Goal: Task Accomplishment & Management: Complete application form

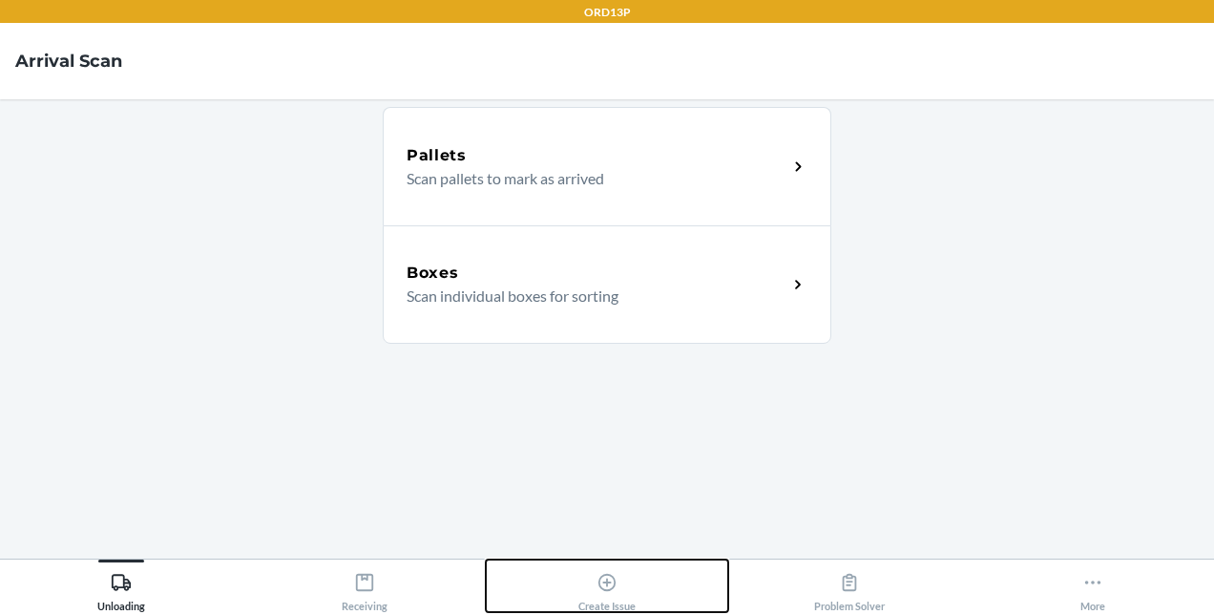
click at [603, 593] on div "Create Issue" at bounding box center [607, 588] width 57 height 48
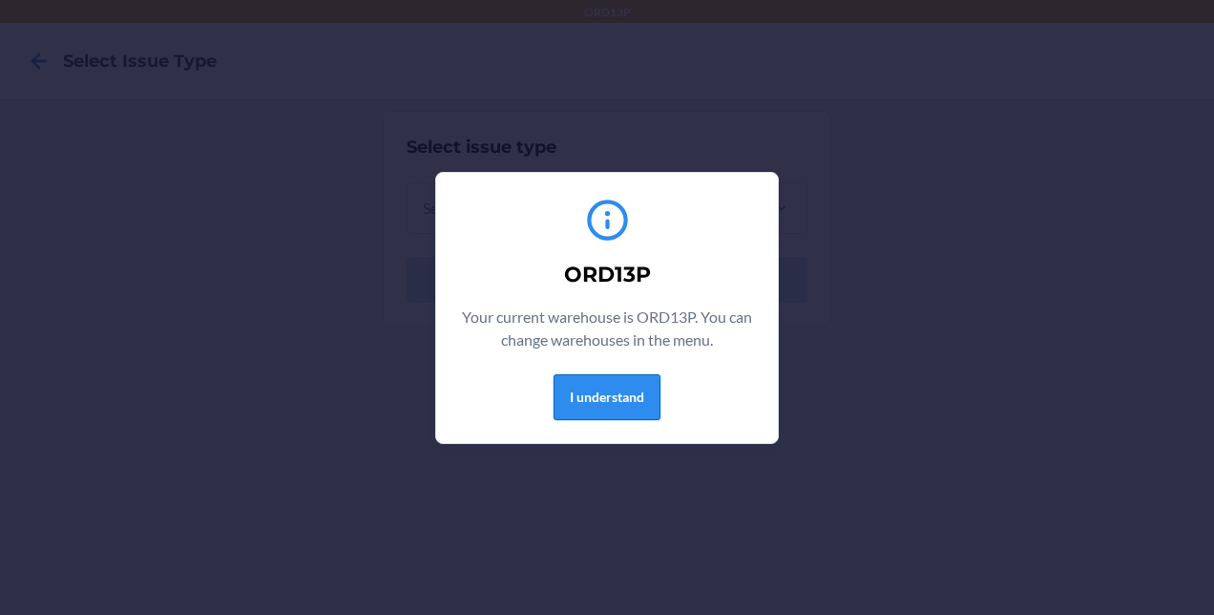
click at [596, 392] on button "I understand" at bounding box center [607, 397] width 107 height 46
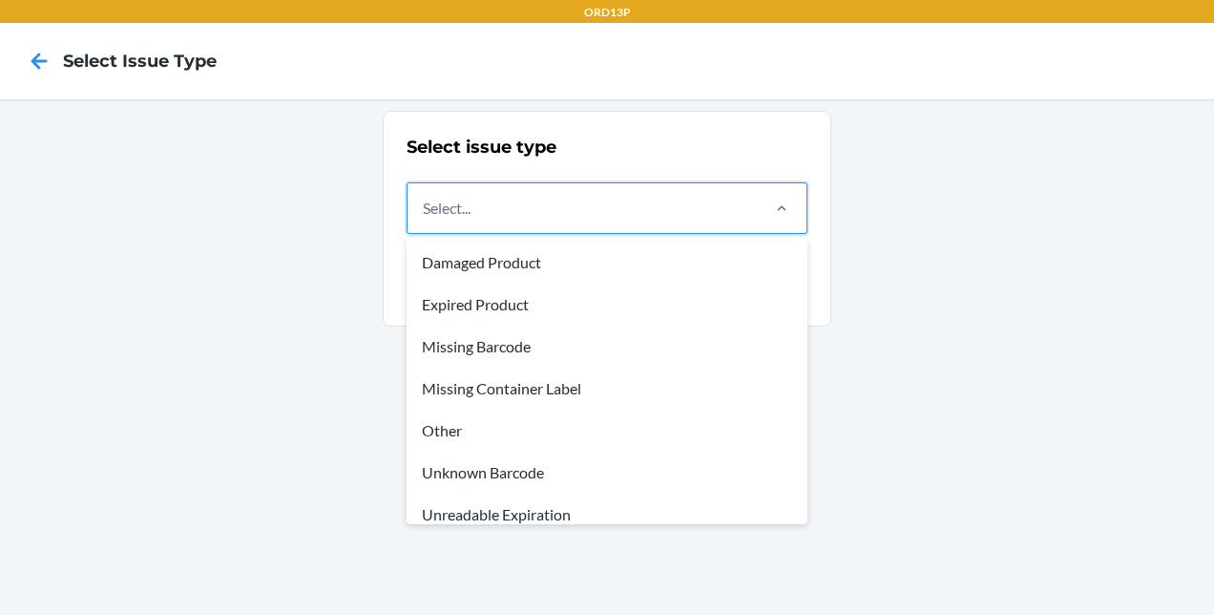
click at [627, 205] on div "Select..." at bounding box center [582, 208] width 349 height 50
click at [425, 205] on input "option Damaged Product focused, 1 of 8. 8 results available. Use Up and Down to…" at bounding box center [424, 208] width 2 height 23
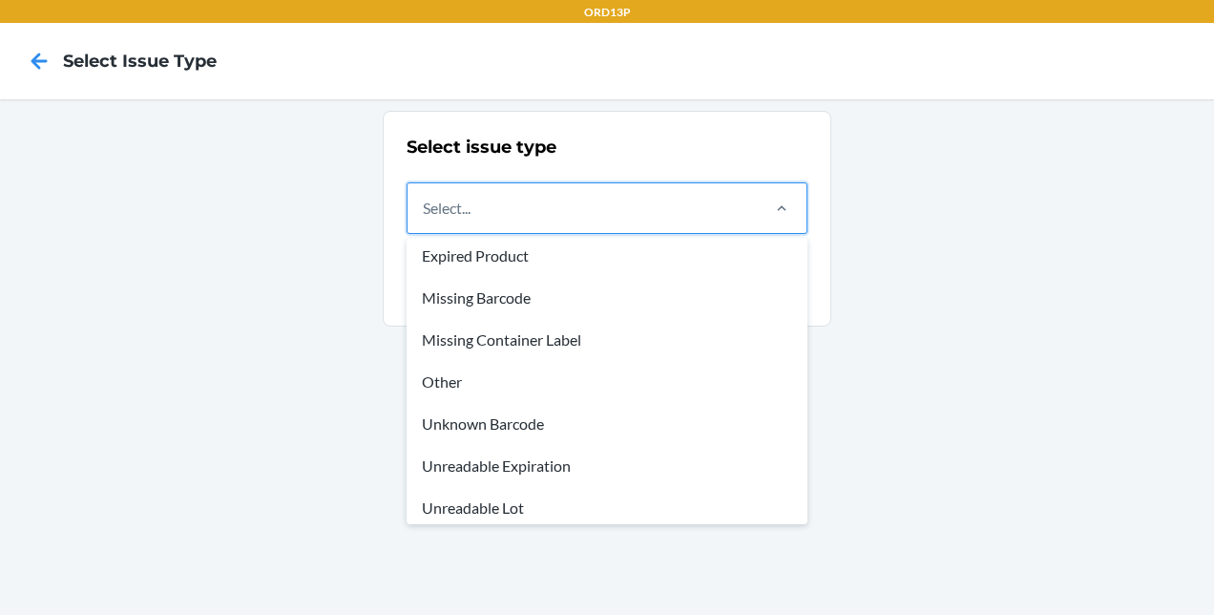
scroll to position [57, 0]
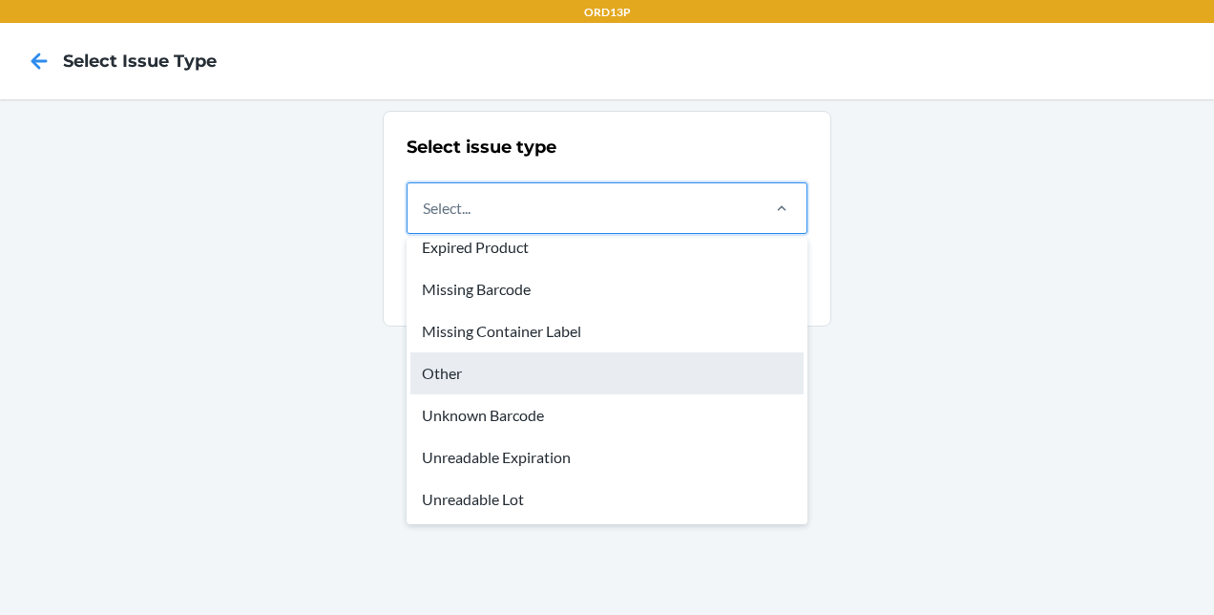
click at [447, 373] on div "Other" at bounding box center [607, 373] width 393 height 42
click at [425, 220] on input "option Other focused, 5 of 8. 8 results available. Use Up and Down to choose op…" at bounding box center [424, 208] width 2 height 23
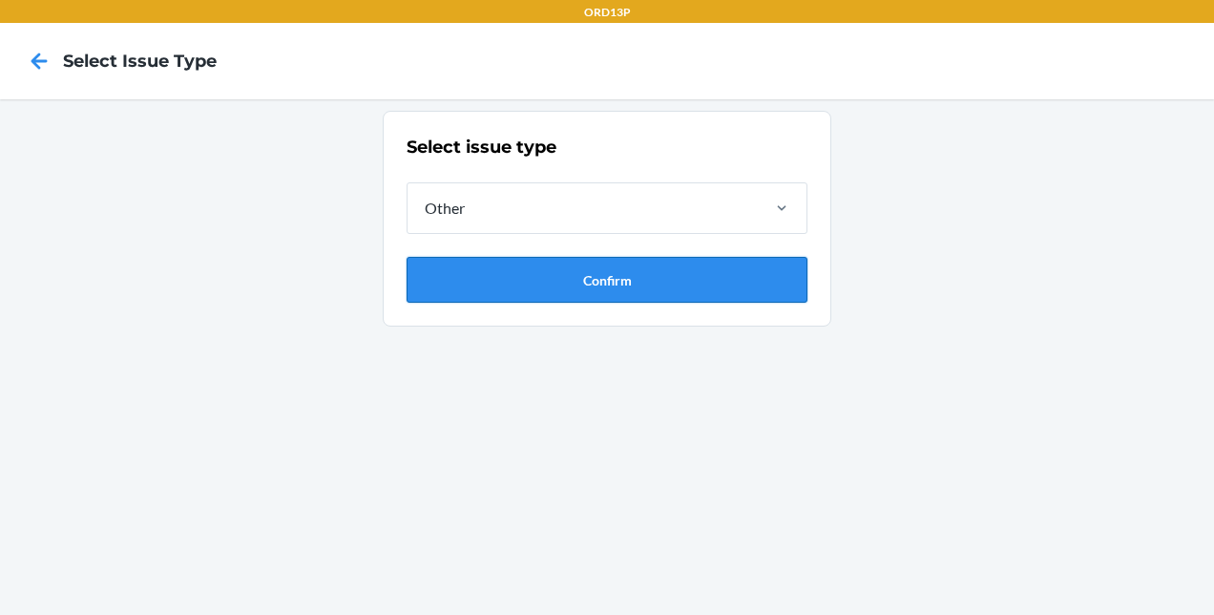
click at [585, 289] on button "Confirm" at bounding box center [607, 280] width 401 height 46
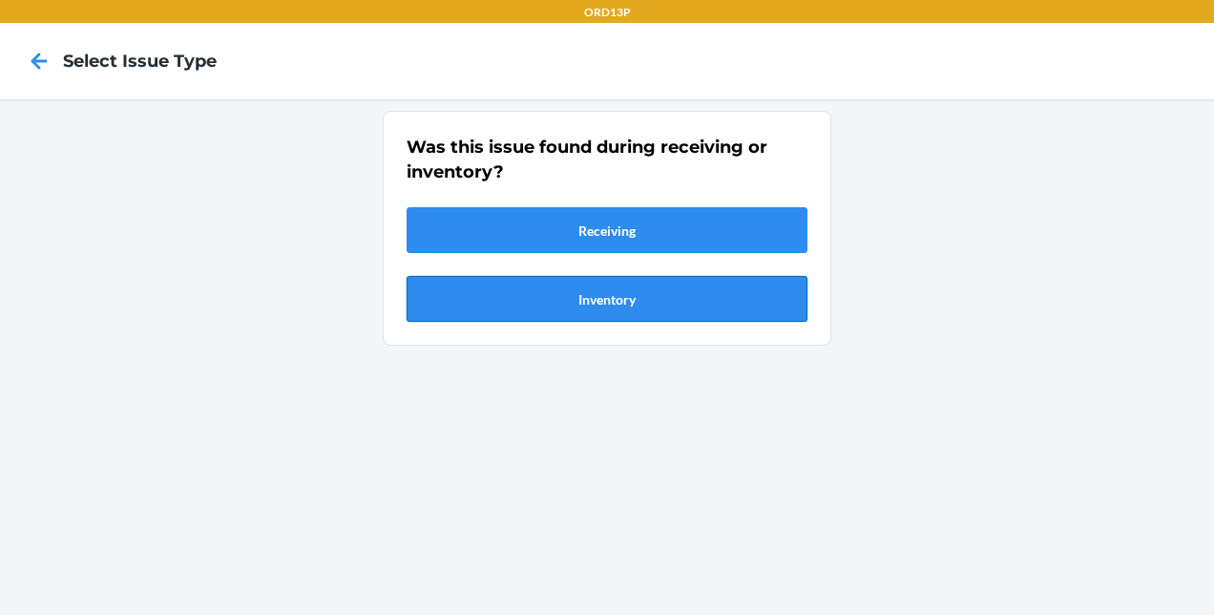
click at [601, 302] on button "Inventory" at bounding box center [607, 299] width 401 height 46
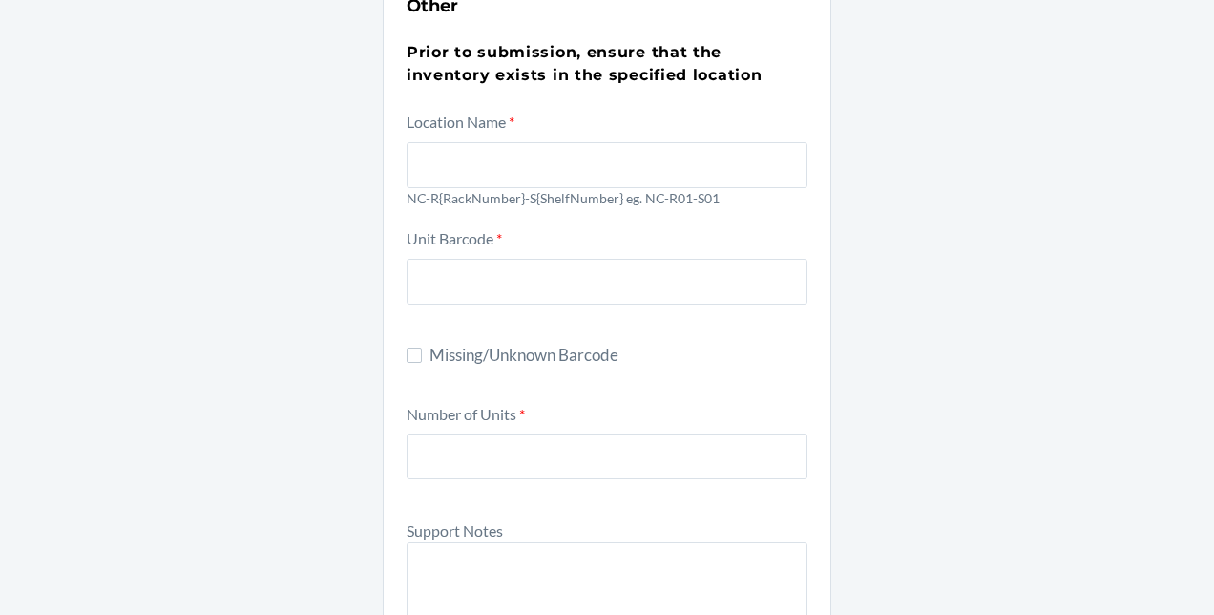
scroll to position [140, 0]
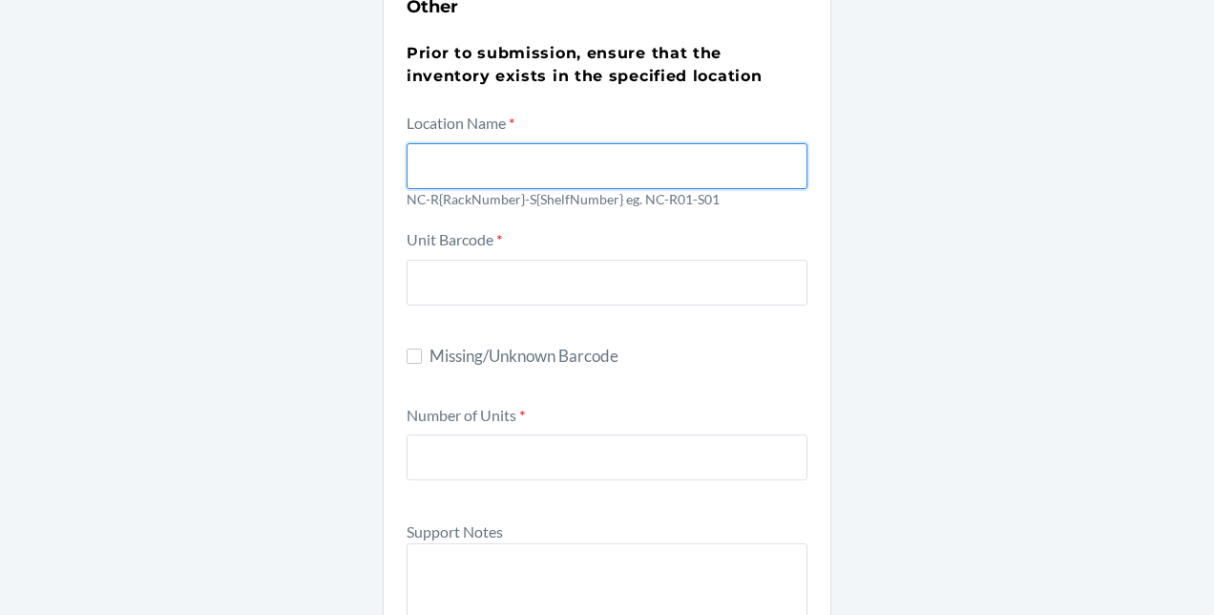
click at [514, 170] on input "text" at bounding box center [607, 166] width 401 height 46
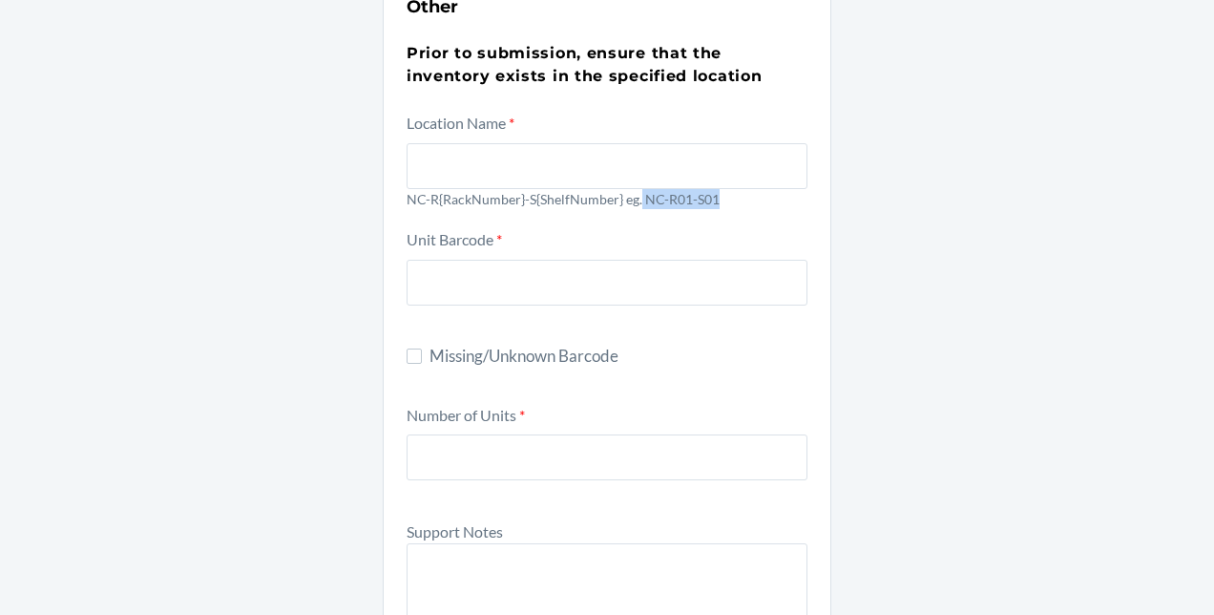
drag, startPoint x: 632, startPoint y: 193, endPoint x: 720, endPoint y: 198, distance: 88.0
click at [720, 198] on p "NC-R{RackNumber}-S{ShelfNumber} eg. NC-R01-S01" at bounding box center [607, 199] width 401 height 20
copy p "NC-R01-S01"
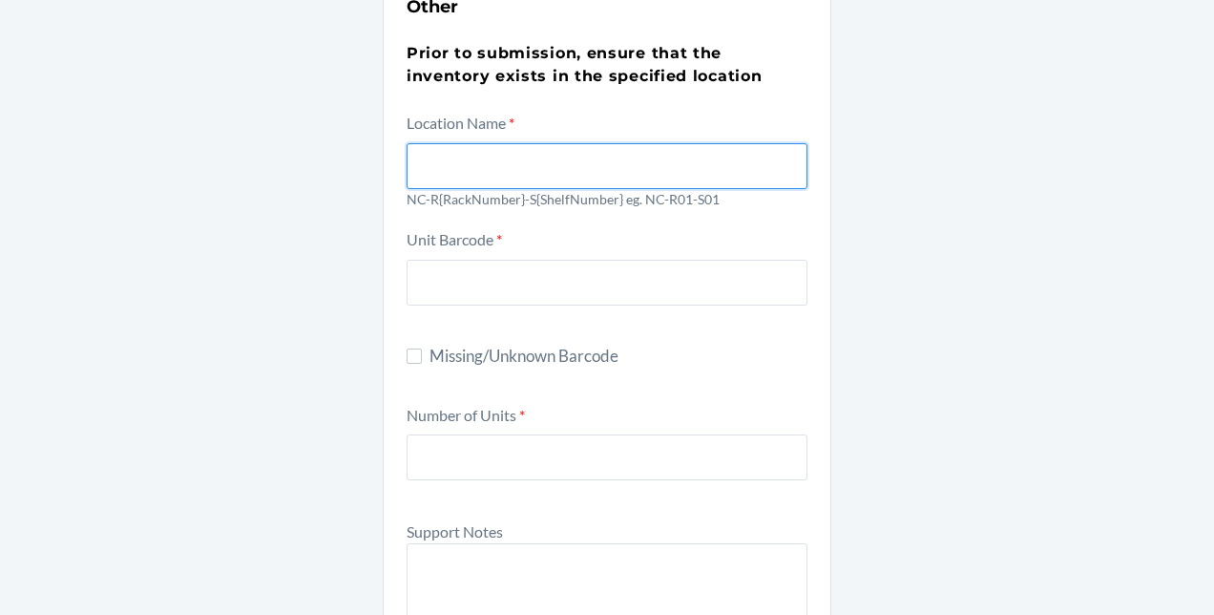
click at [656, 157] on input "text" at bounding box center [607, 166] width 401 height 46
paste input "NC-R01-S01"
click at [410, 167] on input "NC-R01-S01" at bounding box center [607, 166] width 401 height 46
type input "NC-R04-S03"
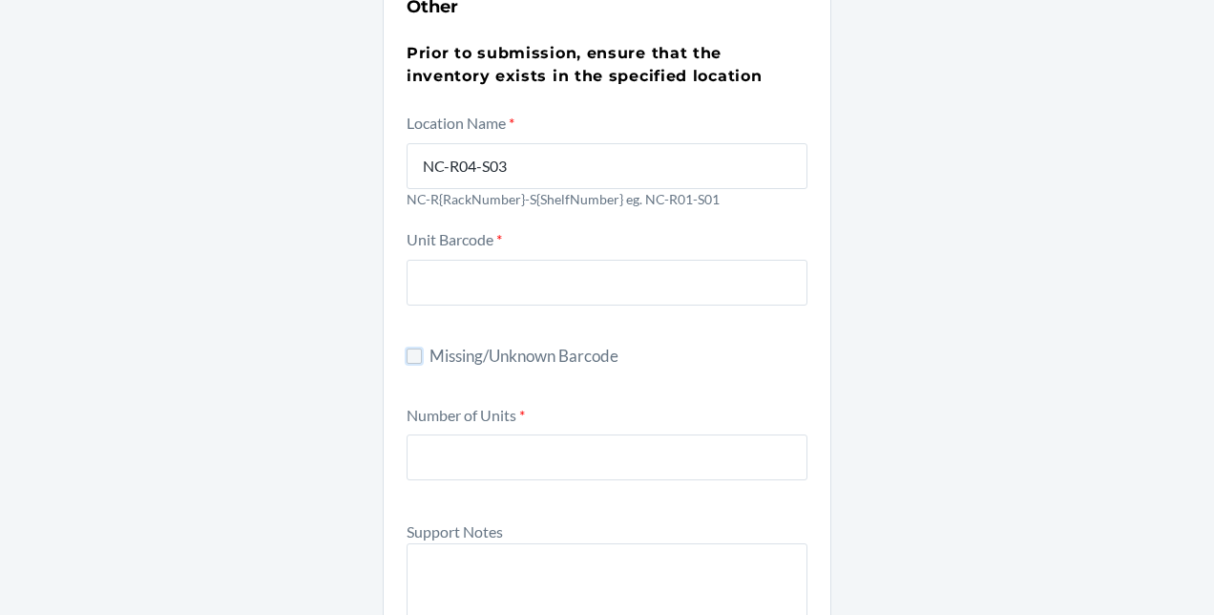
click at [407, 357] on input "Missing/Unknown Barcode" at bounding box center [414, 355] width 15 height 15
checkbox input "true"
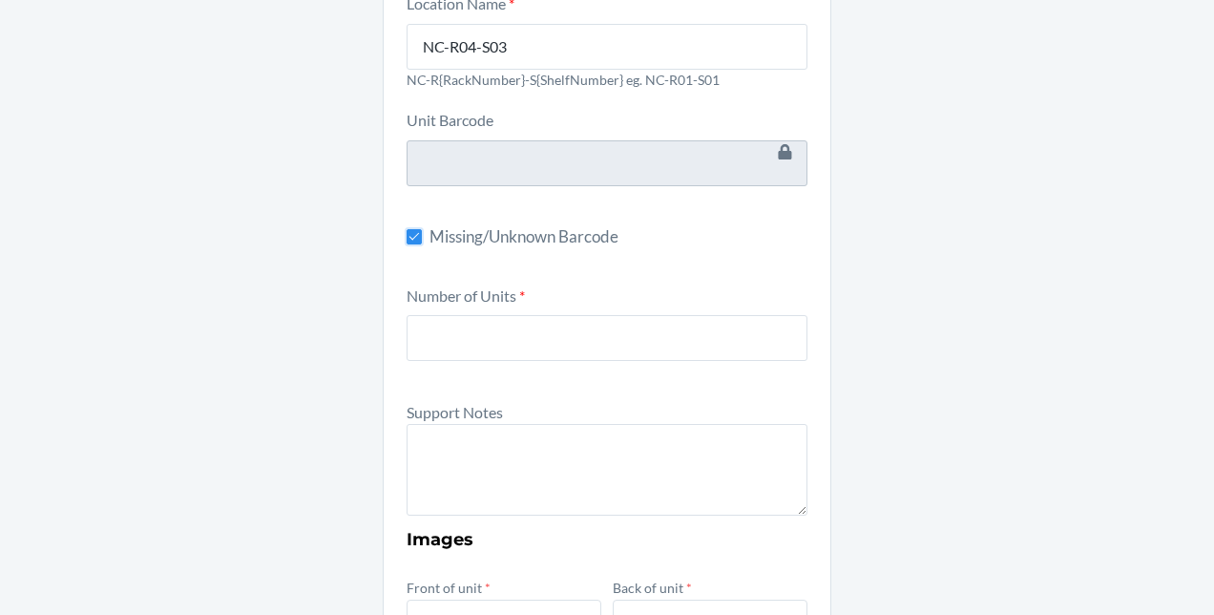
scroll to position [261, 0]
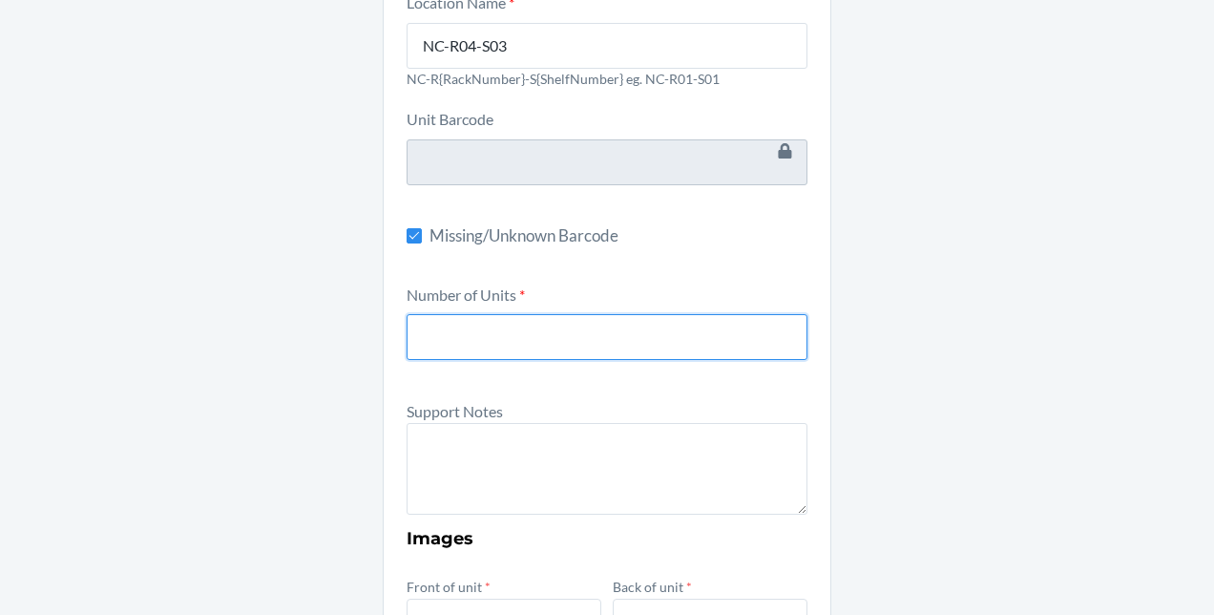
click at [636, 327] on input "number" at bounding box center [607, 337] width 401 height 46
type input "12"
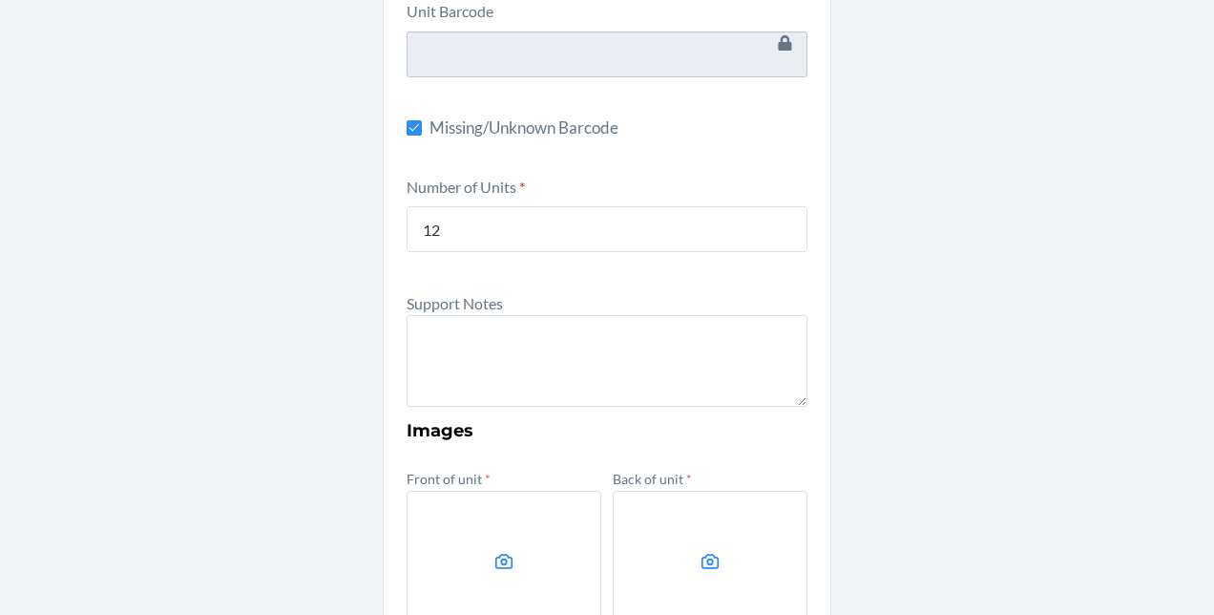
scroll to position [369, 0]
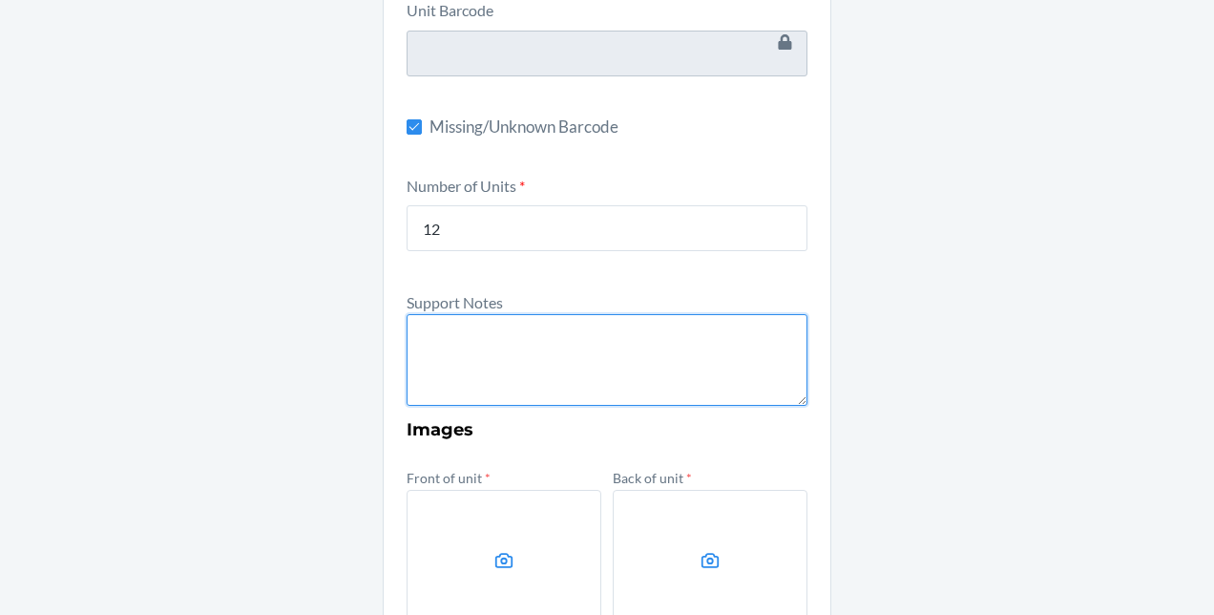
click at [609, 370] on textarea at bounding box center [607, 360] width 401 height 92
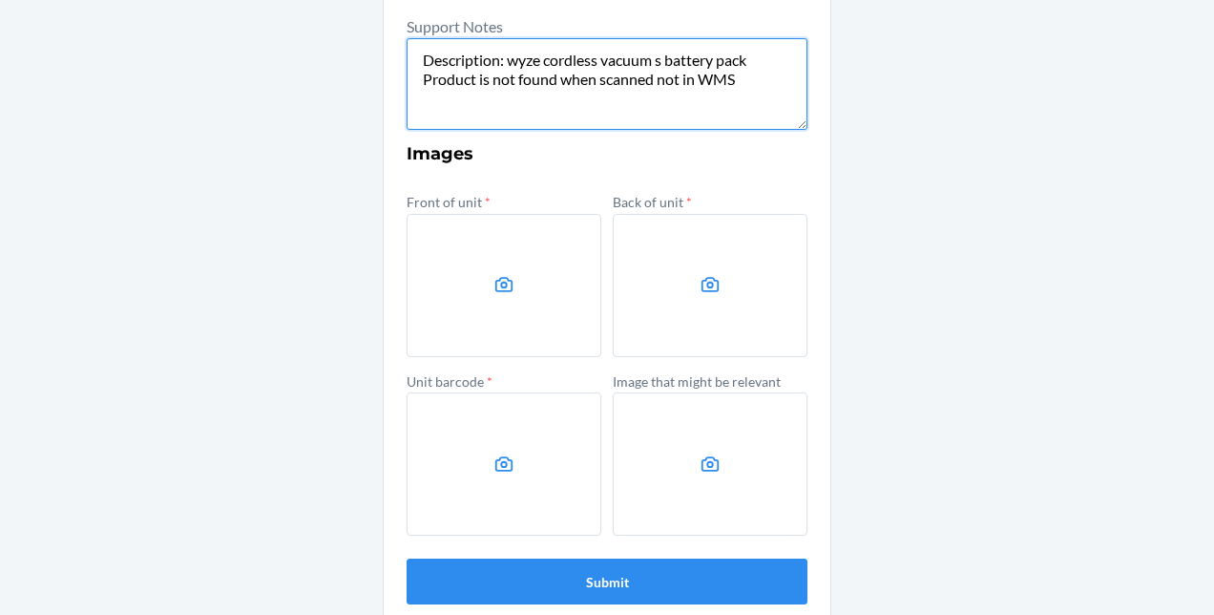
scroll to position [646, 0]
type textarea "Description: wyze cordless vacuum s battery pack Product is not found when scan…"
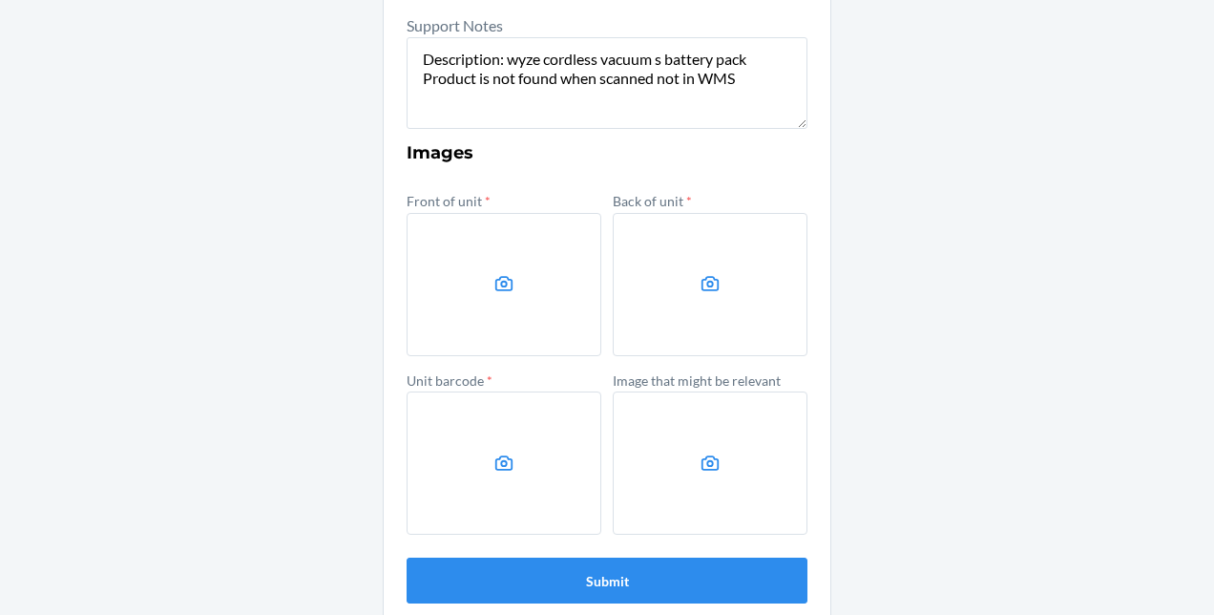
click at [502, 332] on label at bounding box center [504, 284] width 195 height 143
click at [0, 0] on input "file" at bounding box center [0, 0] width 0 height 0
click at [494, 288] on icon at bounding box center [505, 284] width 22 height 22
click at [0, 0] on input "file" at bounding box center [0, 0] width 0 height 0
click at [442, 320] on label at bounding box center [504, 284] width 195 height 143
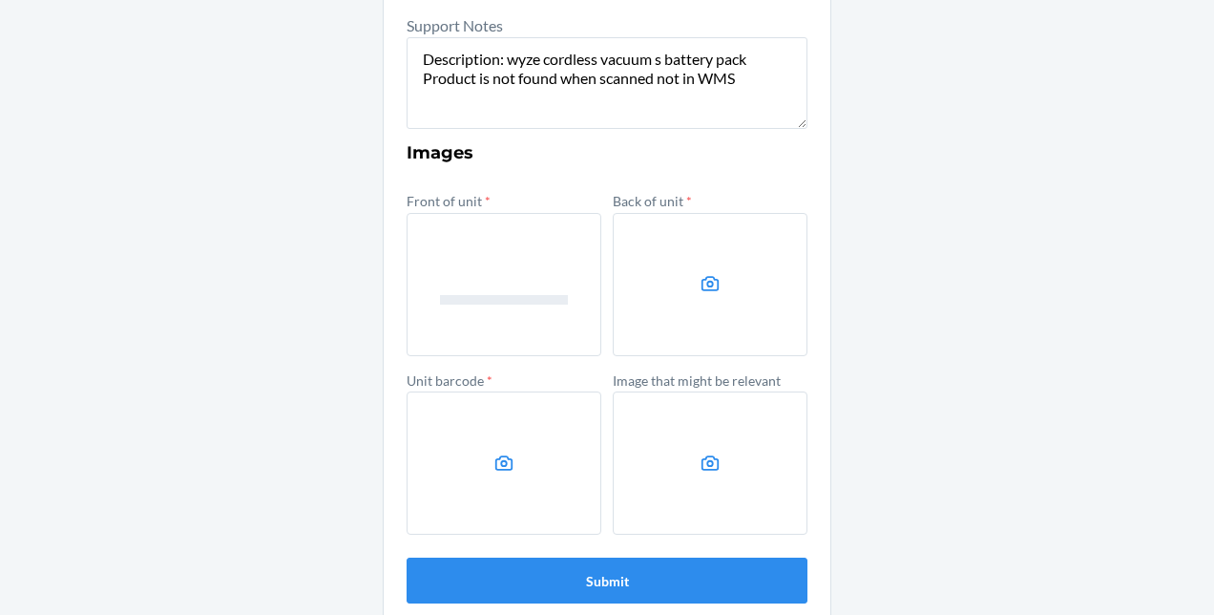
click at [0, 0] on input "file" at bounding box center [0, 0] width 0 height 0
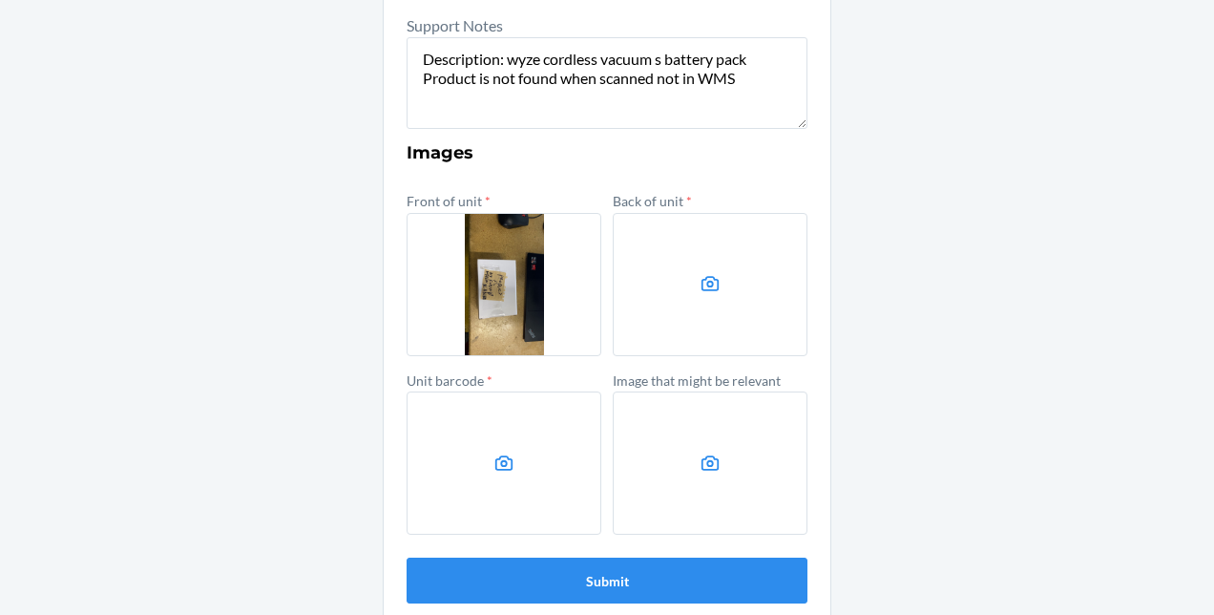
click at [670, 308] on label at bounding box center [710, 284] width 195 height 143
click at [0, 0] on input "file" at bounding box center [0, 0] width 0 height 0
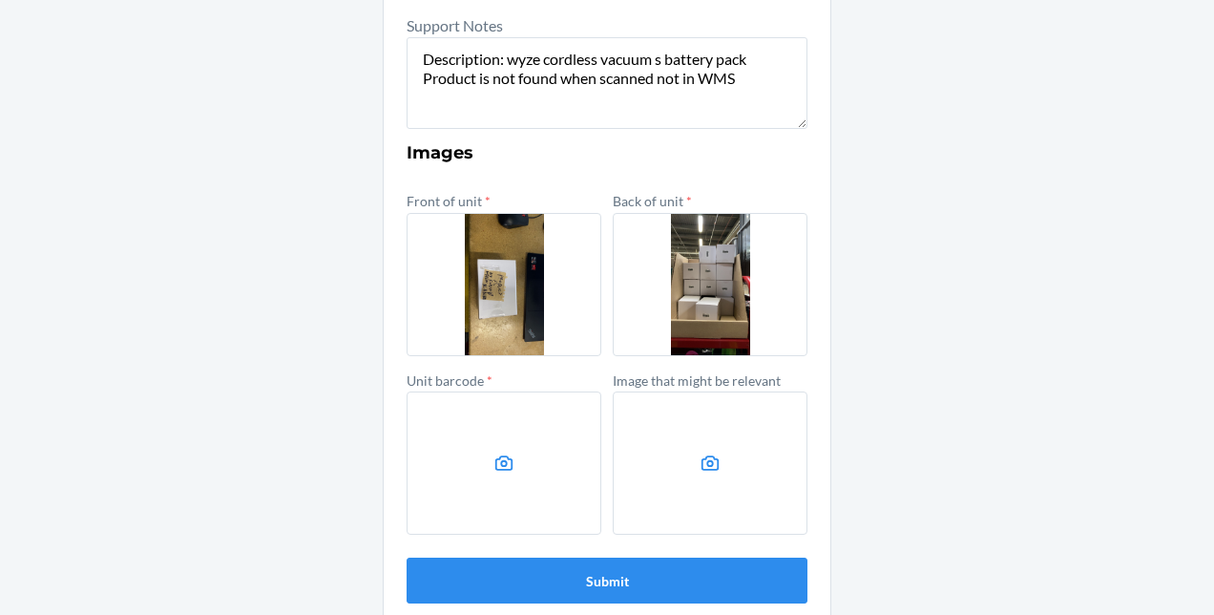
click at [468, 449] on label at bounding box center [504, 462] width 195 height 143
click at [0, 0] on input "file" at bounding box center [0, 0] width 0 height 0
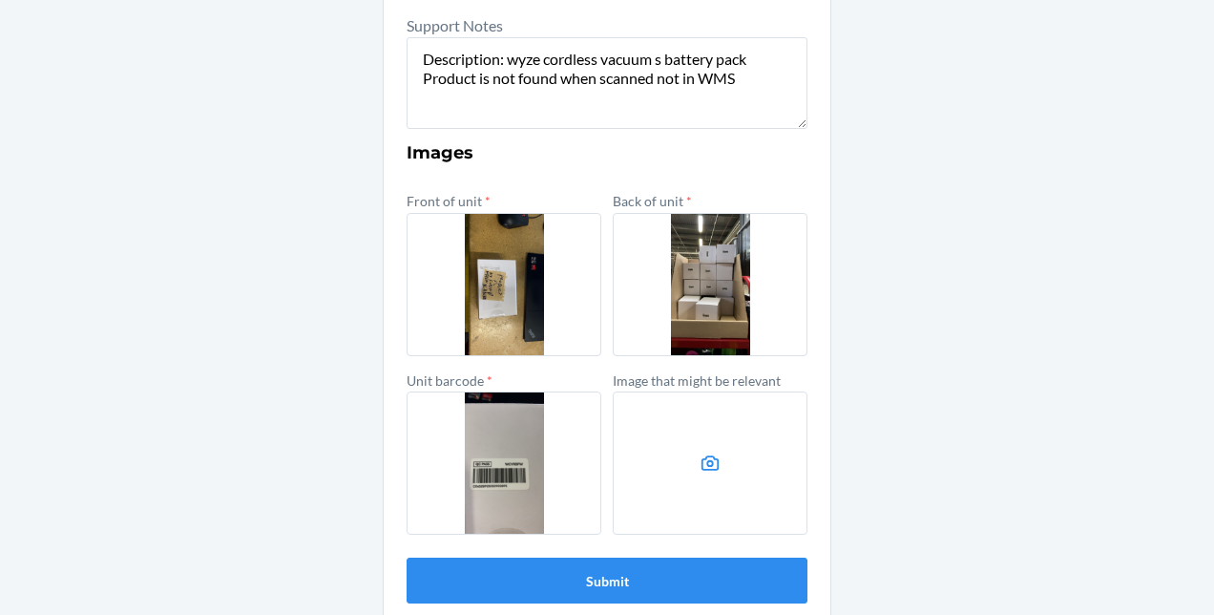
click at [675, 468] on label at bounding box center [710, 462] width 195 height 143
click at [0, 0] on input "file" at bounding box center [0, 0] width 0 height 0
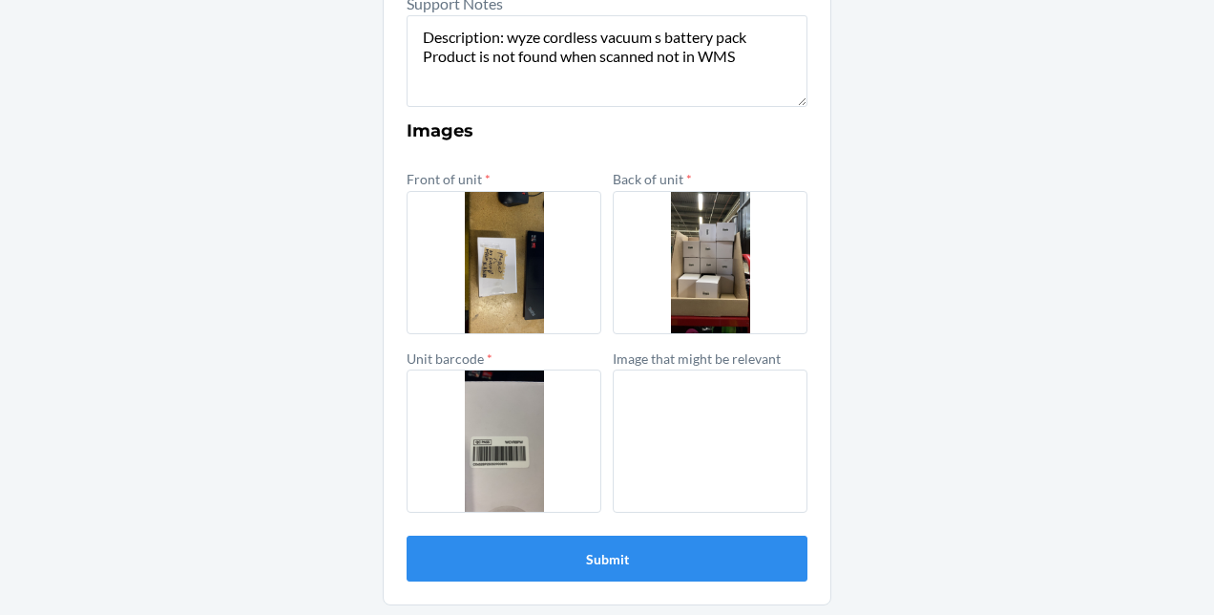
scroll to position [669, 0]
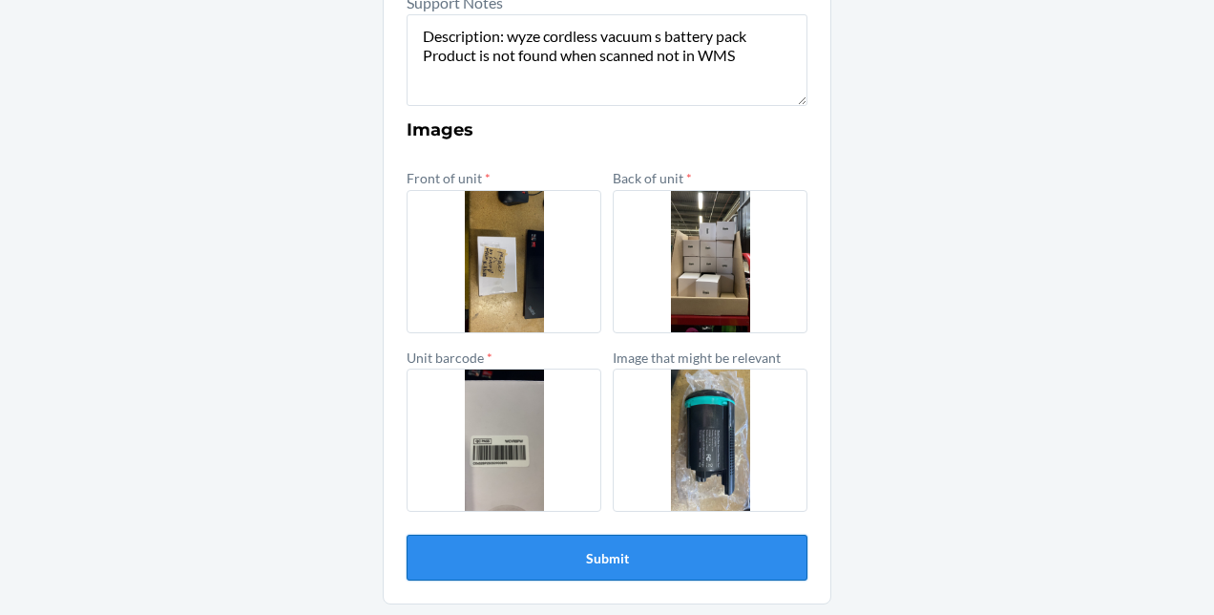
click at [636, 553] on button "Submit" at bounding box center [607, 558] width 401 height 46
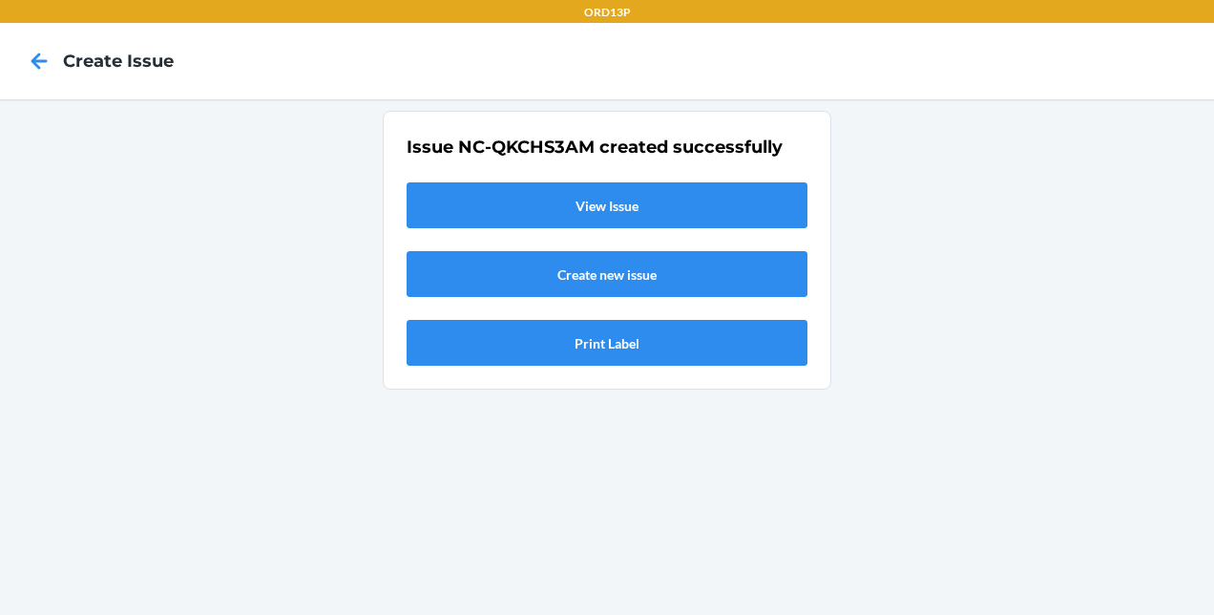
scroll to position [0, 0]
click at [590, 198] on link "View Issue" at bounding box center [607, 205] width 401 height 46
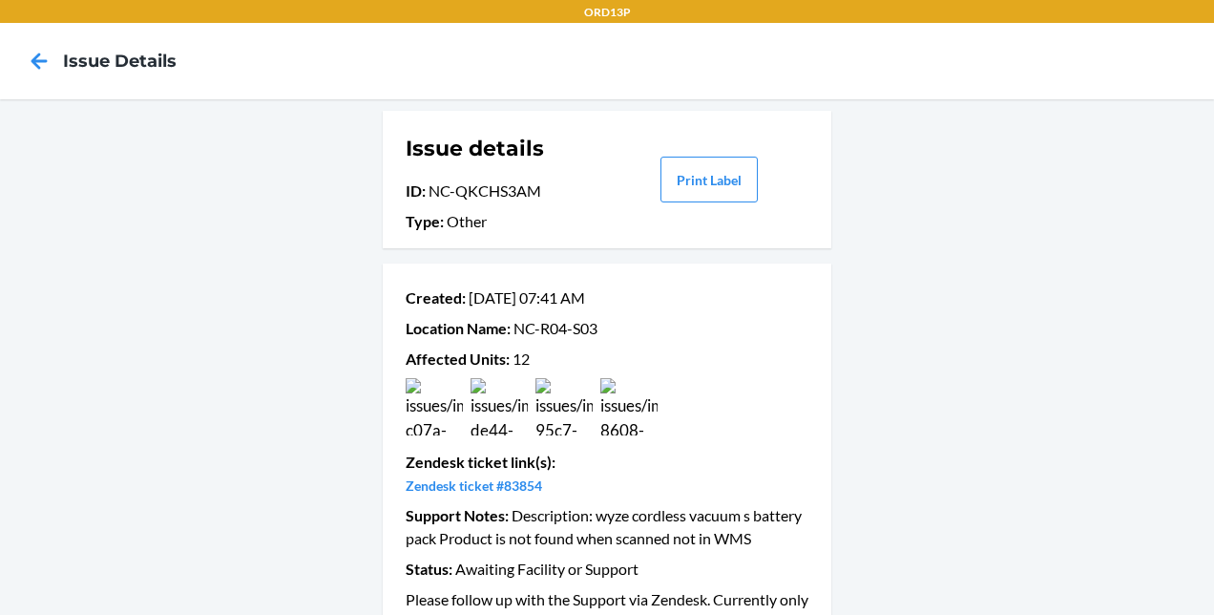
scroll to position [46, 0]
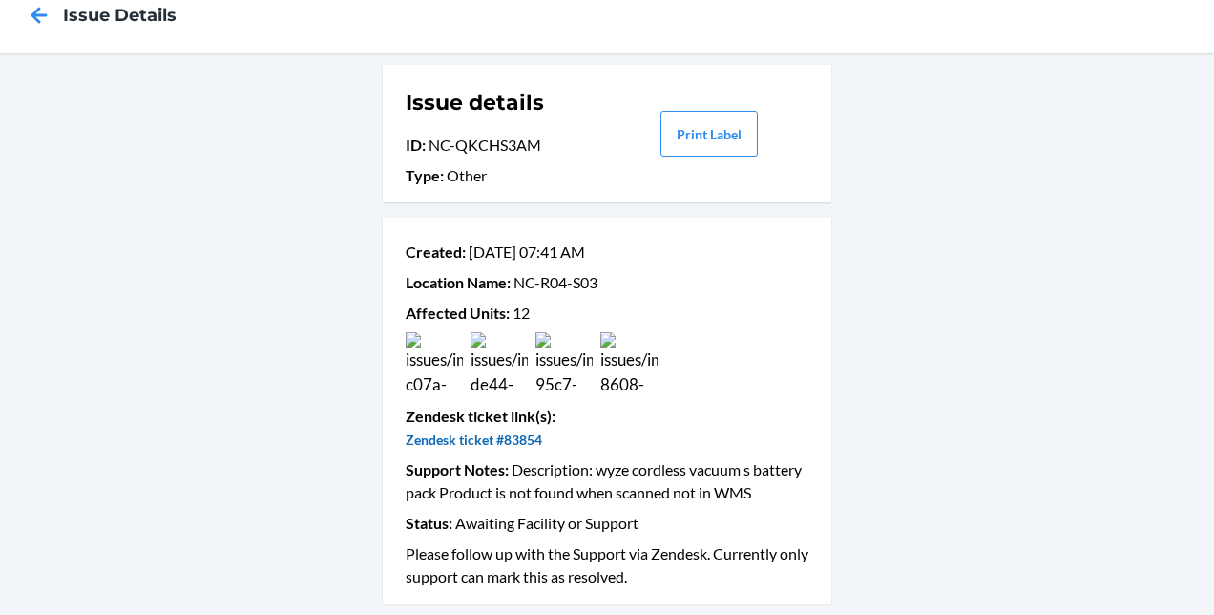
click at [474, 443] on link "Zendesk ticket #83854" at bounding box center [474, 440] width 137 height 16
click at [36, 14] on icon at bounding box center [40, 15] width 16 height 16
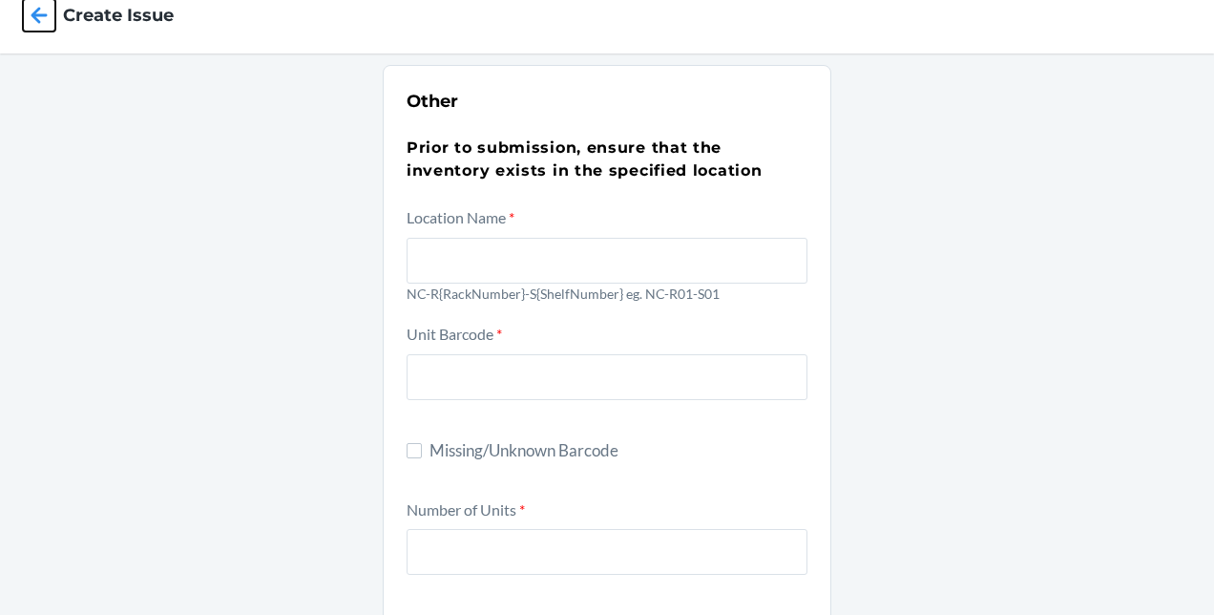
click at [36, 14] on icon at bounding box center [40, 15] width 16 height 16
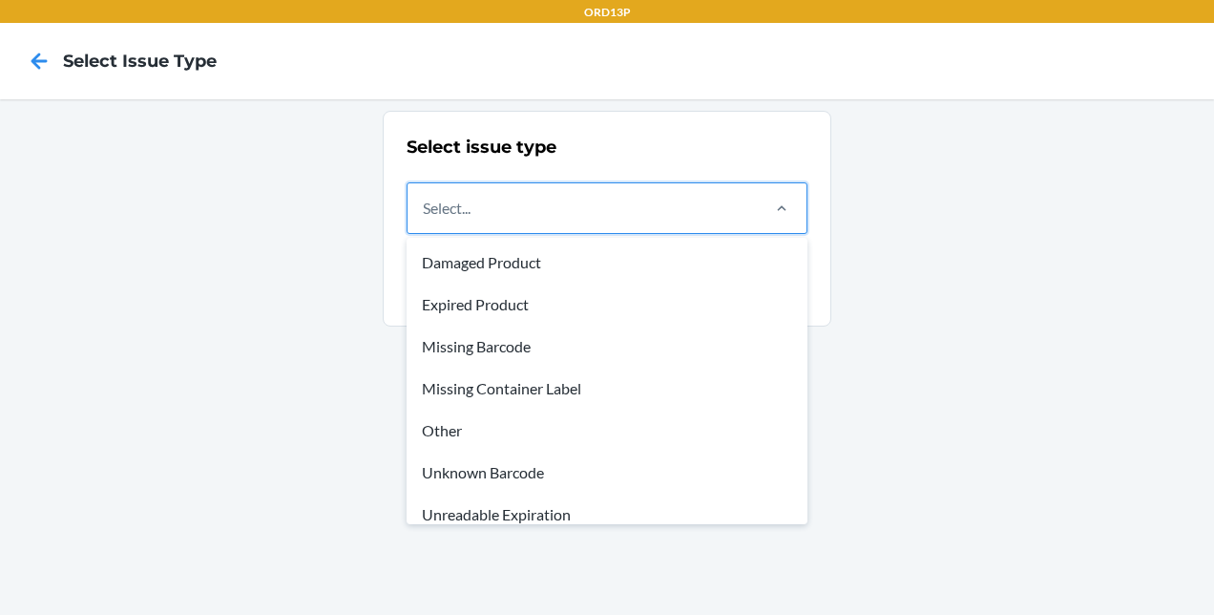
click at [500, 198] on div "Select..." at bounding box center [582, 208] width 349 height 50
click at [425, 198] on input "option Damaged Product focused, 1 of 8. 8 results available. Use Up and Down to…" at bounding box center [424, 208] width 2 height 23
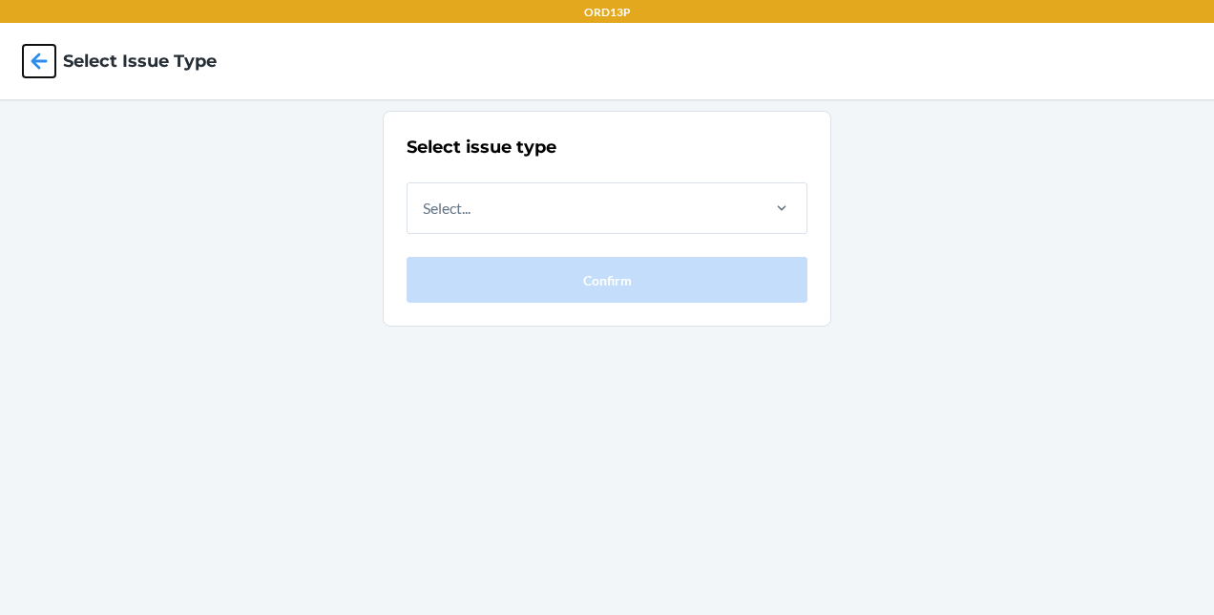
click at [33, 57] on icon at bounding box center [40, 61] width 16 height 16
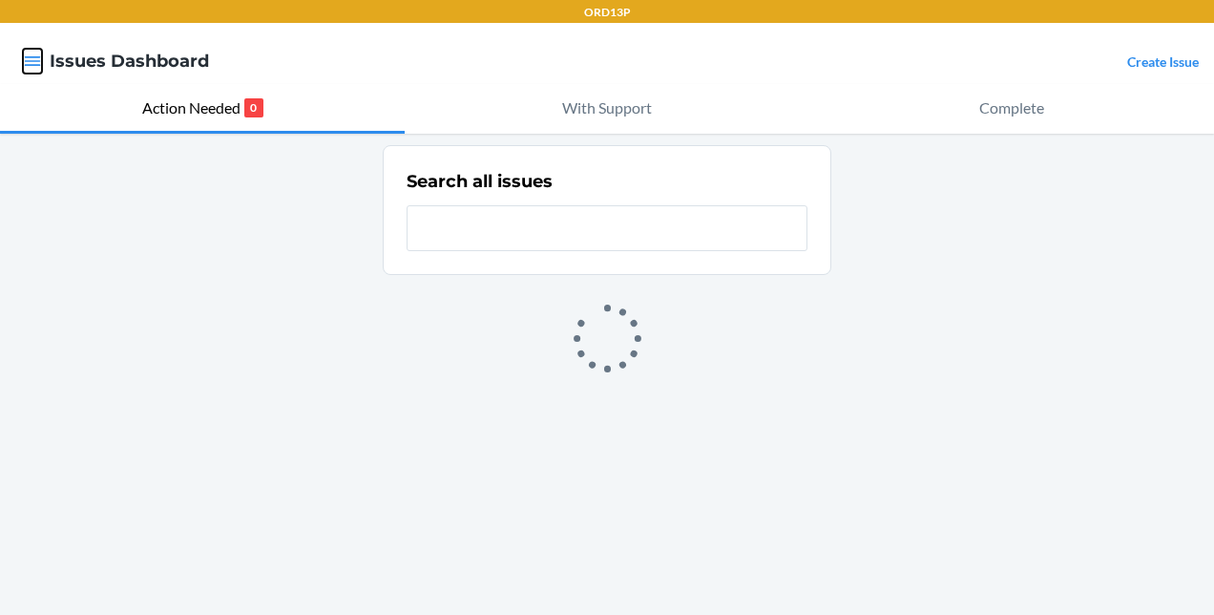
click at [33, 57] on icon "button" at bounding box center [33, 61] width 16 height 10
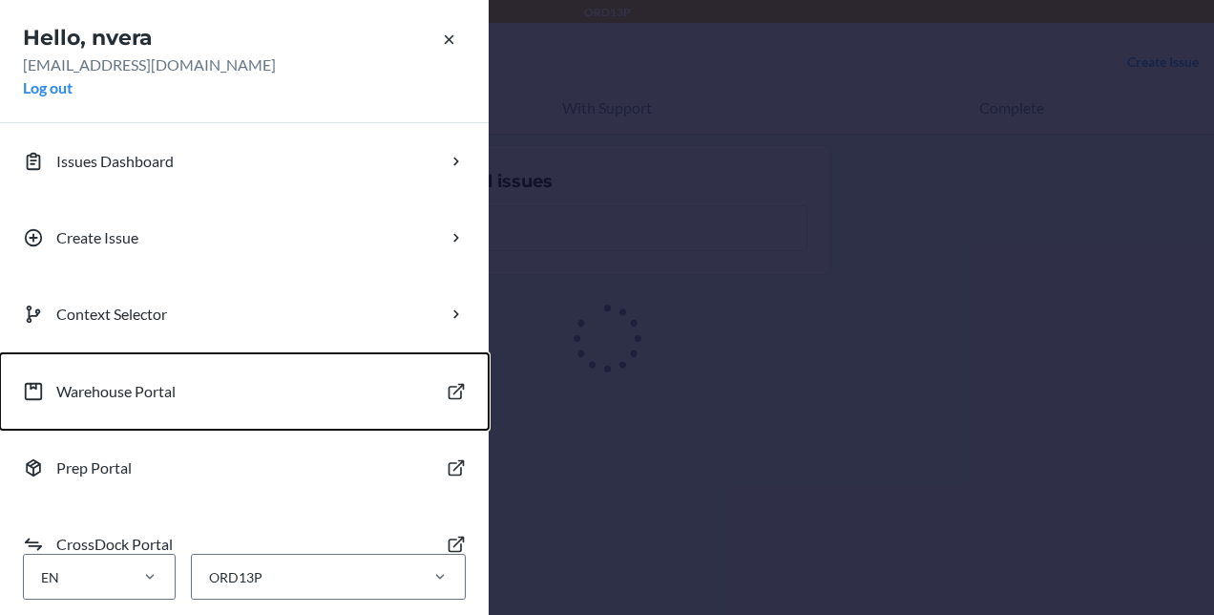
click at [125, 397] on p "Warehouse Portal" at bounding box center [115, 391] width 119 height 23
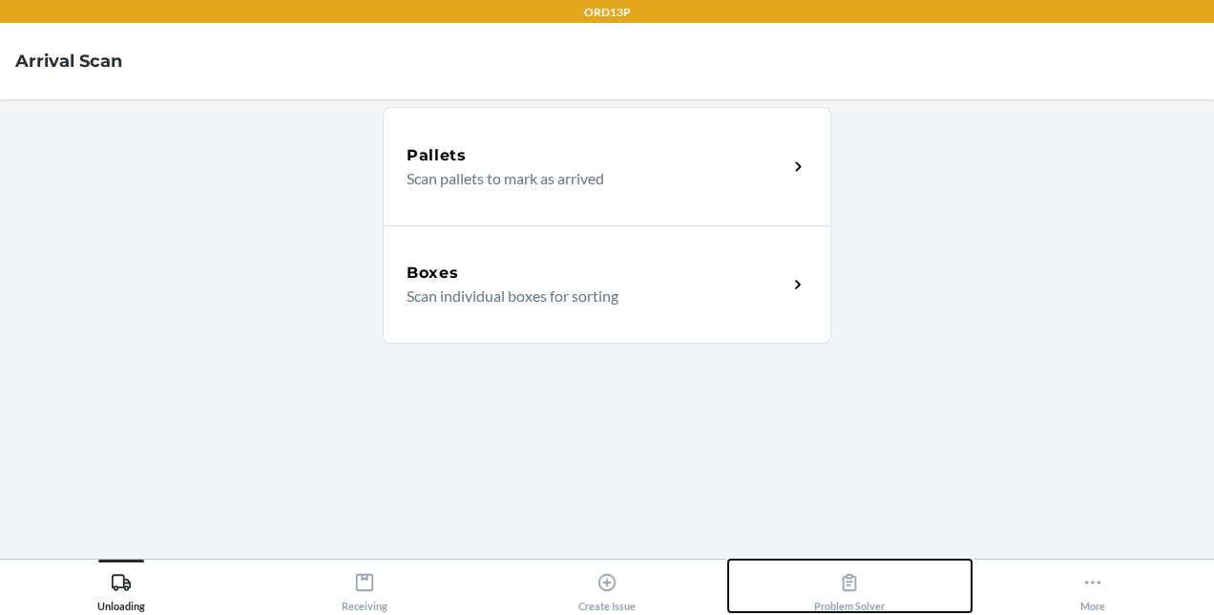
click at [849, 586] on icon at bounding box center [849, 582] width 21 height 21
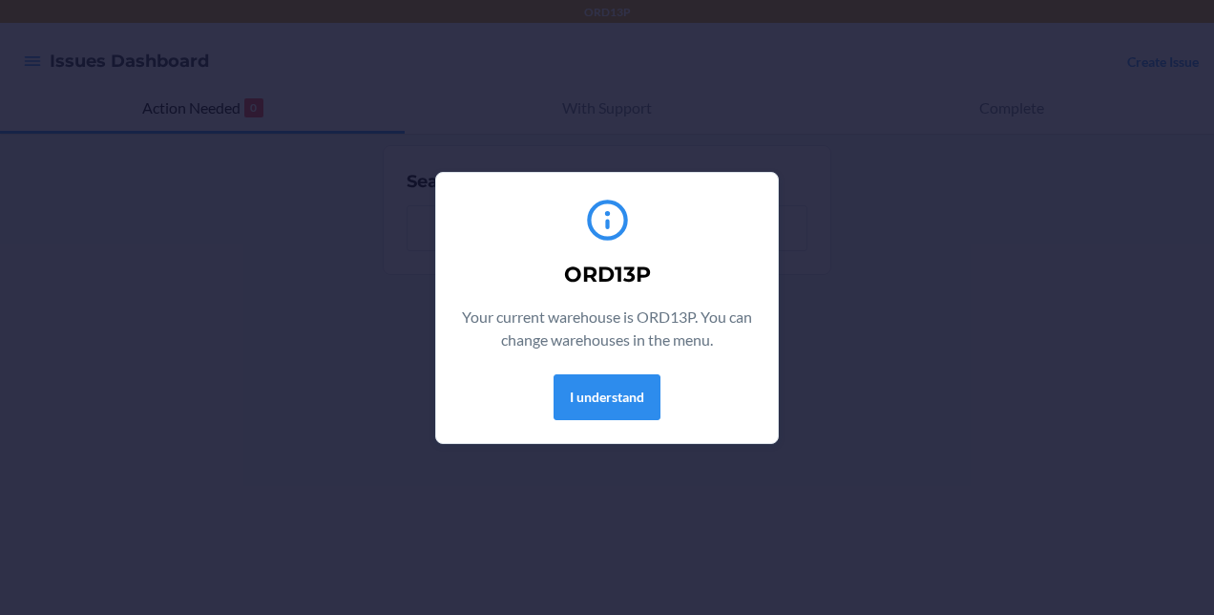
click at [633, 485] on div "ORD13P Your current warehouse is ORD13P. You can change warehouses in the menu.…" at bounding box center [607, 307] width 1214 height 615
drag, startPoint x: 601, startPoint y: 394, endPoint x: 601, endPoint y: 374, distance: 20.1
click at [601, 374] on button "I understand" at bounding box center [607, 397] width 107 height 46
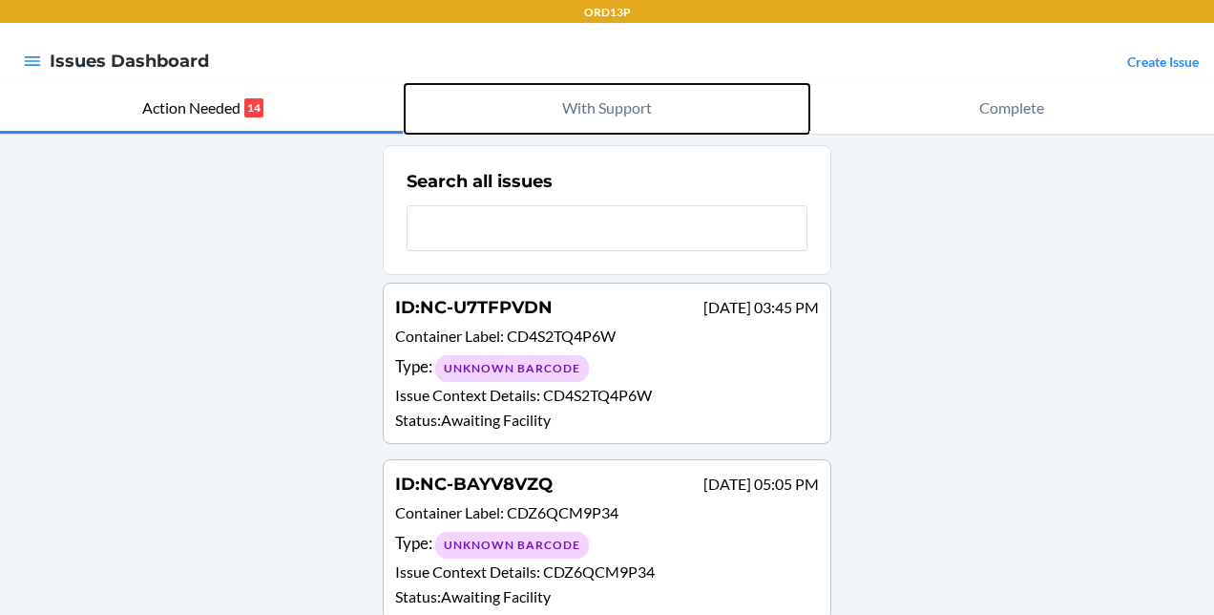
click at [607, 101] on p "With Support" at bounding box center [607, 107] width 90 height 23
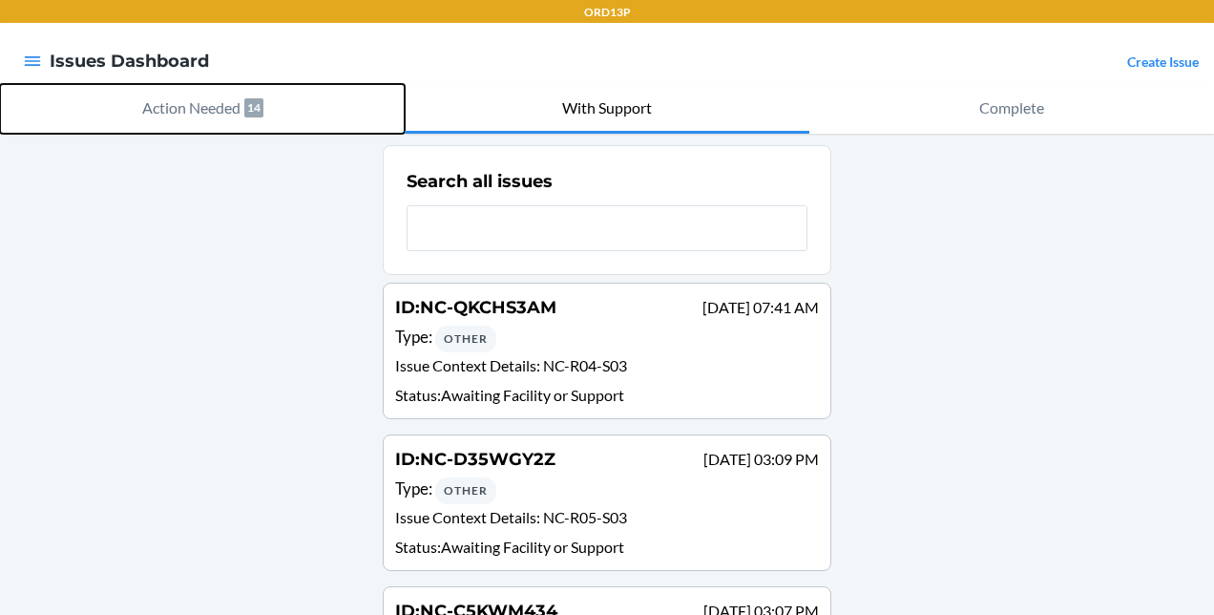
click at [200, 105] on p "Action Needed" at bounding box center [191, 107] width 98 height 23
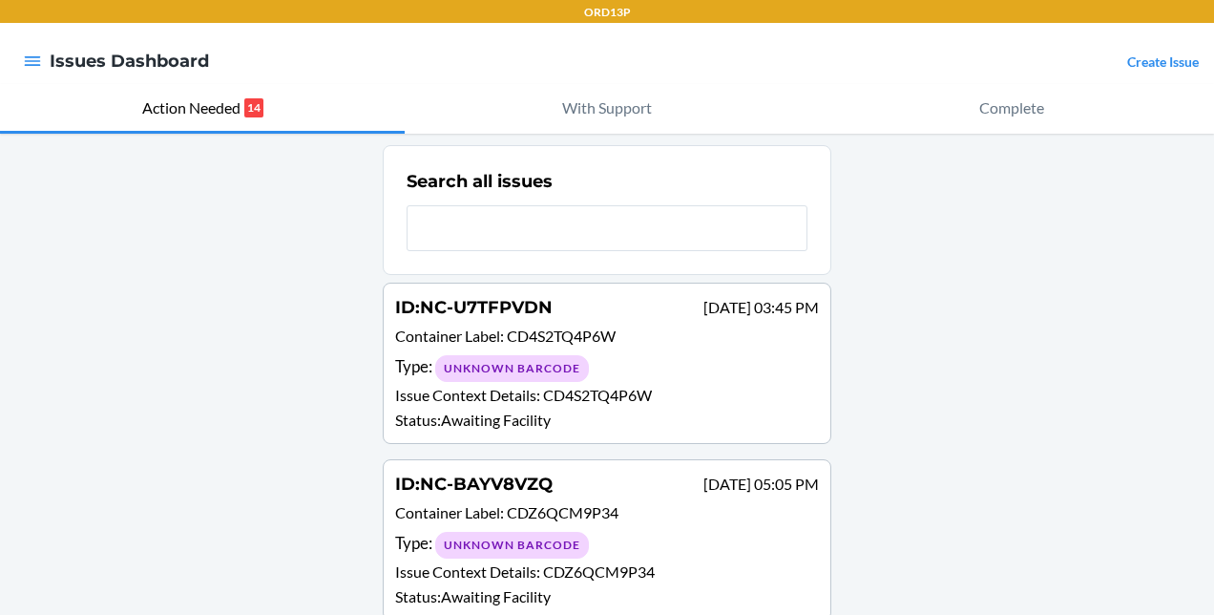
click at [638, 391] on span "CD4S2TQ4P6W" at bounding box center [597, 395] width 109 height 18
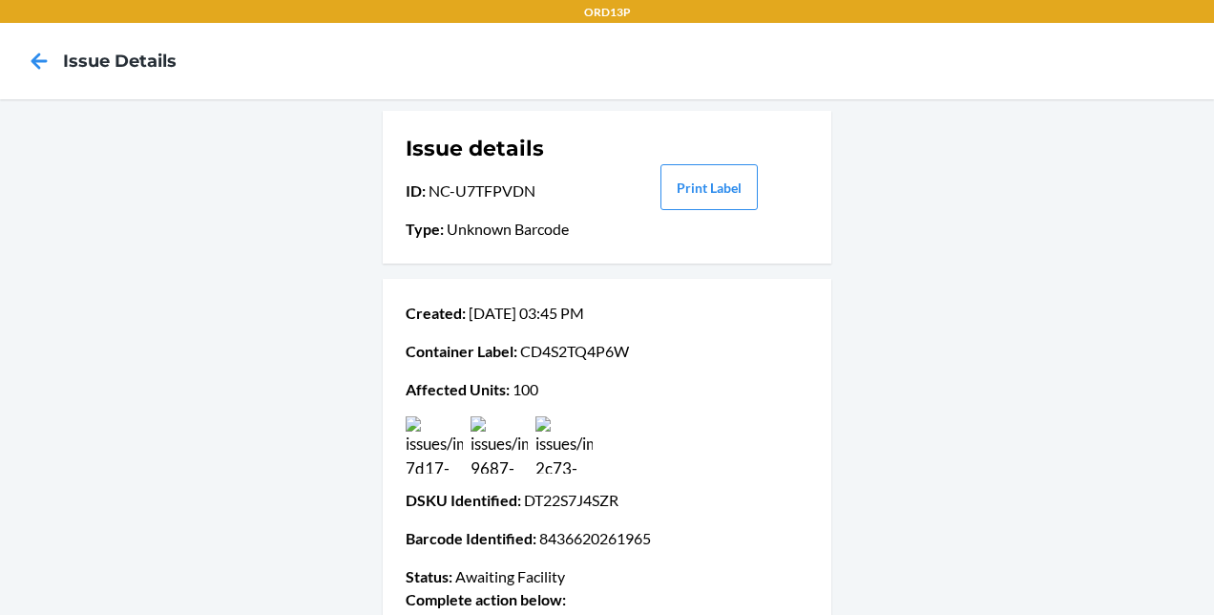
click at [550, 455] on img at bounding box center [564, 444] width 57 height 57
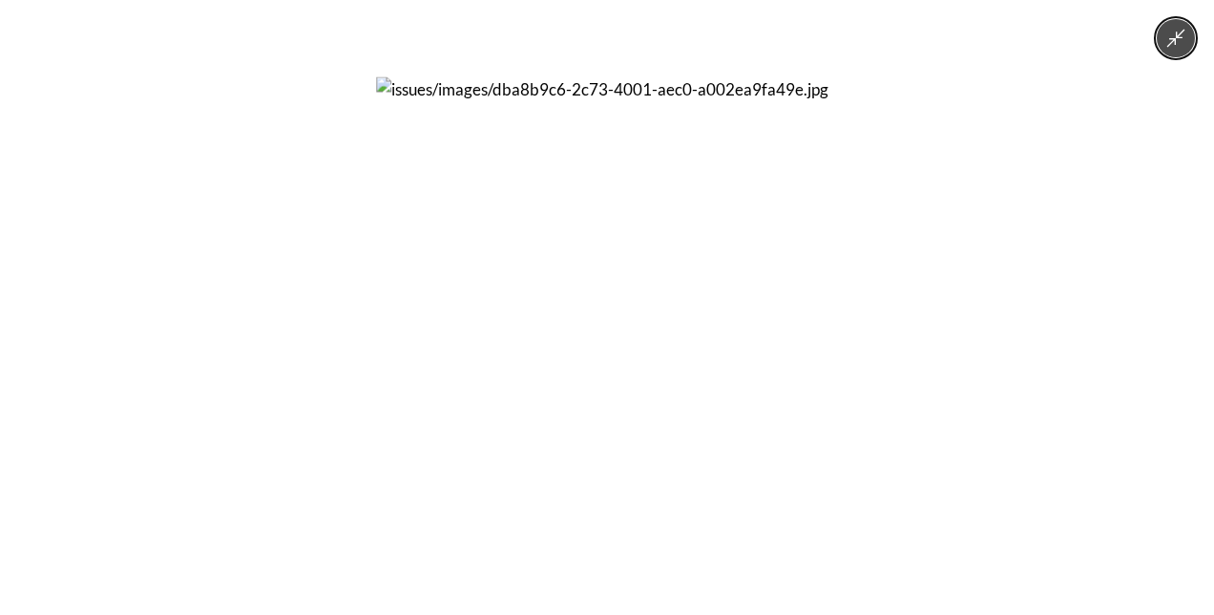
click at [1191, 27] on button "Minimize image" at bounding box center [1176, 38] width 38 height 38
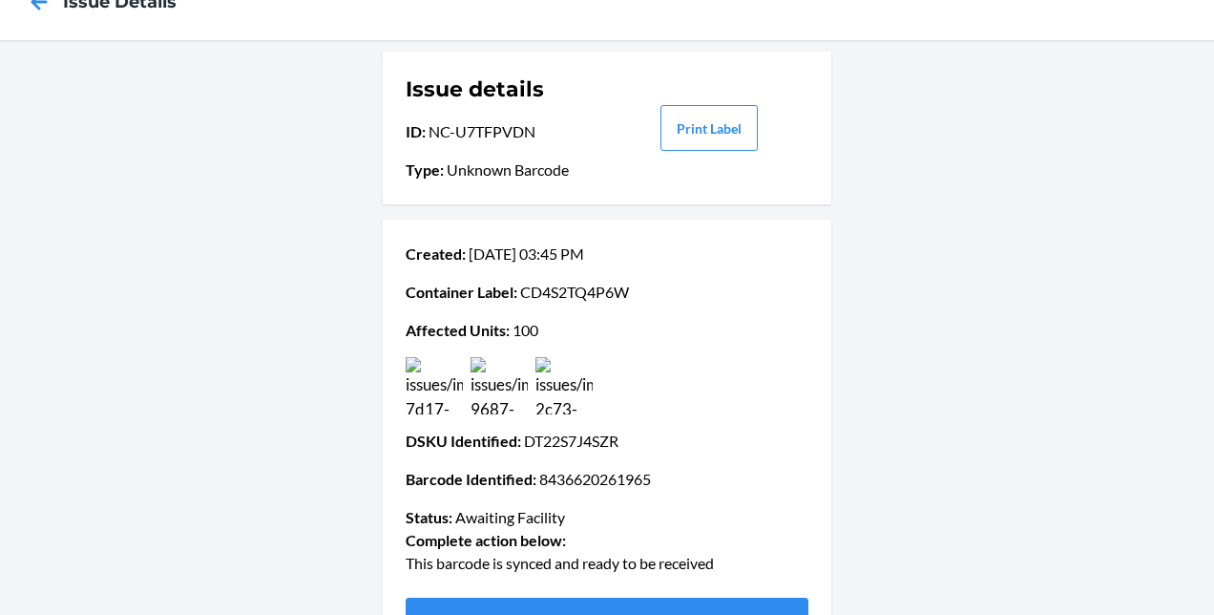
scroll to position [58, 0]
click at [32, 8] on icon at bounding box center [39, 3] width 32 height 32
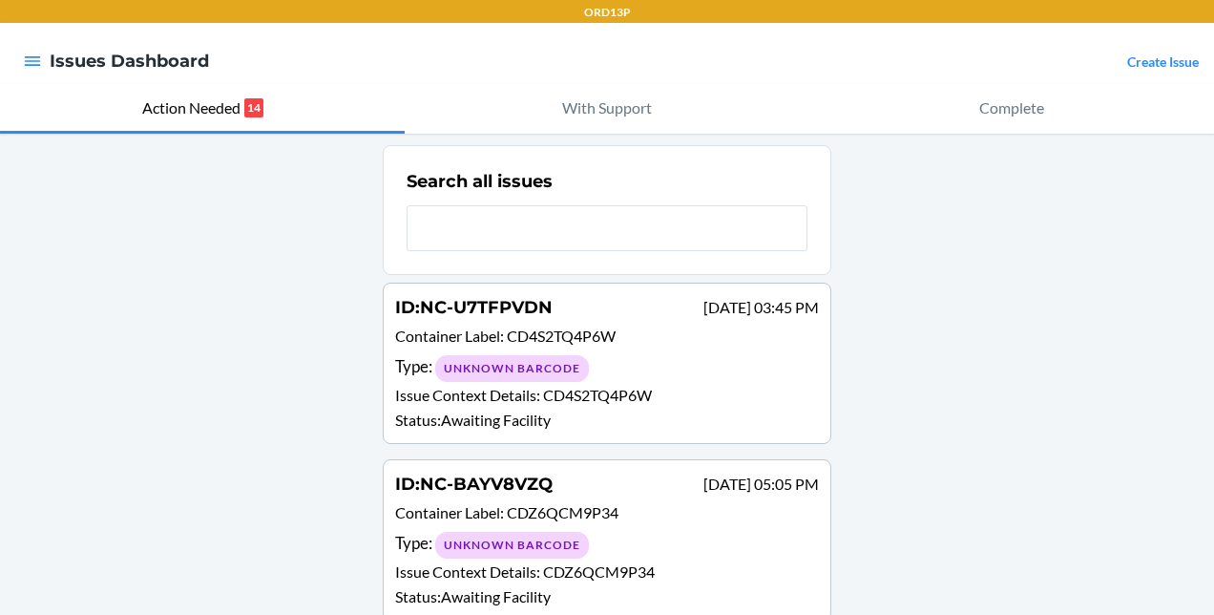
click at [1170, 66] on link "Create Issue" at bounding box center [1164, 61] width 72 height 16
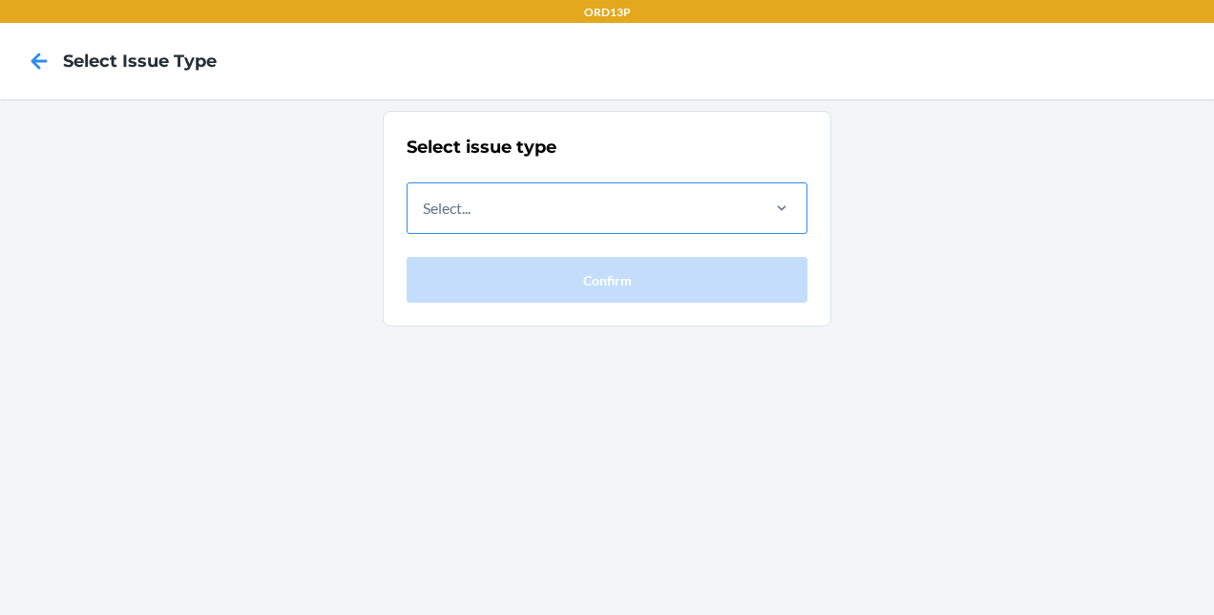
click at [786, 217] on div at bounding box center [782, 208] width 50 height 50
click at [425, 217] on input "Select..." at bounding box center [424, 208] width 2 height 23
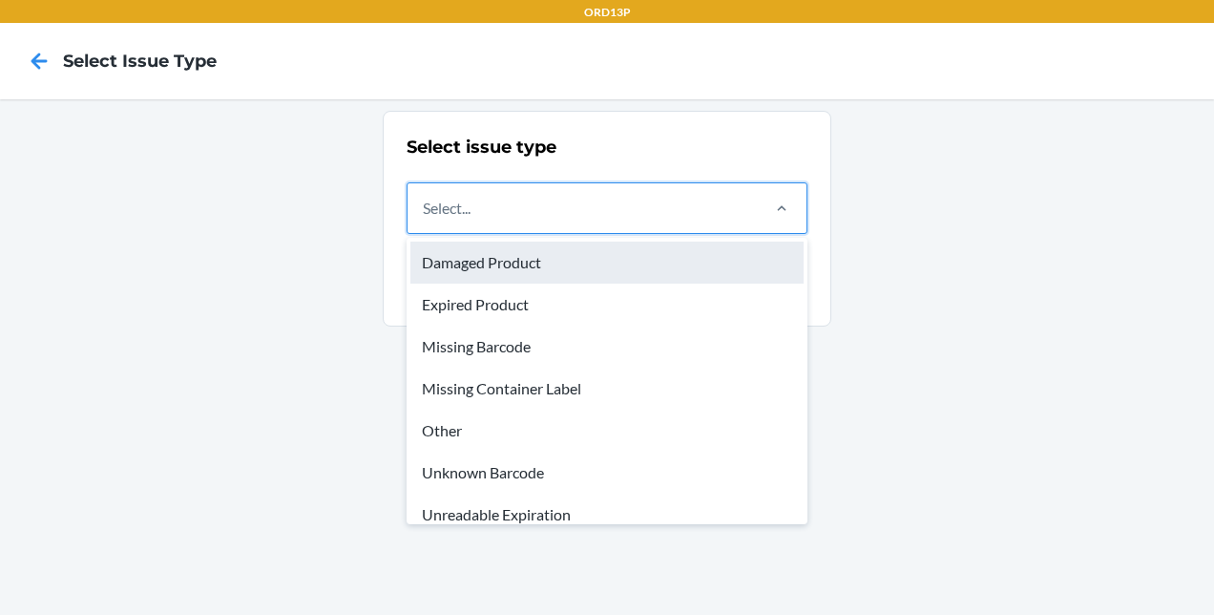
click at [537, 269] on div "Damaged Product" at bounding box center [607, 263] width 393 height 42
click at [425, 220] on input "option Damaged Product focused, 1 of 8. 8 results available. Use Up and Down to…" at bounding box center [424, 208] width 2 height 23
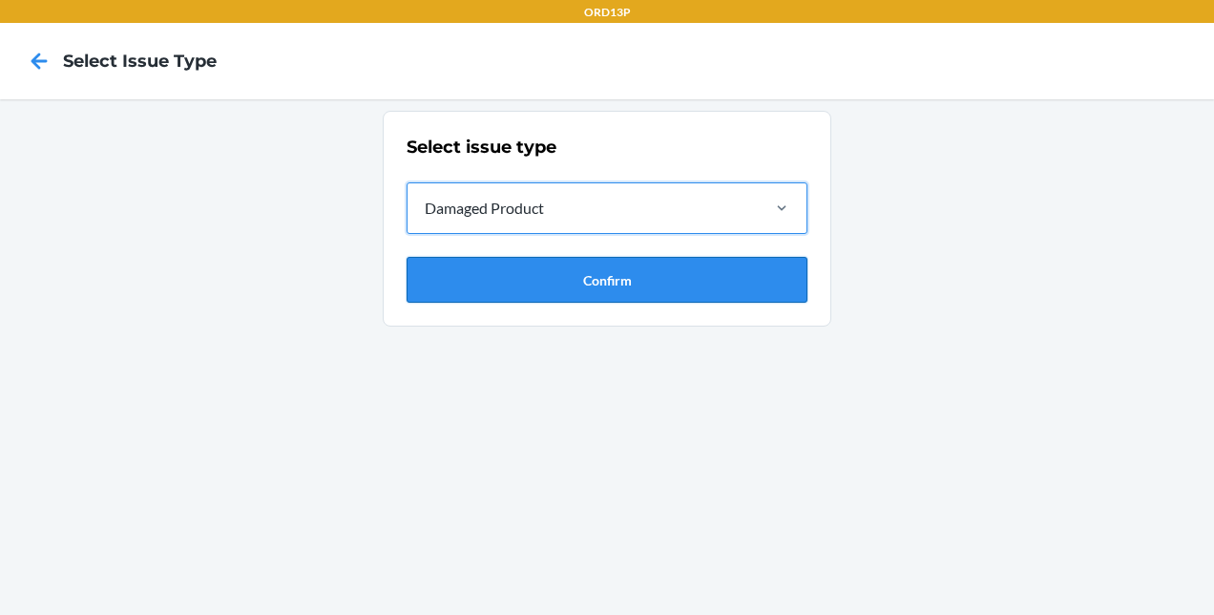
click at [616, 287] on button "Confirm" at bounding box center [607, 280] width 401 height 46
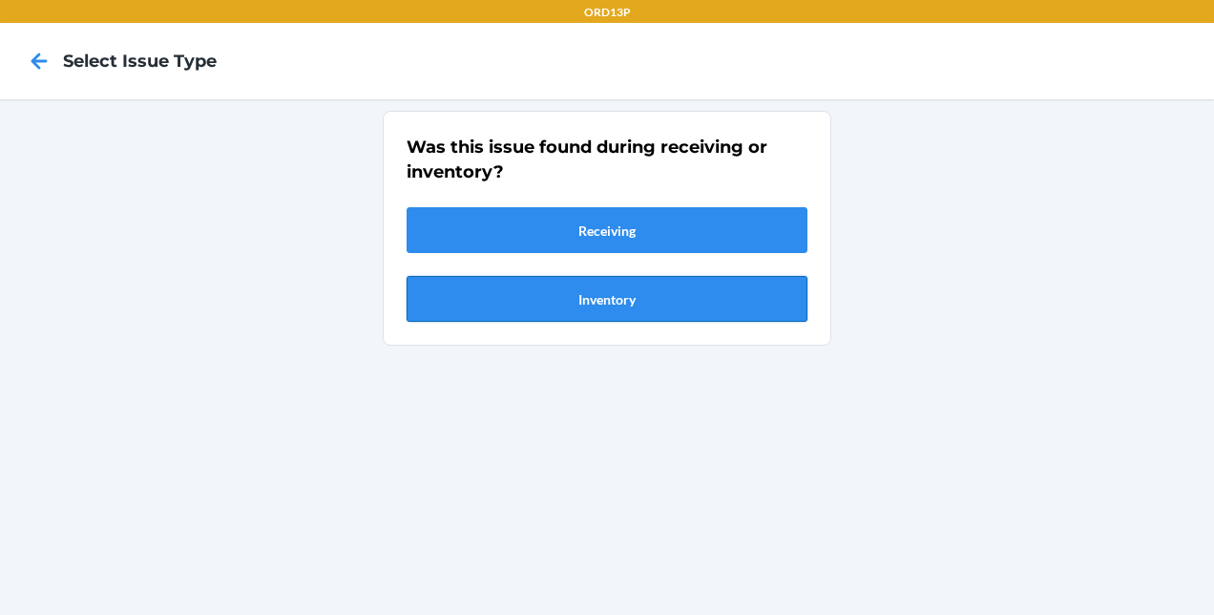
click at [570, 286] on button "Inventory" at bounding box center [607, 299] width 401 height 46
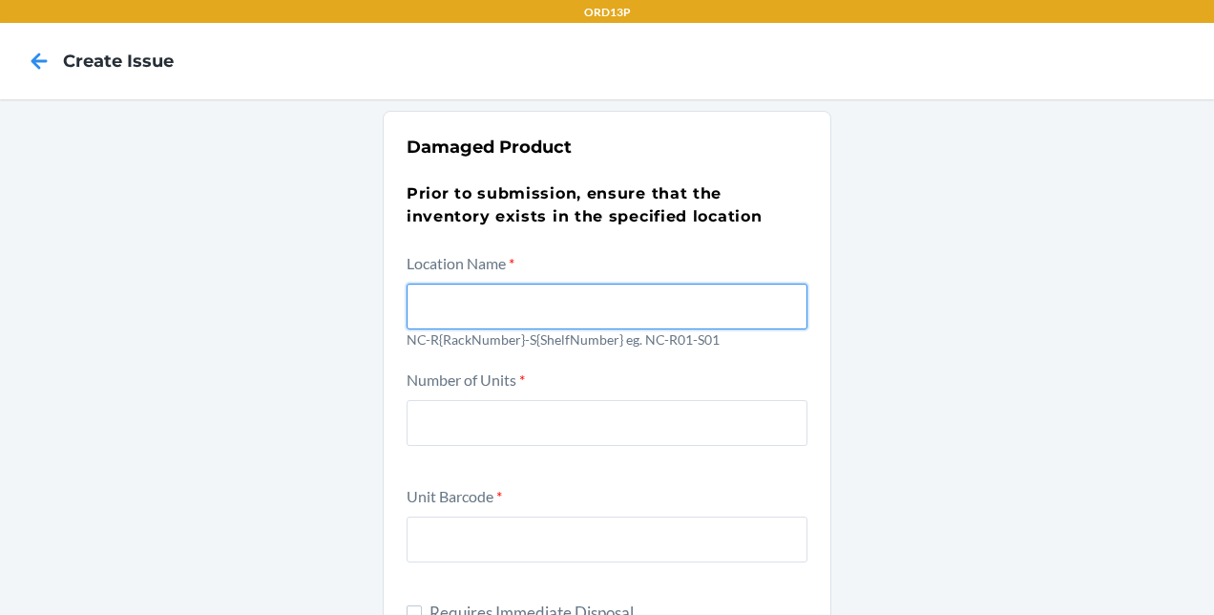
click at [516, 312] on input "text" at bounding box center [607, 307] width 401 height 46
type input "NC-R02-S01"
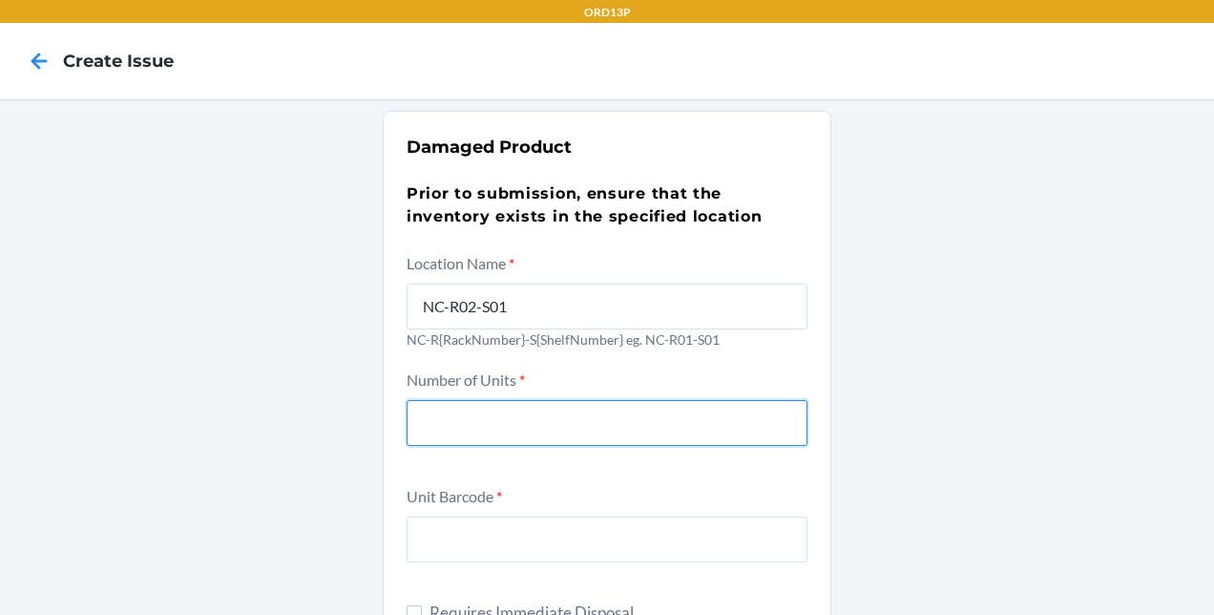
click at [512, 427] on input "number" at bounding box center [607, 423] width 401 height 46
type input "1"
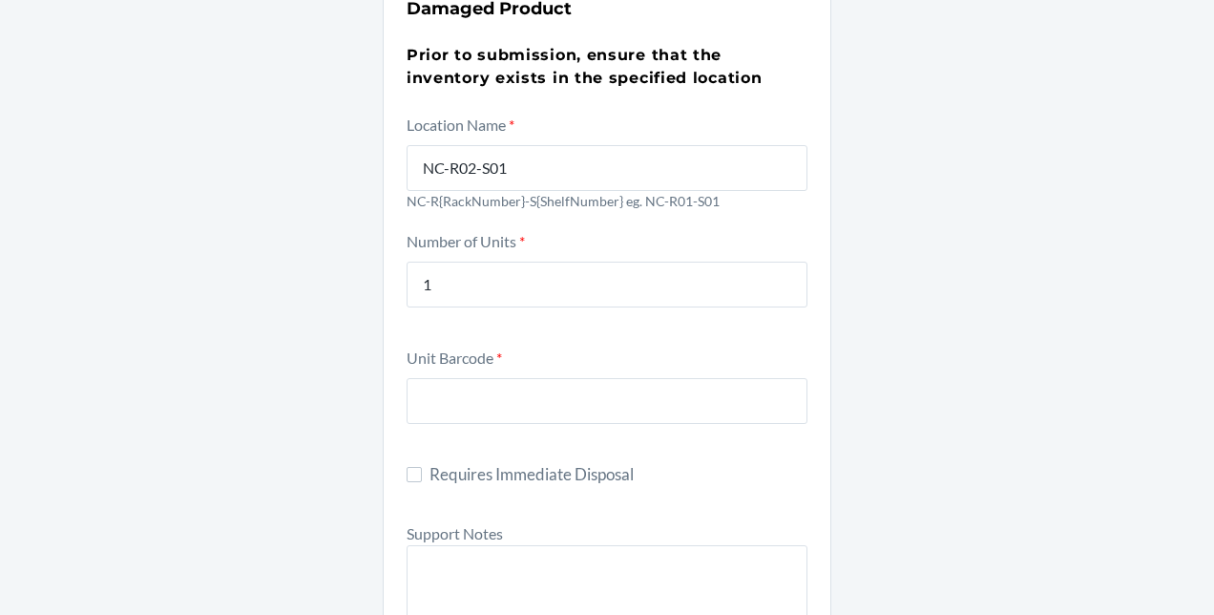
scroll to position [139, 0]
click at [512, 407] on input "text" at bounding box center [607, 400] width 401 height 46
click at [507, 393] on input "text" at bounding box center [607, 400] width 401 height 46
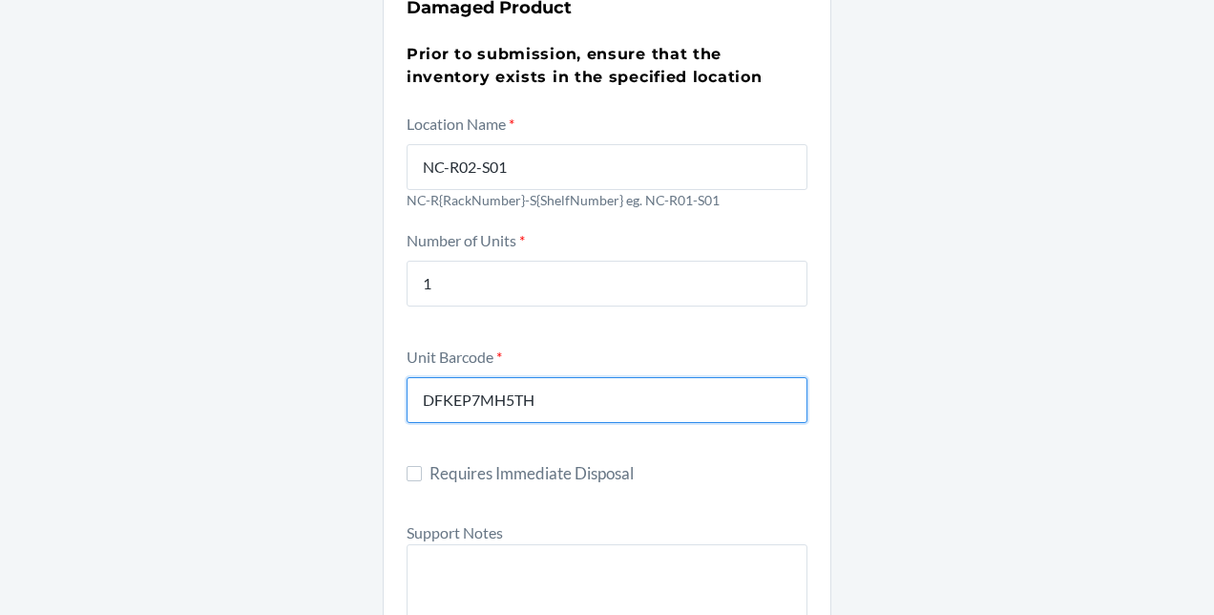
type input "DFKEP7MH5TH"
click at [529, 477] on span "Requires Immediate Disposal" at bounding box center [619, 473] width 378 height 25
click at [422, 477] on input "Requires Immediate Disposal" at bounding box center [414, 473] width 15 height 15
checkbox input "true"
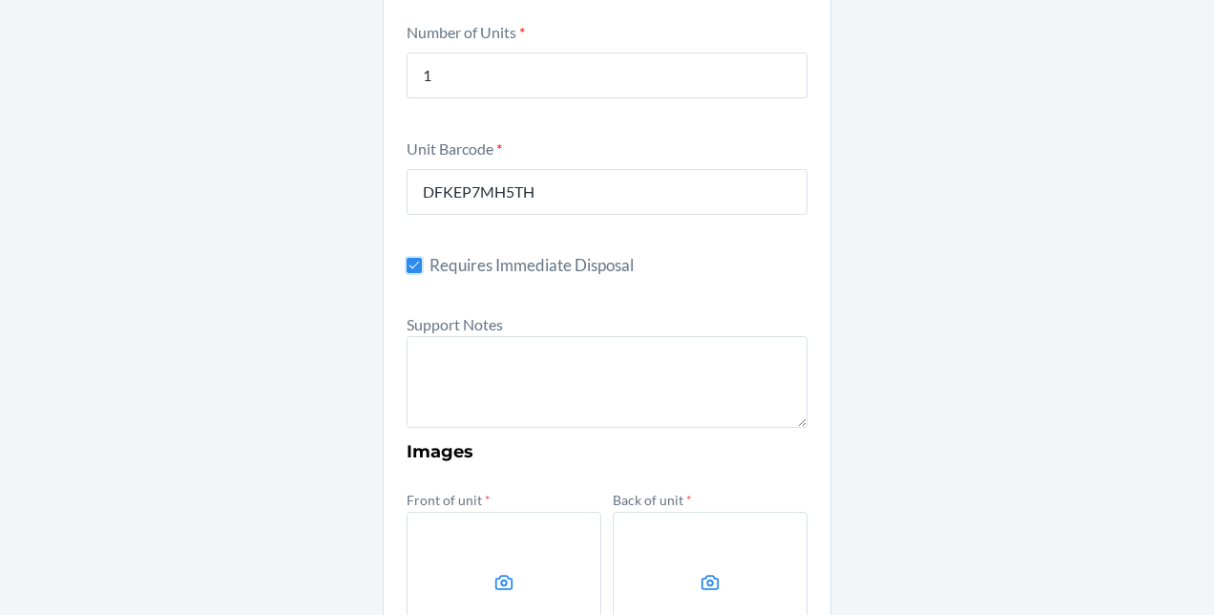
scroll to position [353, 0]
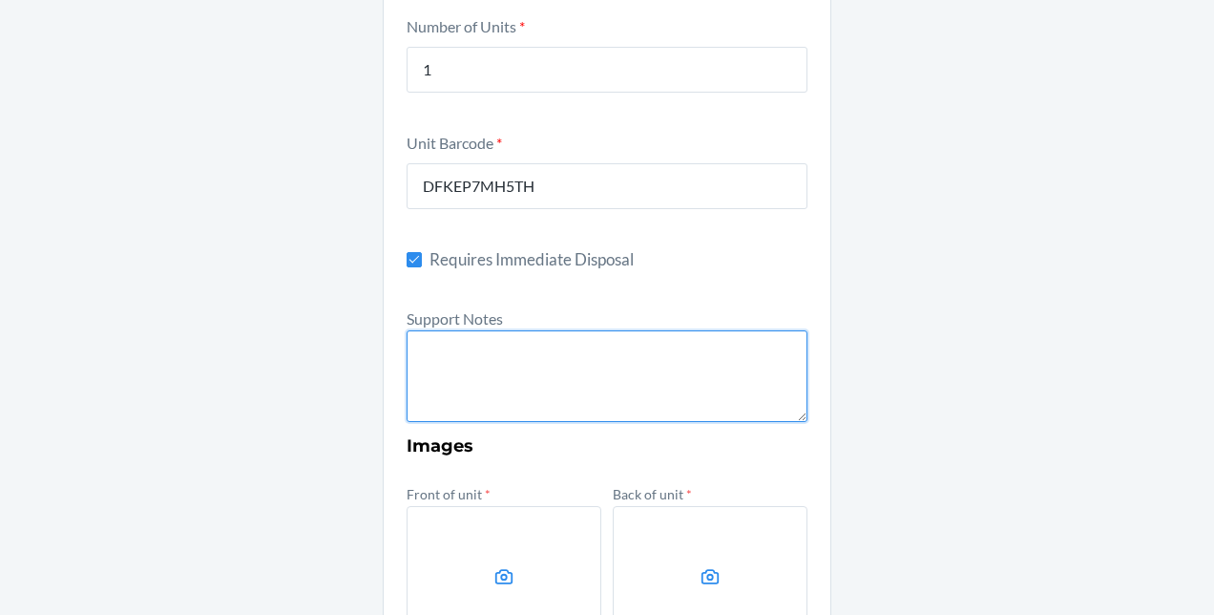
click at [507, 359] on textarea at bounding box center [607, 376] width 401 height 92
type textarea "The bottle is missing the cap and the product spilled out"
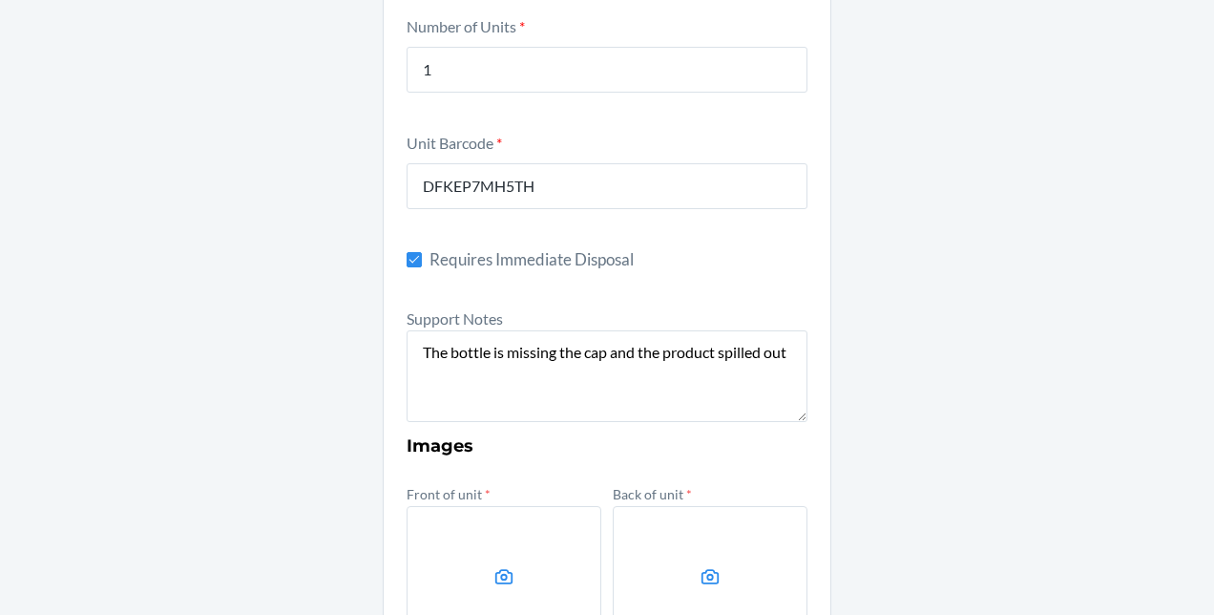
click at [883, 353] on div "Damaged Product Prior to submission, ensure that the inventory exists in the sp…" at bounding box center [607, 428] width 1214 height 1365
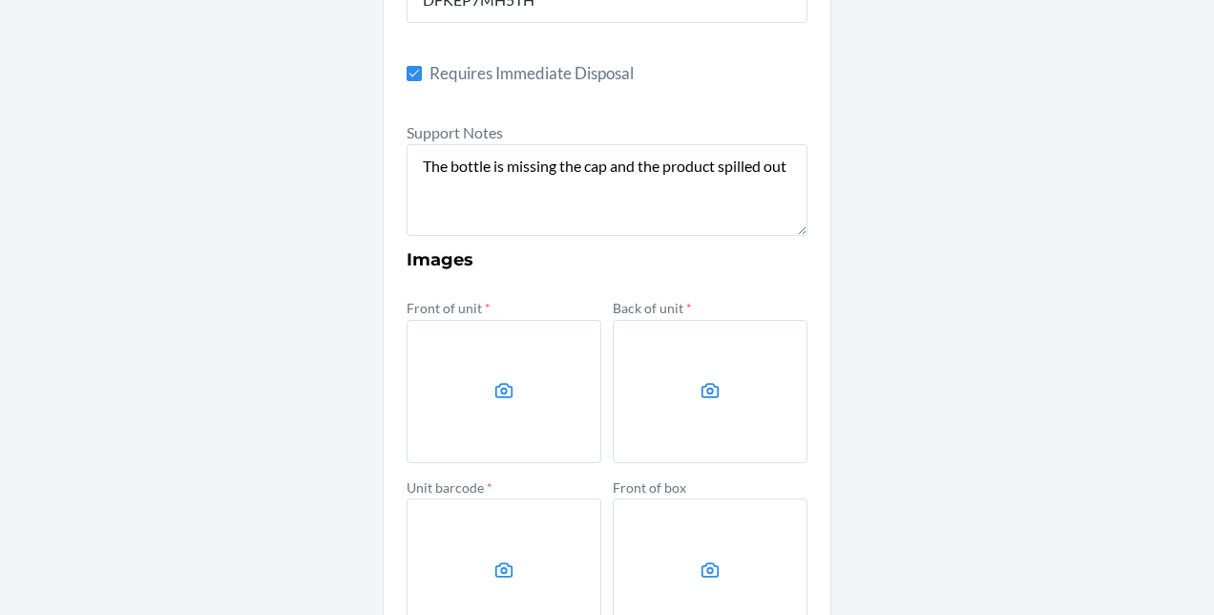
scroll to position [552, 0]
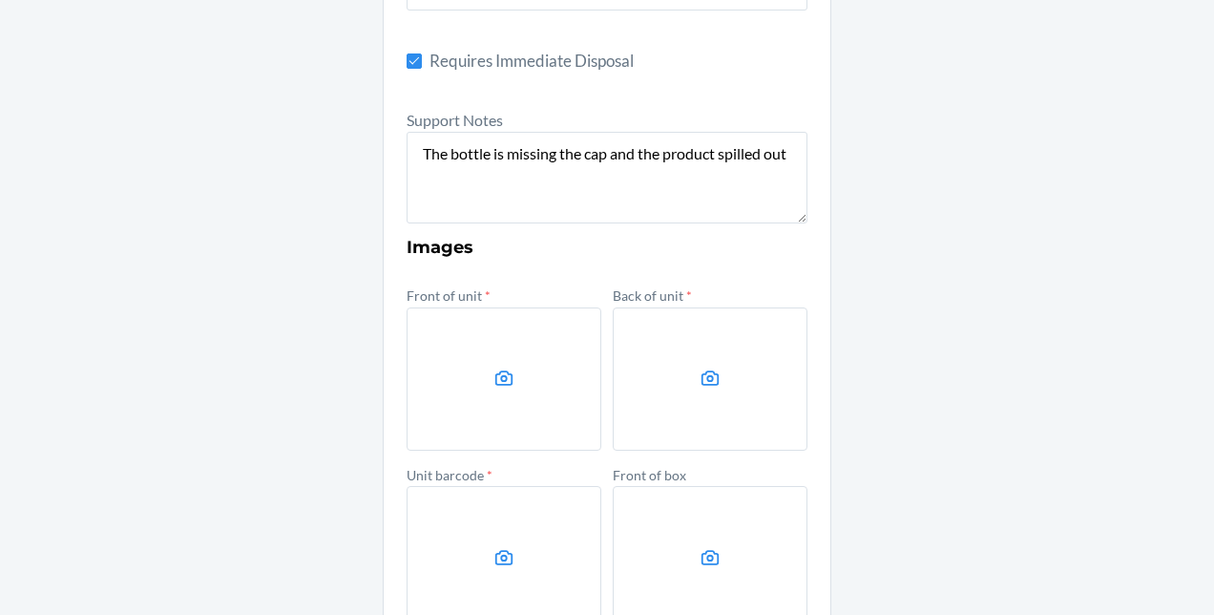
click at [495, 397] on label at bounding box center [504, 378] width 195 height 143
click at [0, 0] on input "file" at bounding box center [0, 0] width 0 height 0
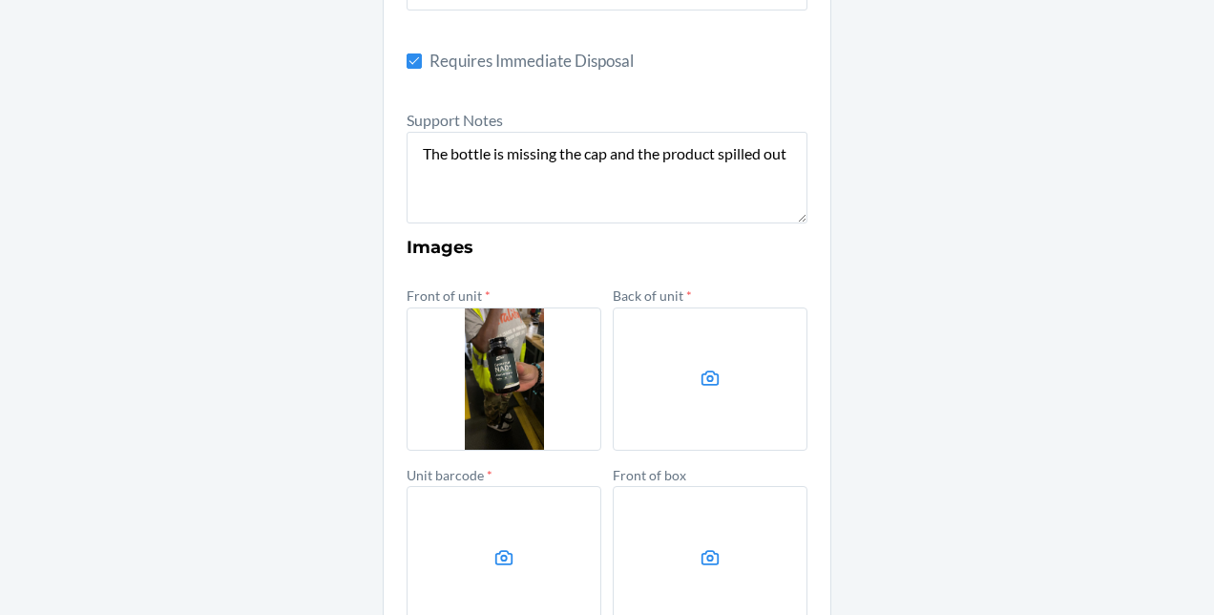
click at [727, 365] on label at bounding box center [710, 378] width 195 height 143
click at [0, 0] on input "file" at bounding box center [0, 0] width 0 height 0
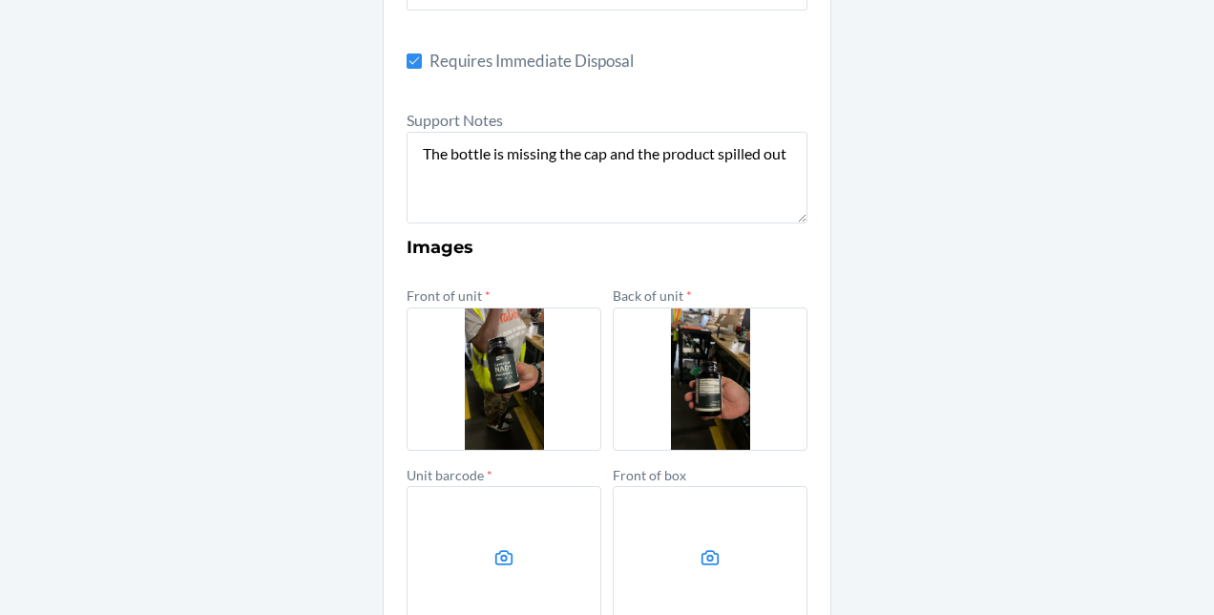
click at [495, 547] on icon at bounding box center [505, 558] width 22 height 22
click at [0, 0] on input "file" at bounding box center [0, 0] width 0 height 0
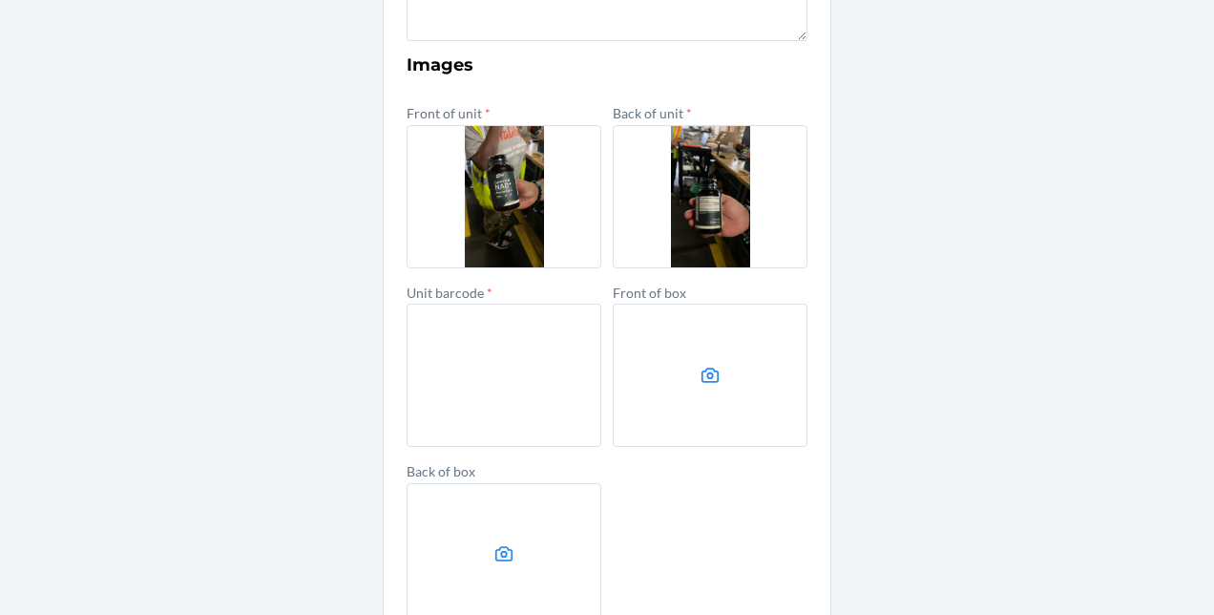
scroll to position [735, 0]
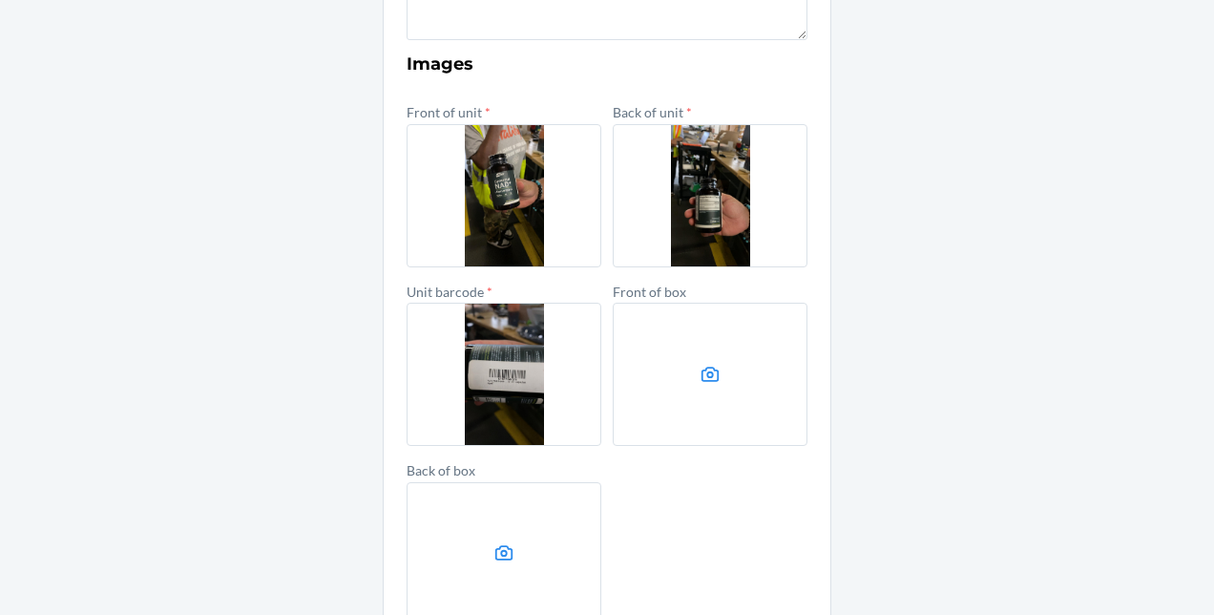
click at [733, 381] on label at bounding box center [710, 374] width 195 height 143
click at [0, 0] on input "file" at bounding box center [0, 0] width 0 height 0
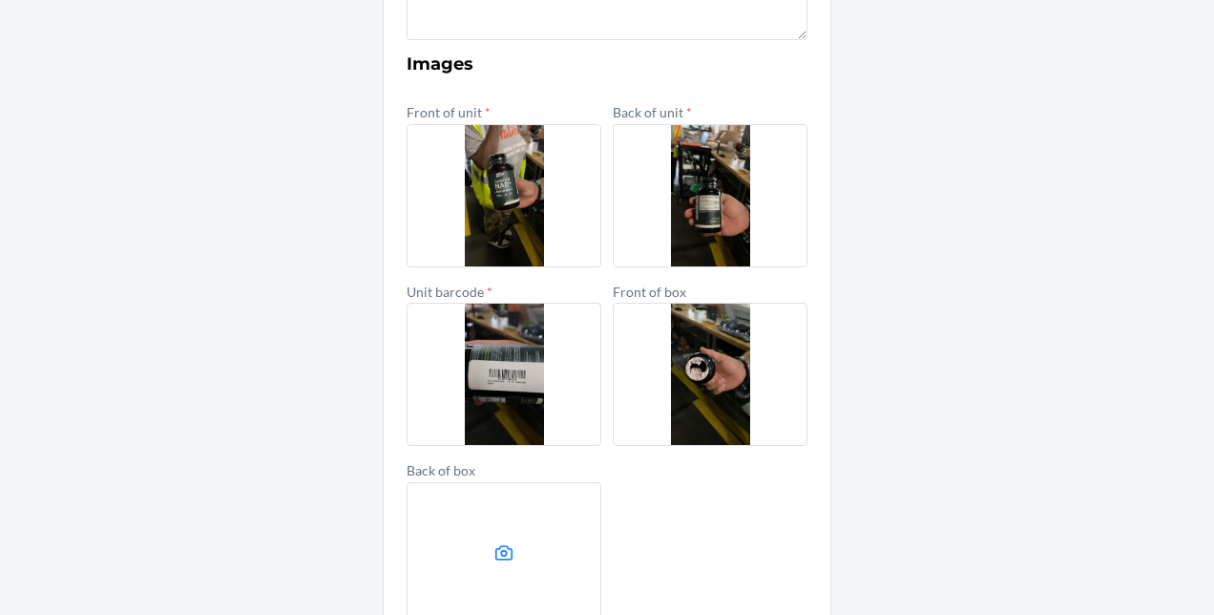
click at [981, 436] on div "Damaged Product Prior to submission, ensure that the inventory exists in the sp…" at bounding box center [607, 46] width 1214 height 1365
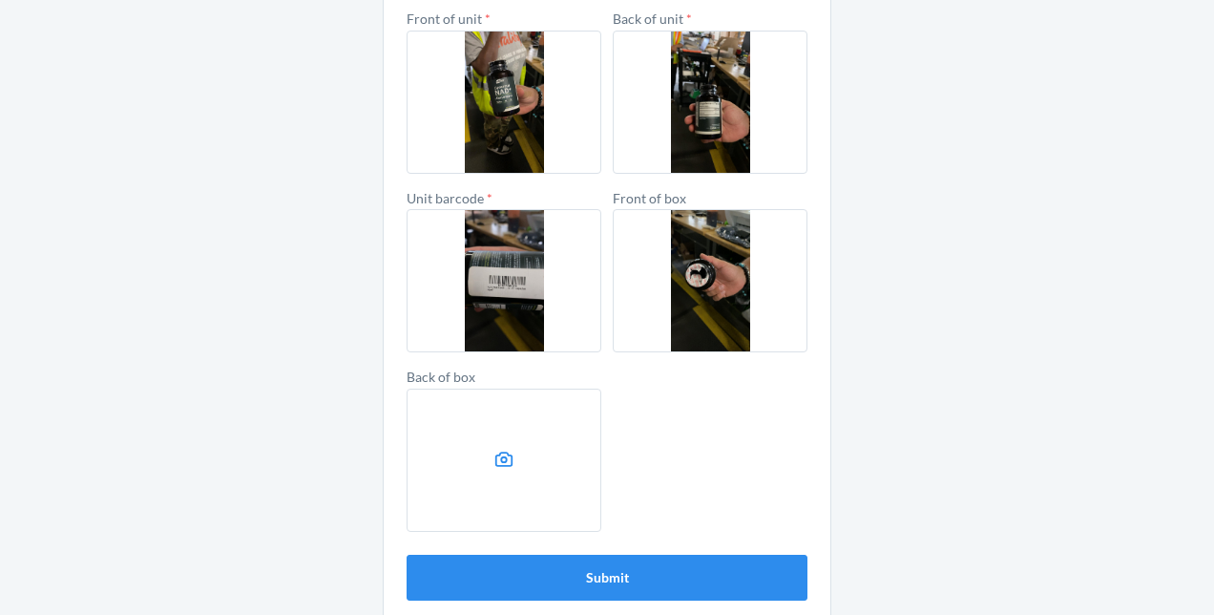
scroll to position [848, 0]
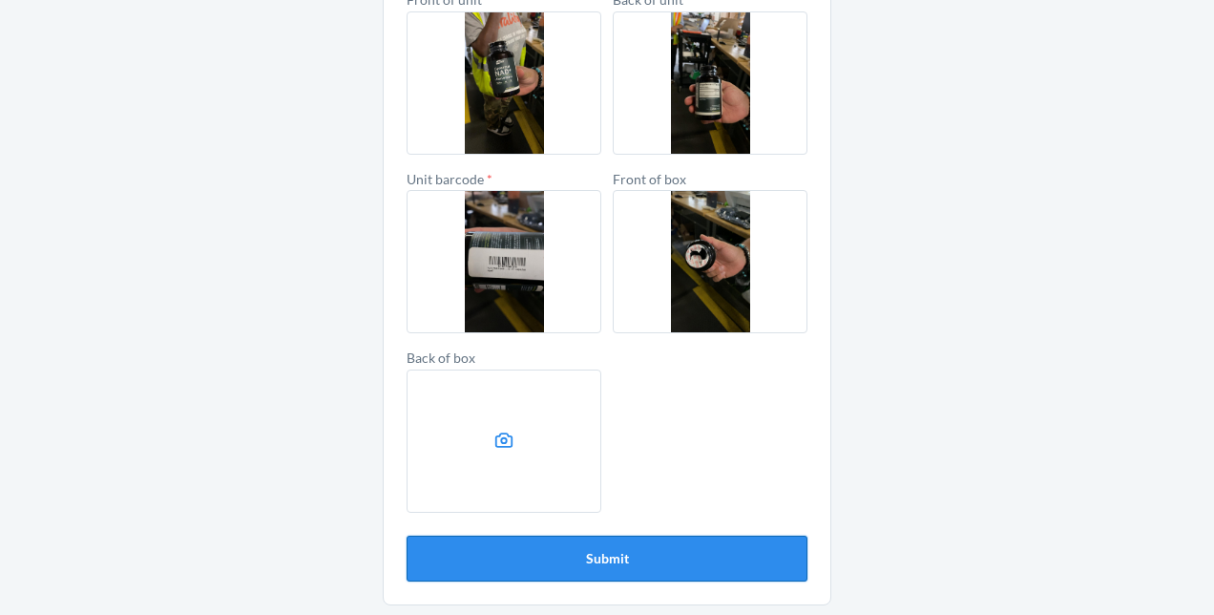
click at [613, 566] on button "Submit" at bounding box center [607, 559] width 401 height 46
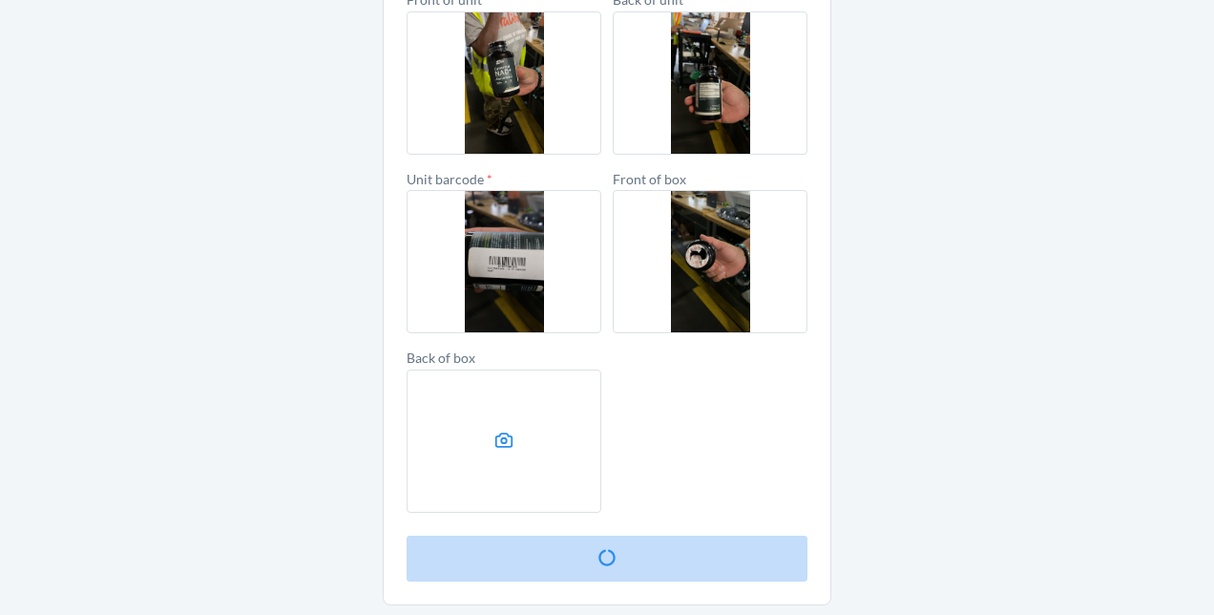
scroll to position [0, 0]
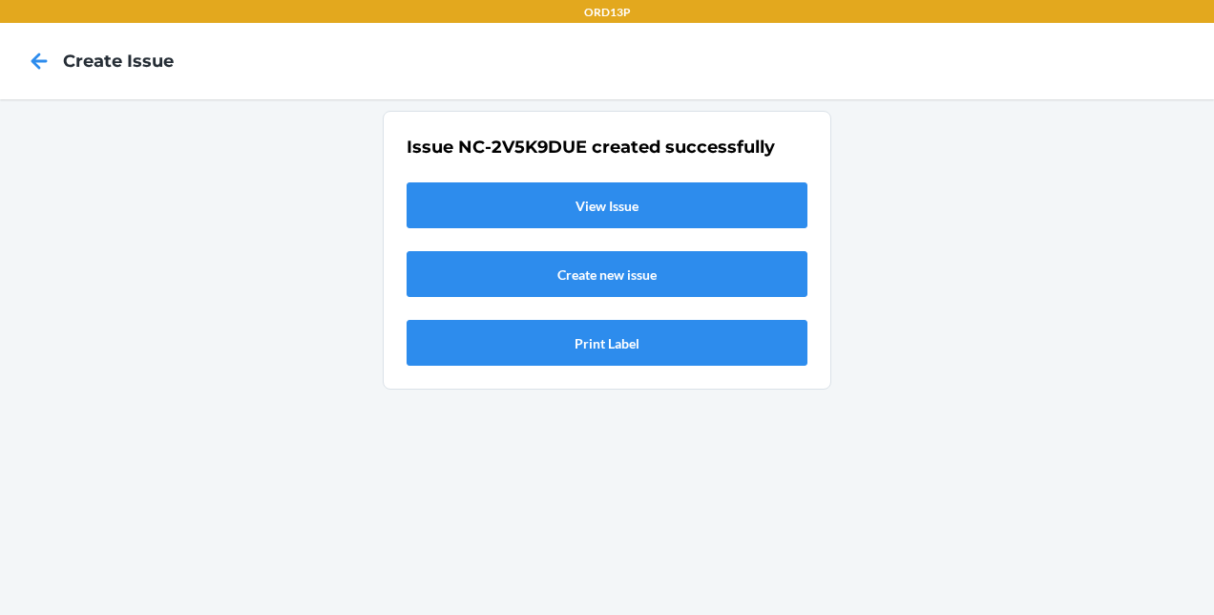
click at [653, 200] on link "View Issue" at bounding box center [607, 205] width 401 height 46
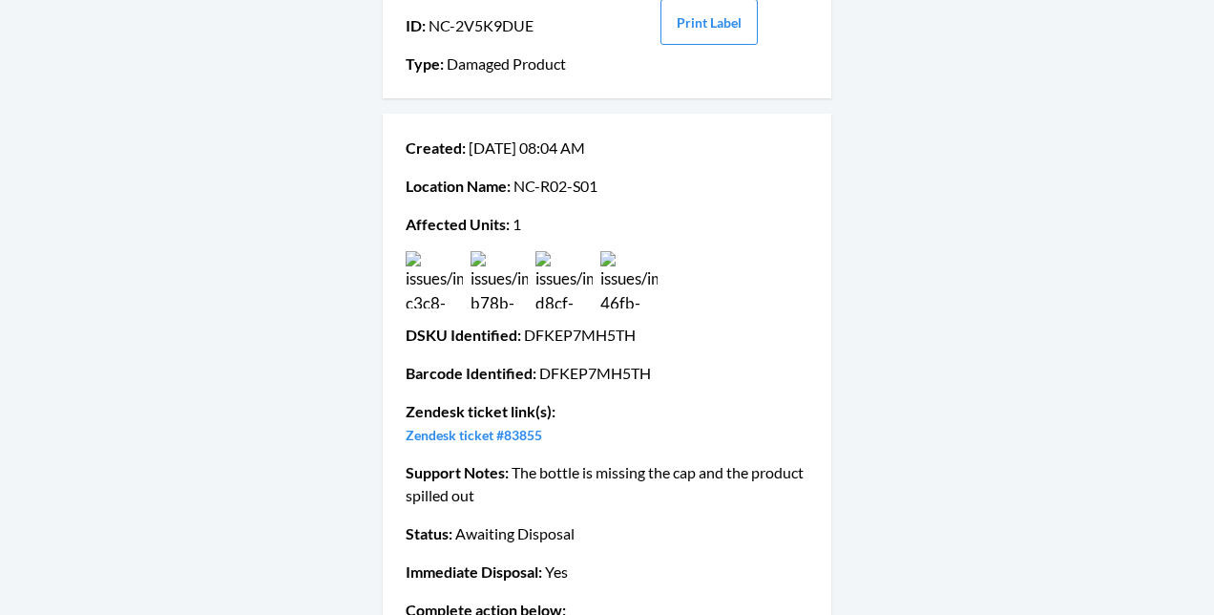
scroll to position [267, 0]
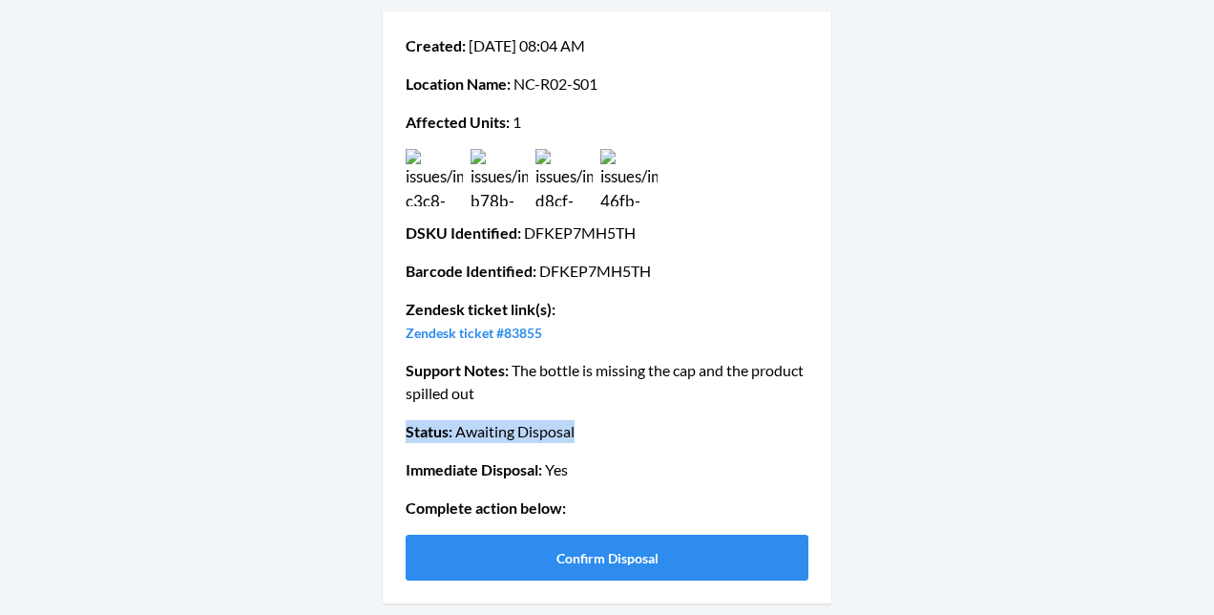
drag, startPoint x: 398, startPoint y: 433, endPoint x: 604, endPoint y: 439, distance: 206.3
click at [604, 439] on p "Status : Awaiting Disposal" at bounding box center [607, 431] width 403 height 23
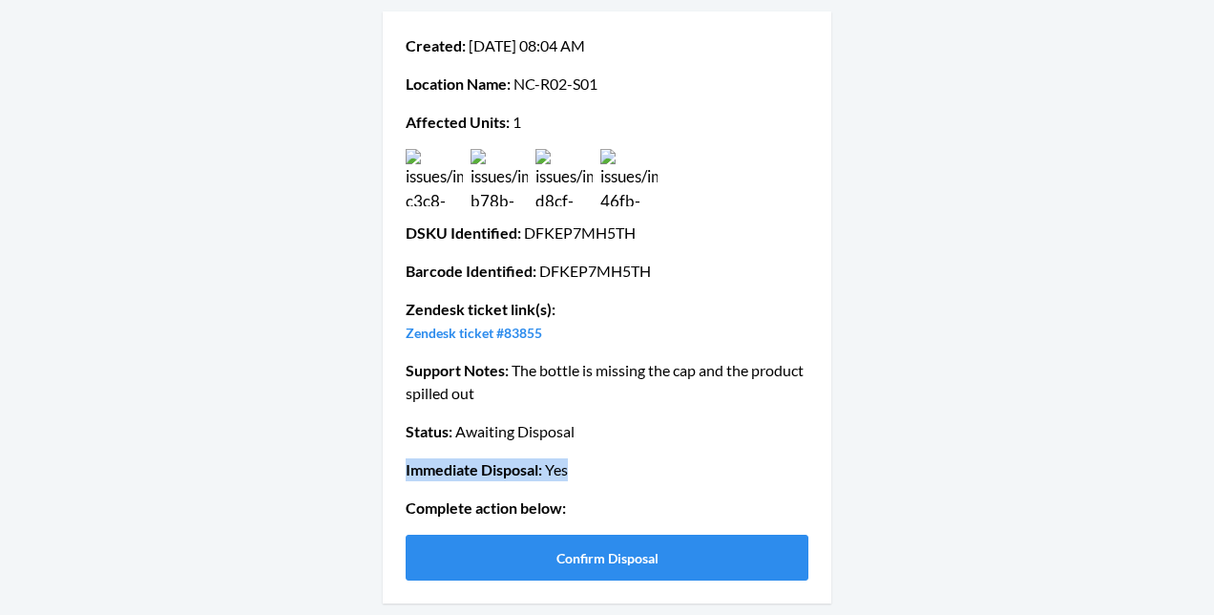
drag, startPoint x: 397, startPoint y: 472, endPoint x: 575, endPoint y: 462, distance: 177.8
click at [575, 462] on div "Created : Sep 23 08:04 AM Location Name : NC-R02-S01 Affected Units : 1 DSKU Id…" at bounding box center [607, 307] width 449 height 592
click at [939, 502] on div "Issue details ID : NC-2V5K9DUE Type : Damaged Product Print Label Created : Sep…" at bounding box center [607, 223] width 1214 height 783
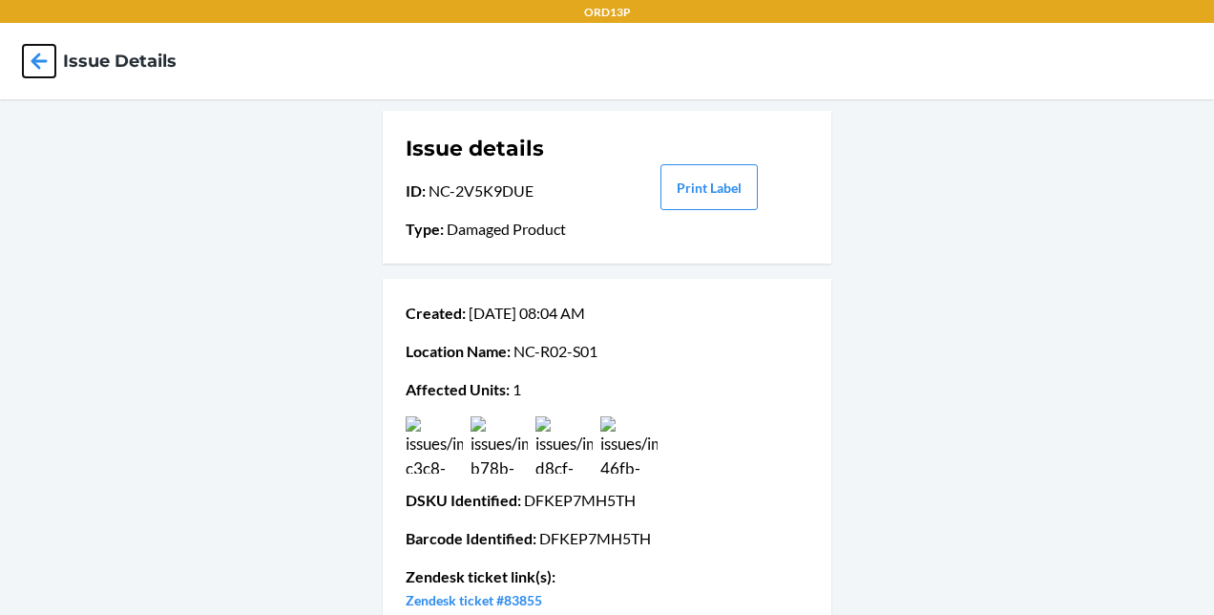
click at [44, 57] on icon at bounding box center [39, 61] width 32 height 32
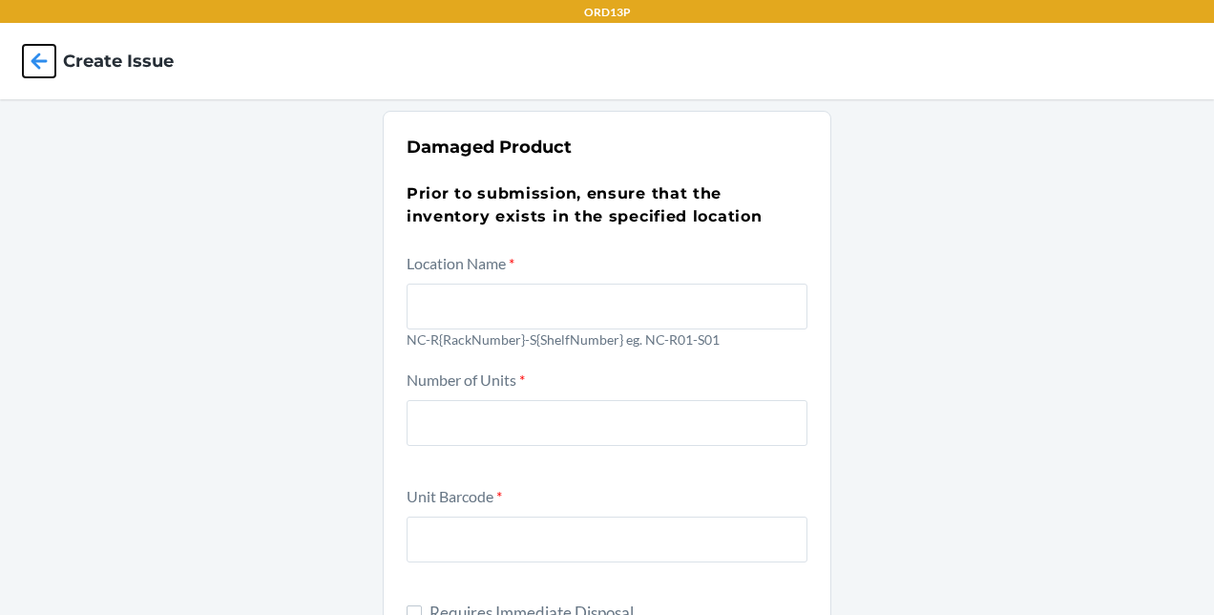
click at [44, 57] on icon at bounding box center [39, 61] width 32 height 32
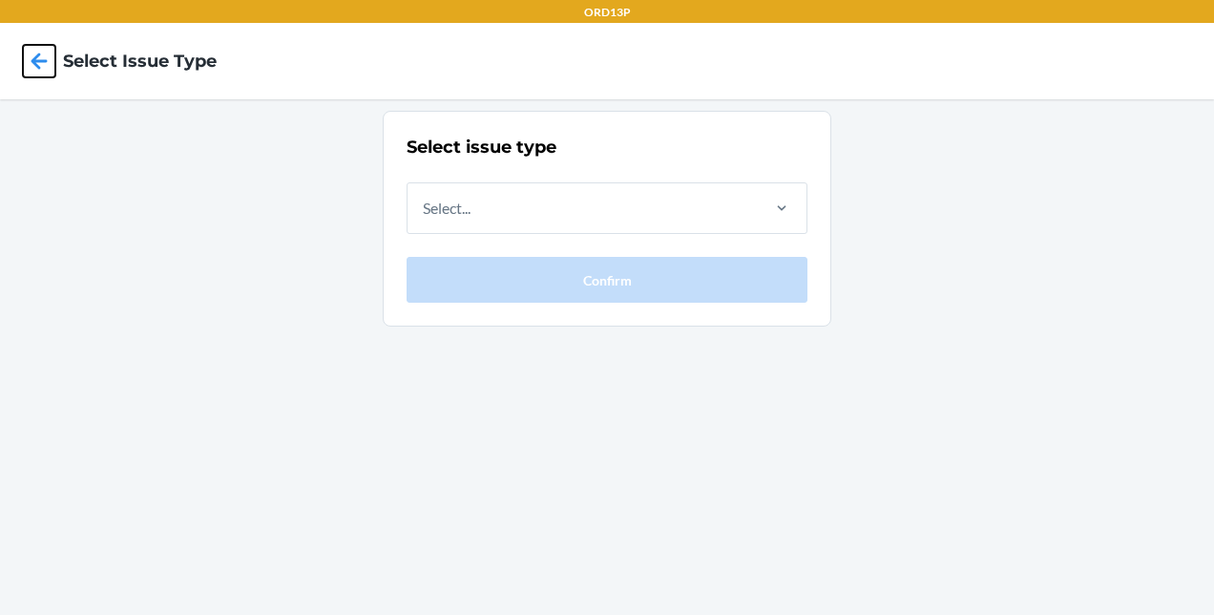
click at [44, 57] on icon at bounding box center [39, 61] width 32 height 32
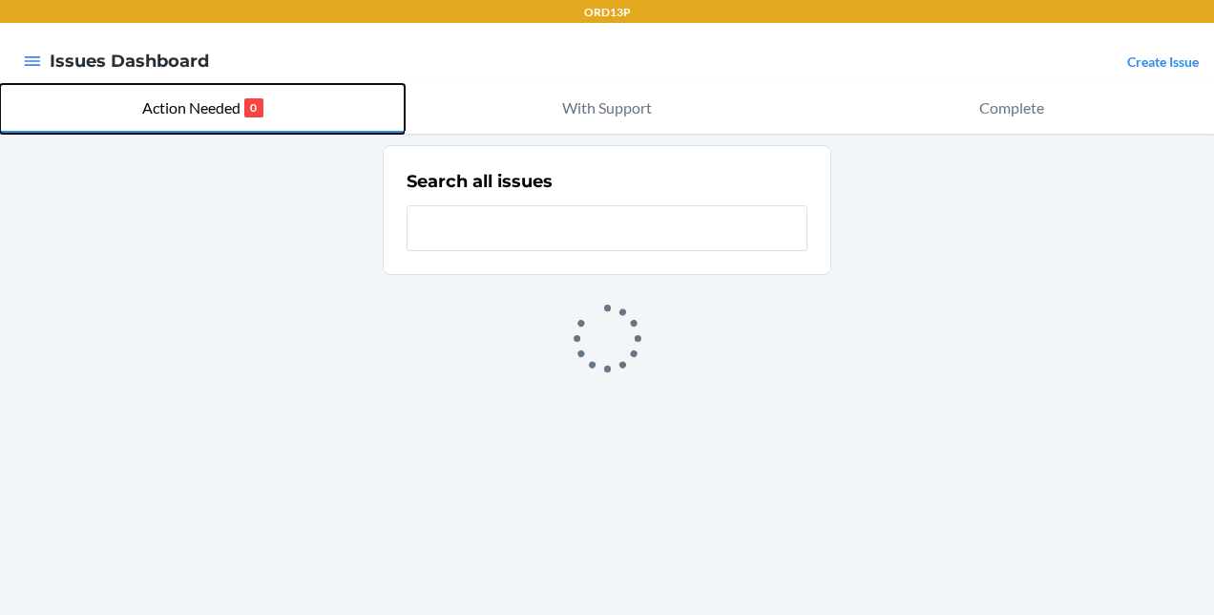
click at [238, 101] on p "Action Needed" at bounding box center [191, 107] width 98 height 23
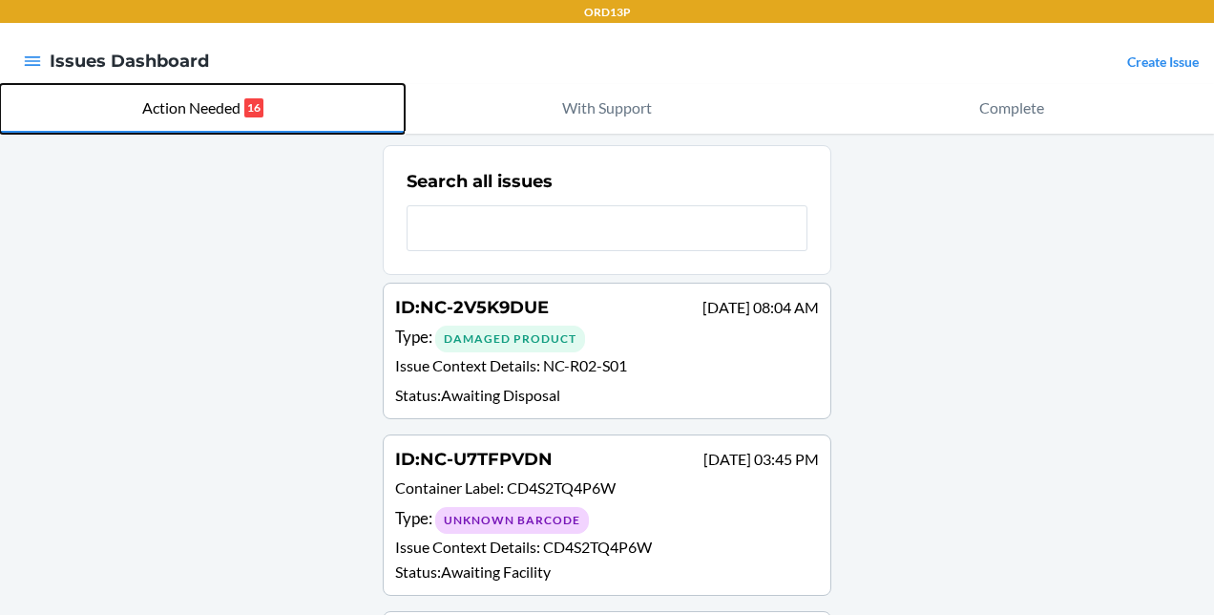
click at [199, 108] on p "Action Needed" at bounding box center [191, 107] width 98 height 23
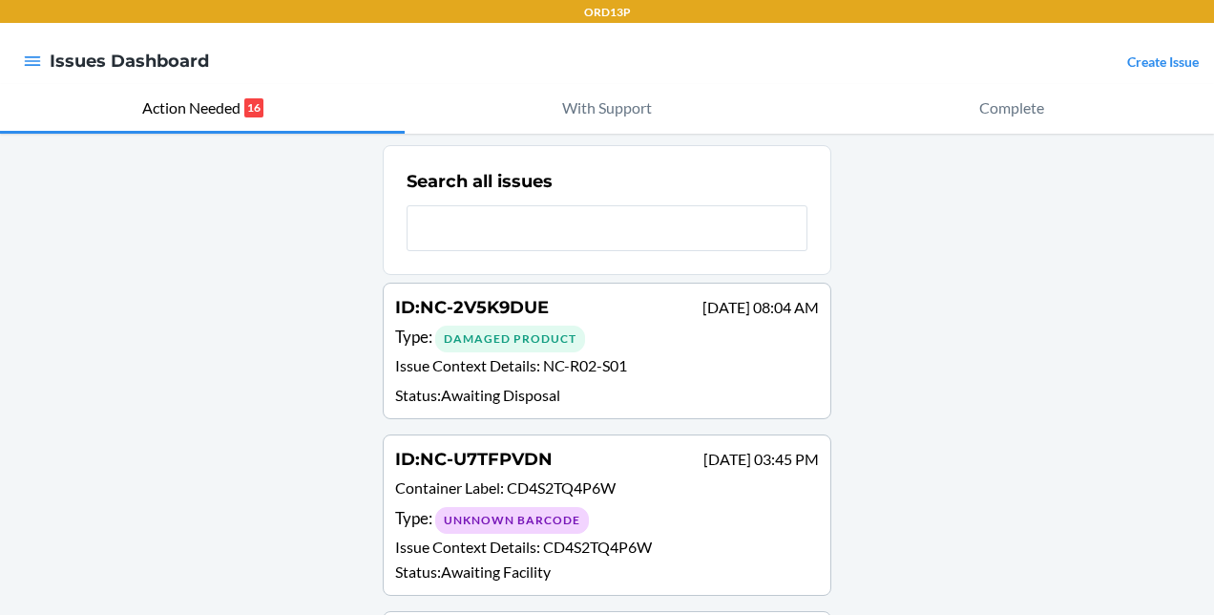
click at [657, 354] on p "Issue Context Details : NC-R02-S01" at bounding box center [607, 368] width 424 height 28
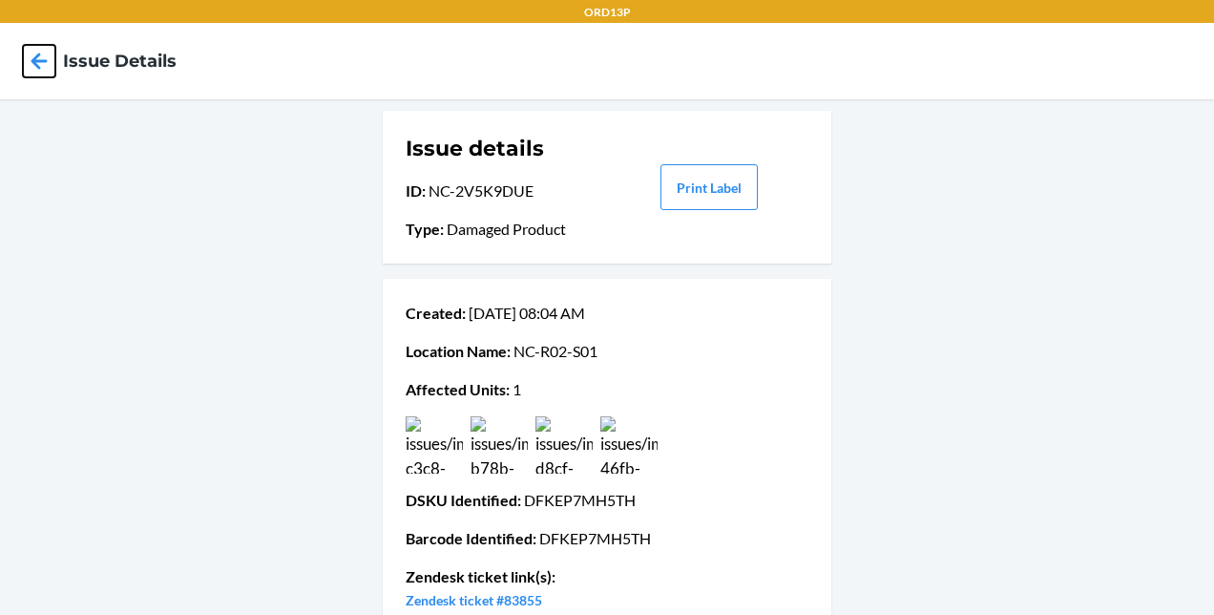
click at [38, 67] on icon at bounding box center [40, 61] width 16 height 16
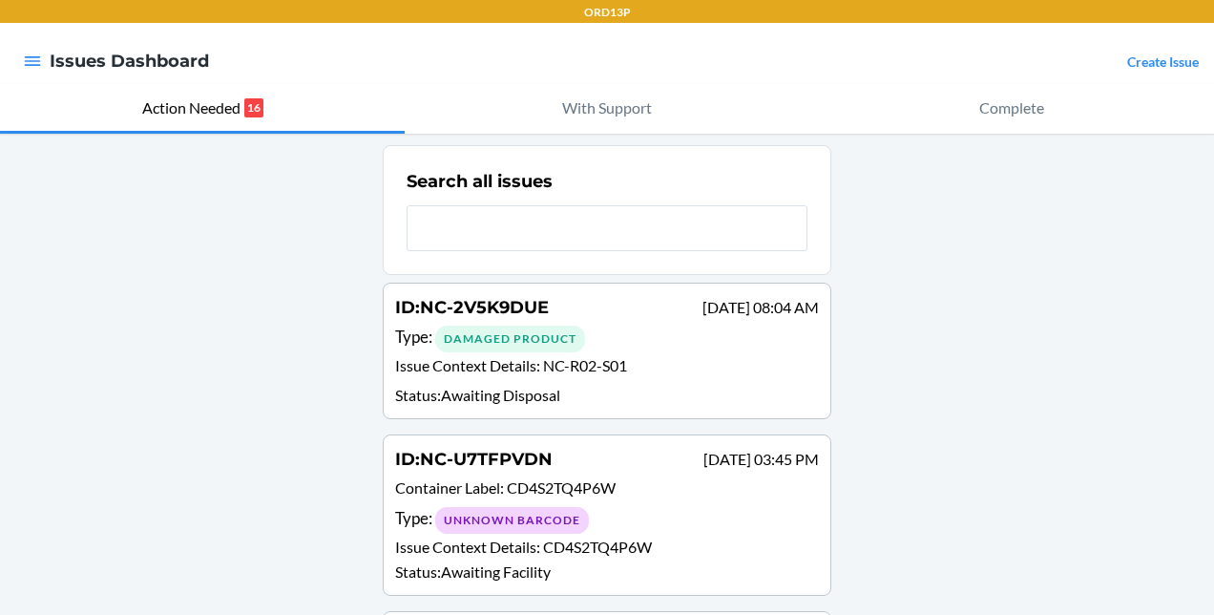
click at [622, 344] on div "Type : Damaged Product" at bounding box center [607, 339] width 424 height 28
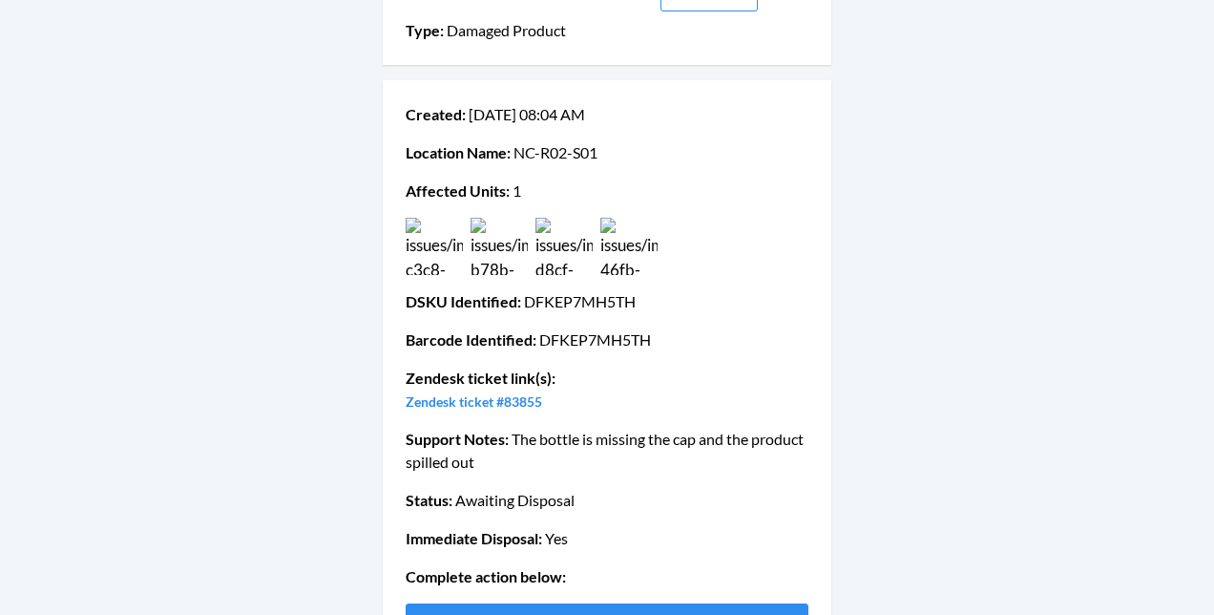
scroll to position [267, 0]
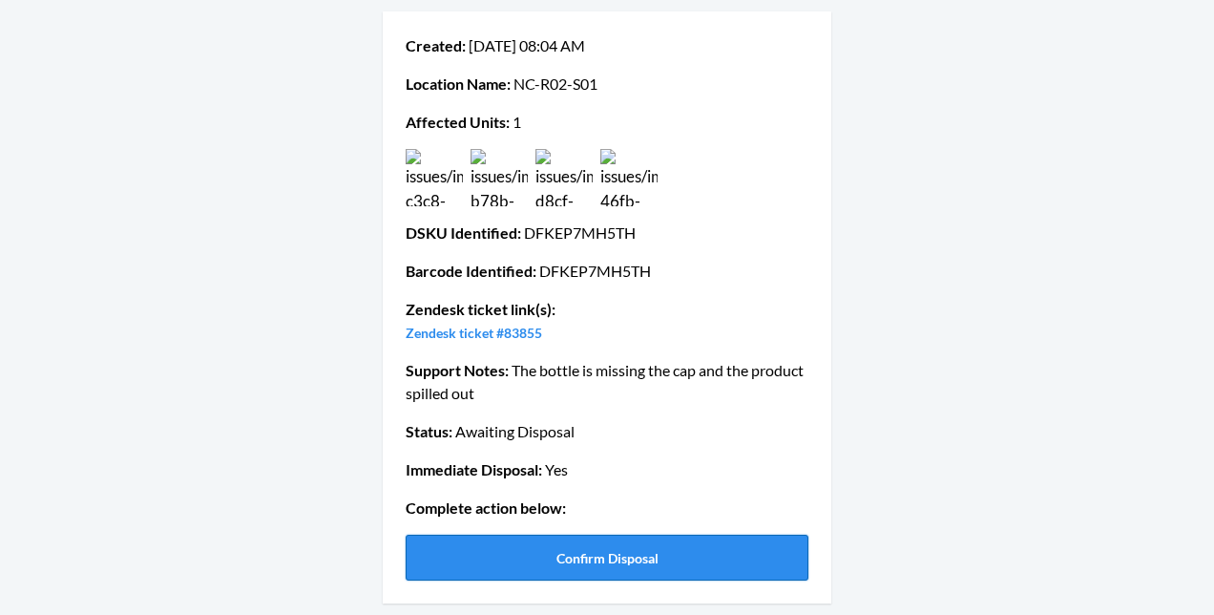
click at [692, 541] on button "Confirm Disposal" at bounding box center [607, 558] width 403 height 46
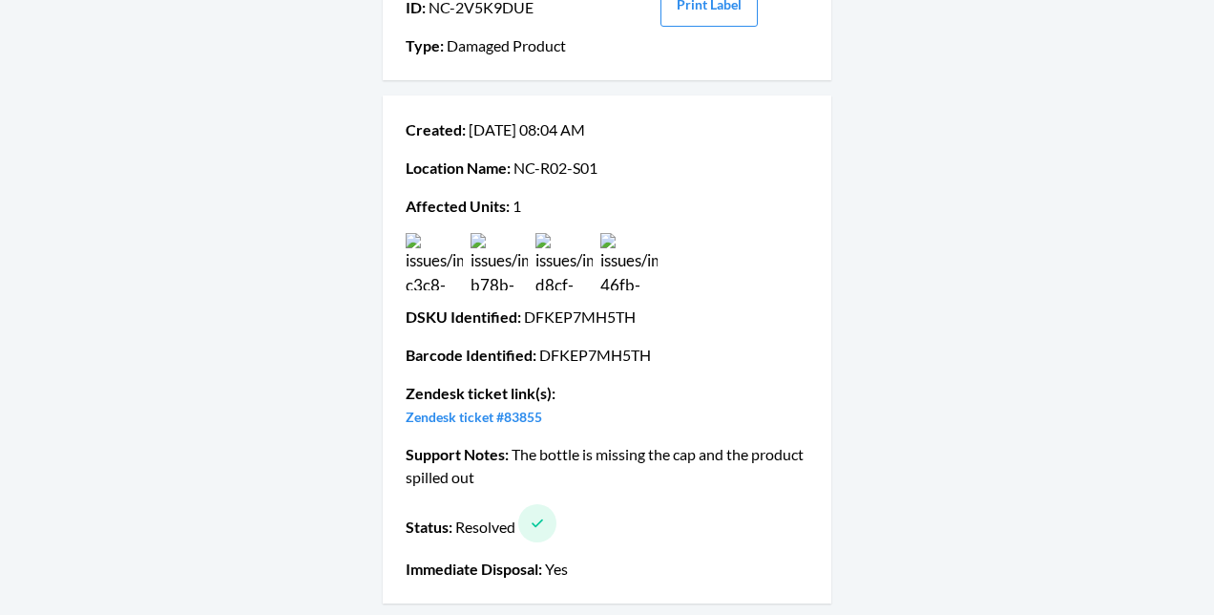
scroll to position [0, 0]
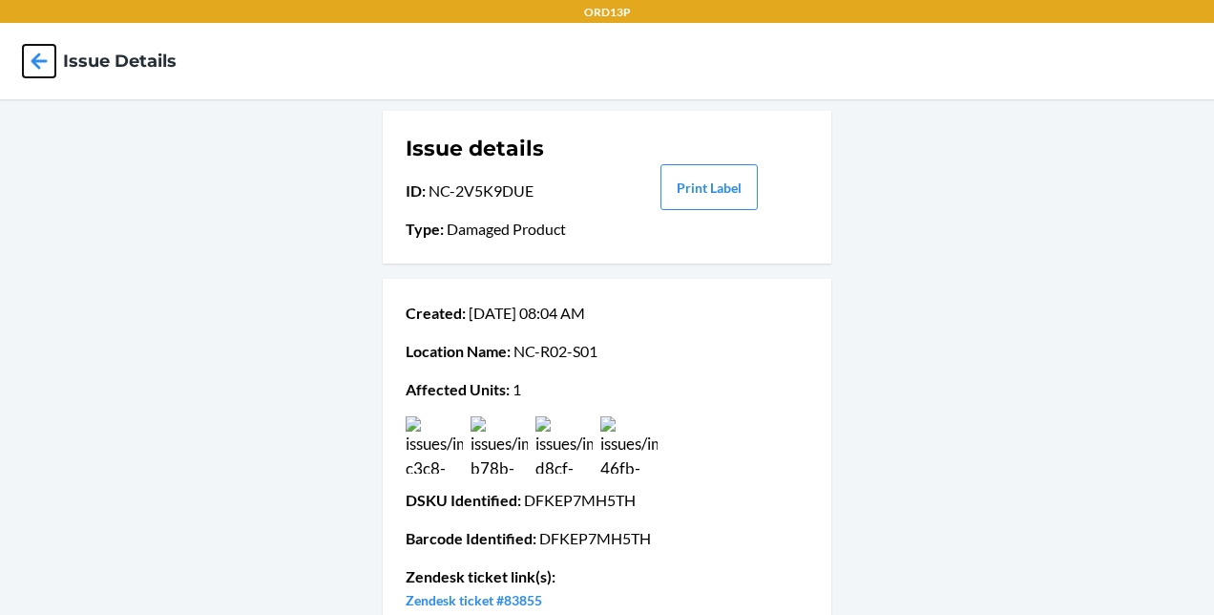
click at [32, 61] on icon at bounding box center [40, 61] width 16 height 16
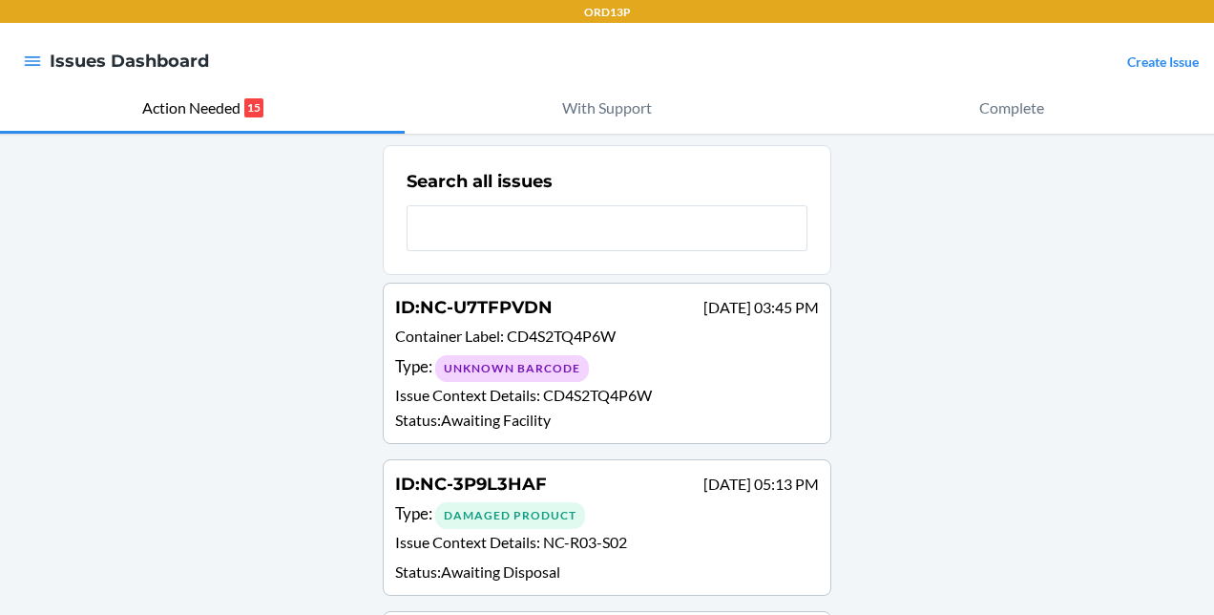
click at [479, 537] on p "Issue Context Details : NC-R03-S02" at bounding box center [607, 545] width 424 height 28
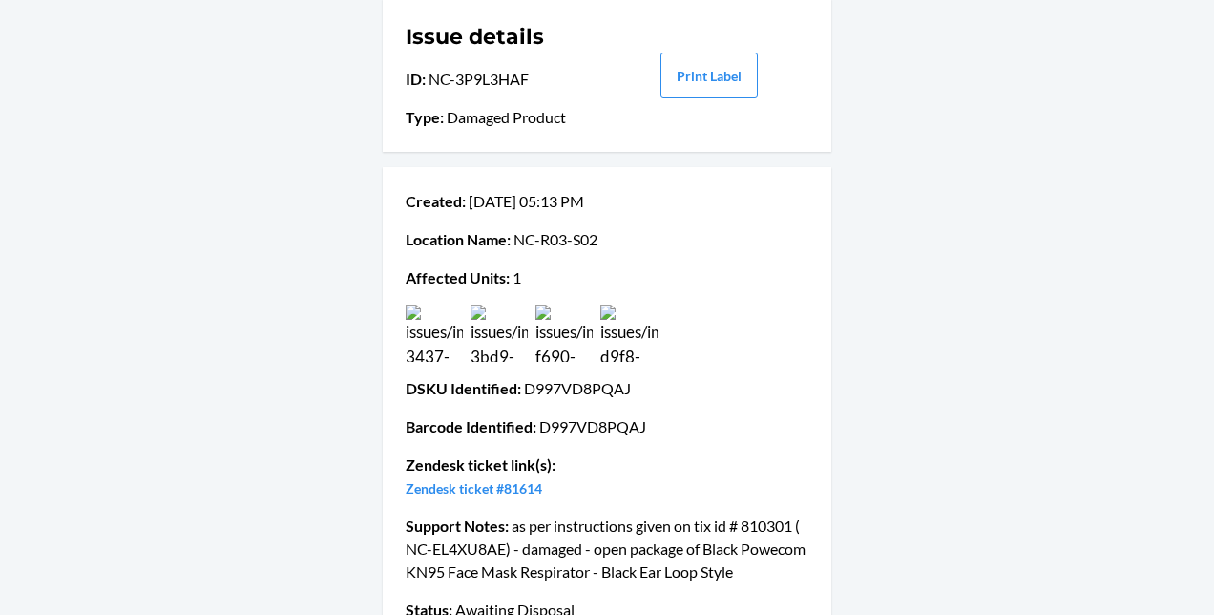
scroll to position [115, 0]
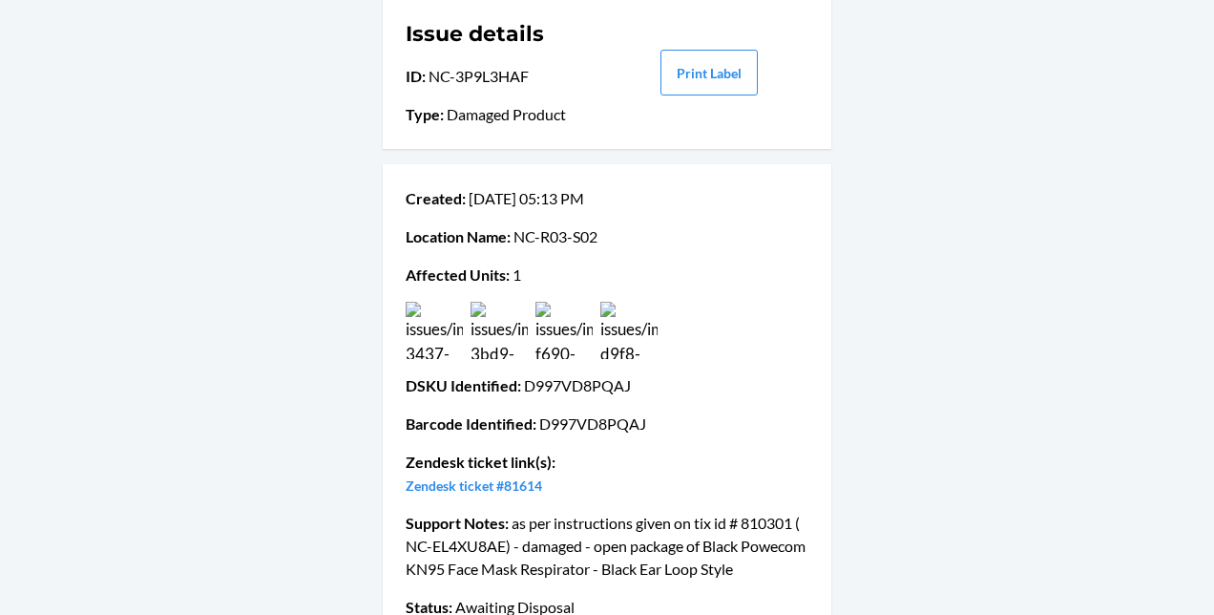
click at [426, 337] on img at bounding box center [434, 330] width 57 height 57
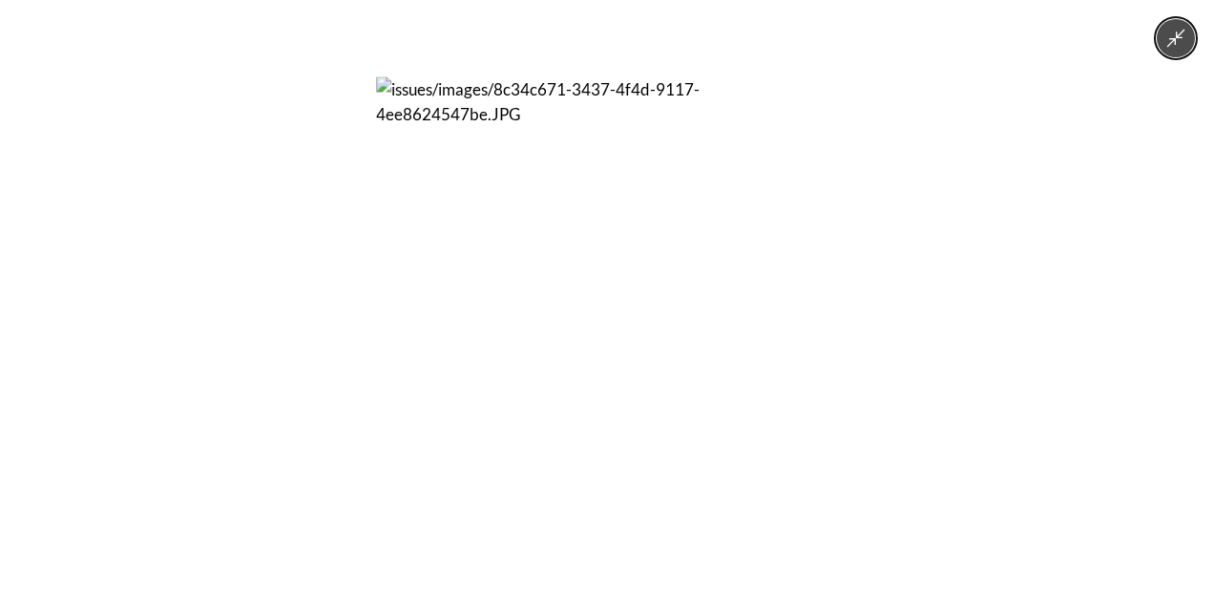
click at [1179, 32] on icon "Minimize image" at bounding box center [1176, 38] width 21 height 21
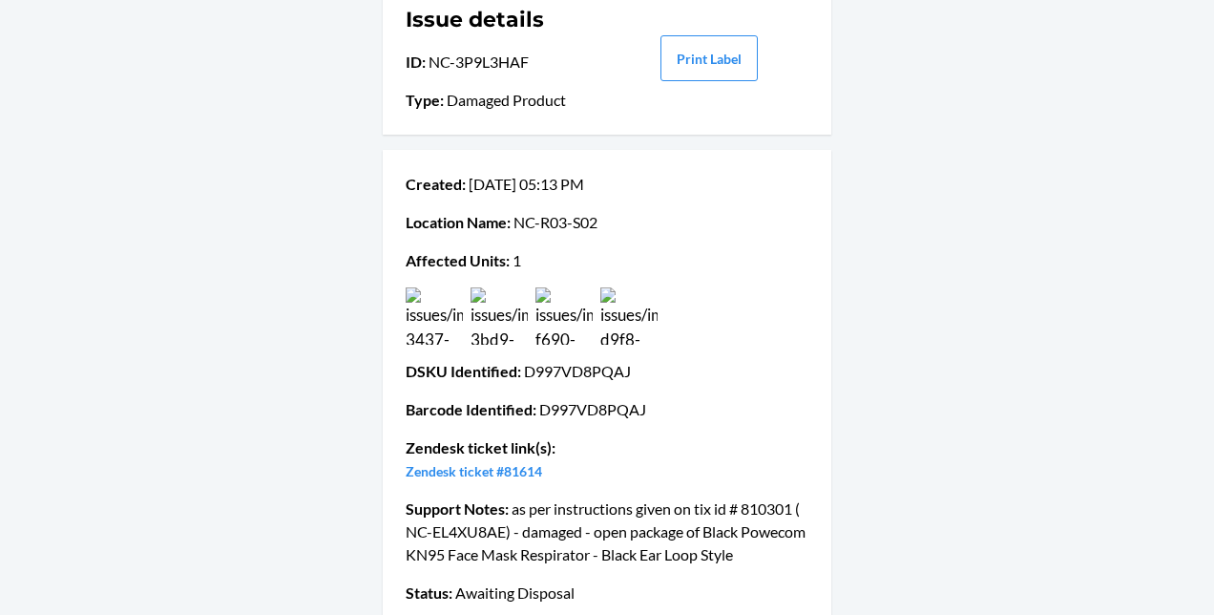
scroll to position [130, 0]
drag, startPoint x: 509, startPoint y: 221, endPoint x: 599, endPoint y: 217, distance: 89.9
click at [599, 217] on p "Location Name : NC-R03-S02" at bounding box center [607, 221] width 403 height 23
click at [431, 325] on img at bounding box center [434, 314] width 57 height 57
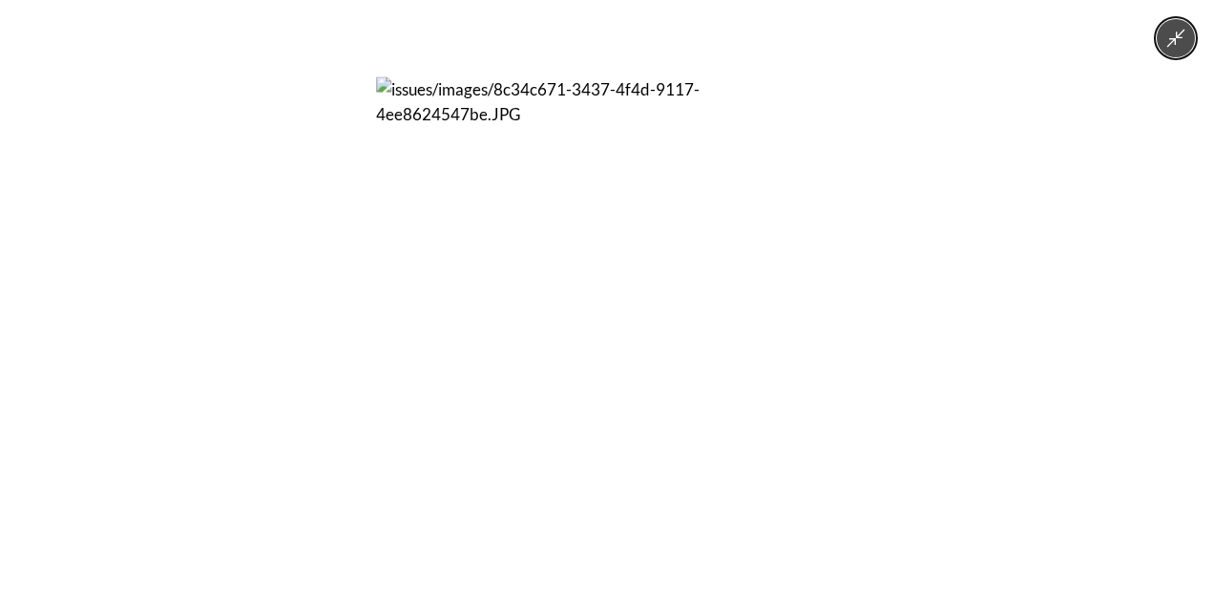
click at [1178, 53] on button "Minimize image" at bounding box center [1176, 38] width 38 height 38
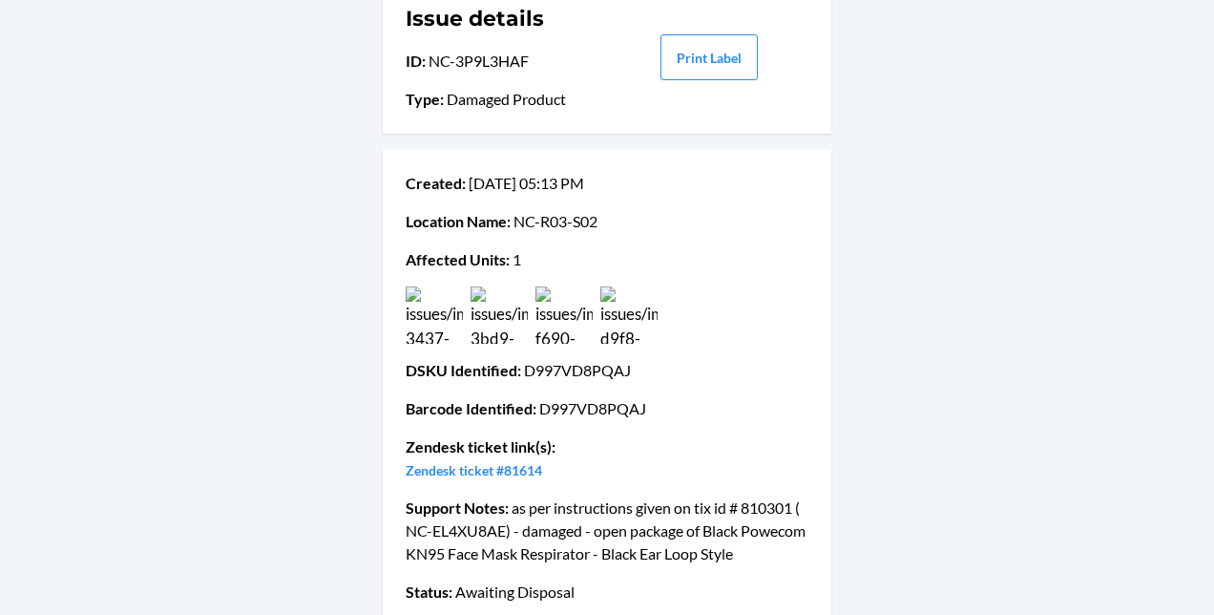
click at [629, 298] on img at bounding box center [629, 314] width 57 height 57
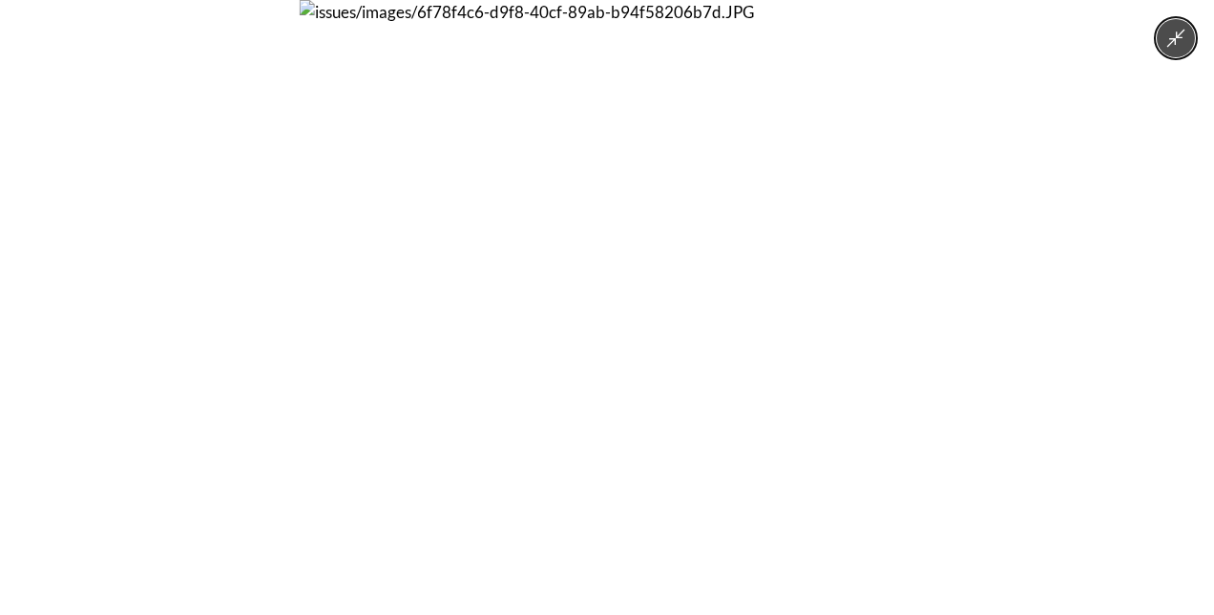
click at [1181, 23] on button "Minimize image" at bounding box center [1176, 38] width 38 height 38
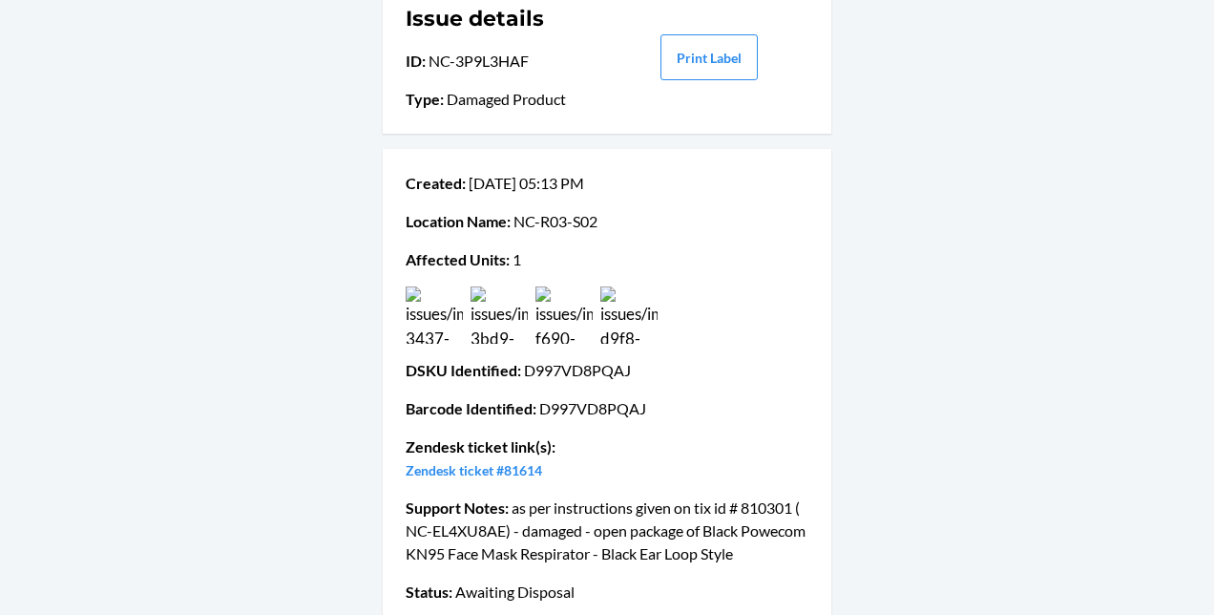
click at [542, 304] on img at bounding box center [564, 314] width 57 height 57
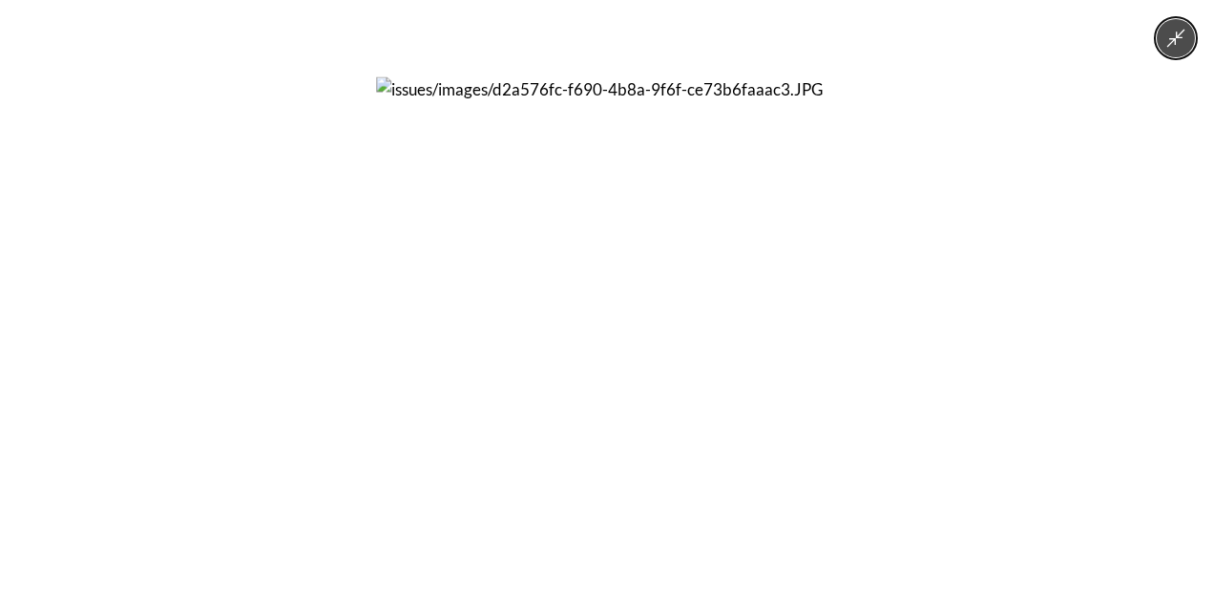
click at [1178, 26] on button "Minimize image" at bounding box center [1176, 38] width 38 height 38
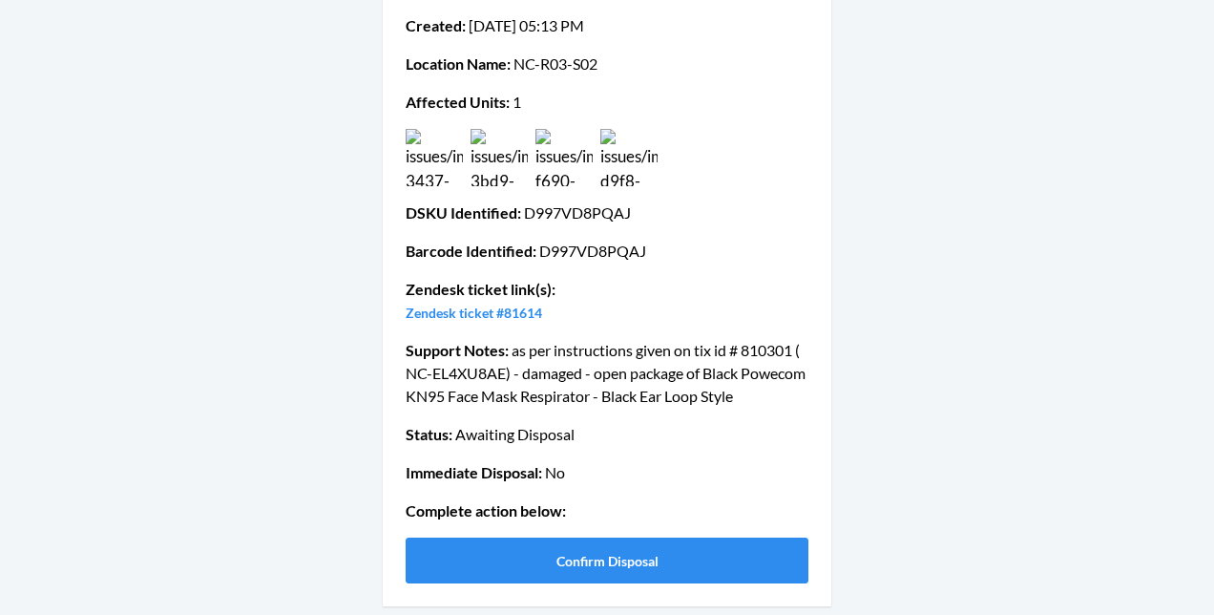
scroll to position [290, 0]
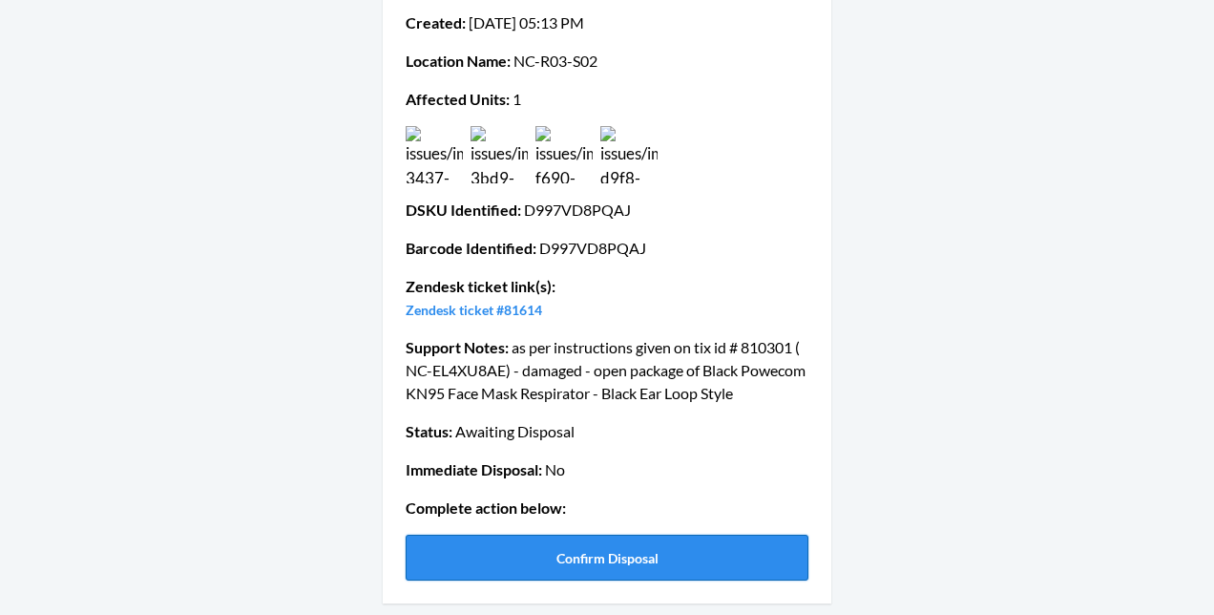
click at [661, 565] on button "Confirm Disposal" at bounding box center [607, 558] width 403 height 46
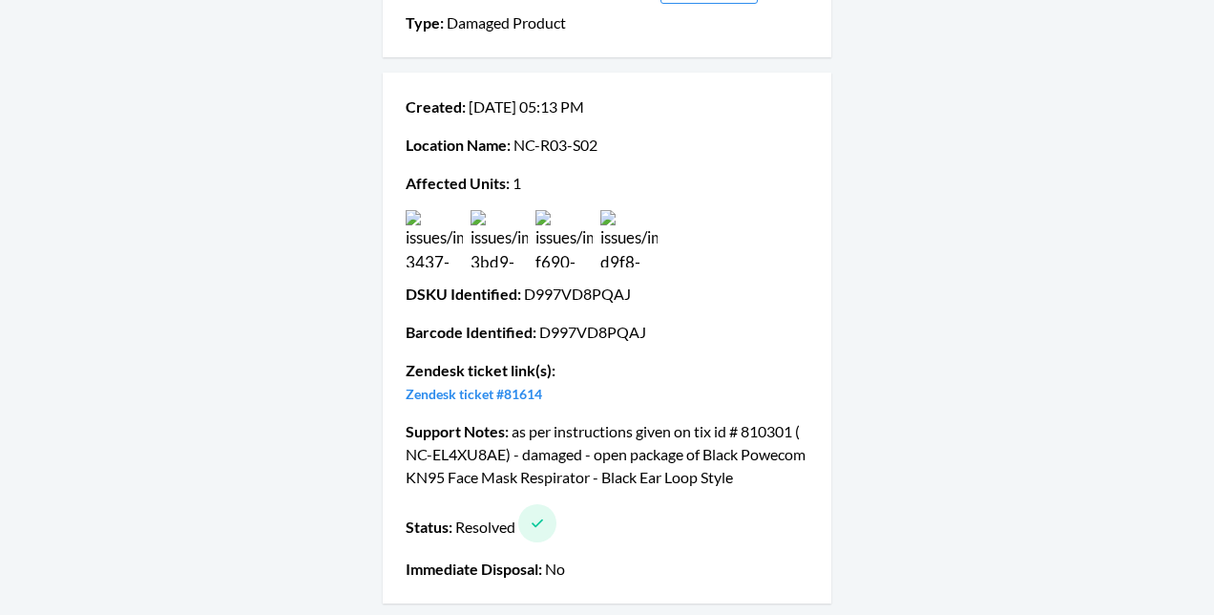
scroll to position [0, 0]
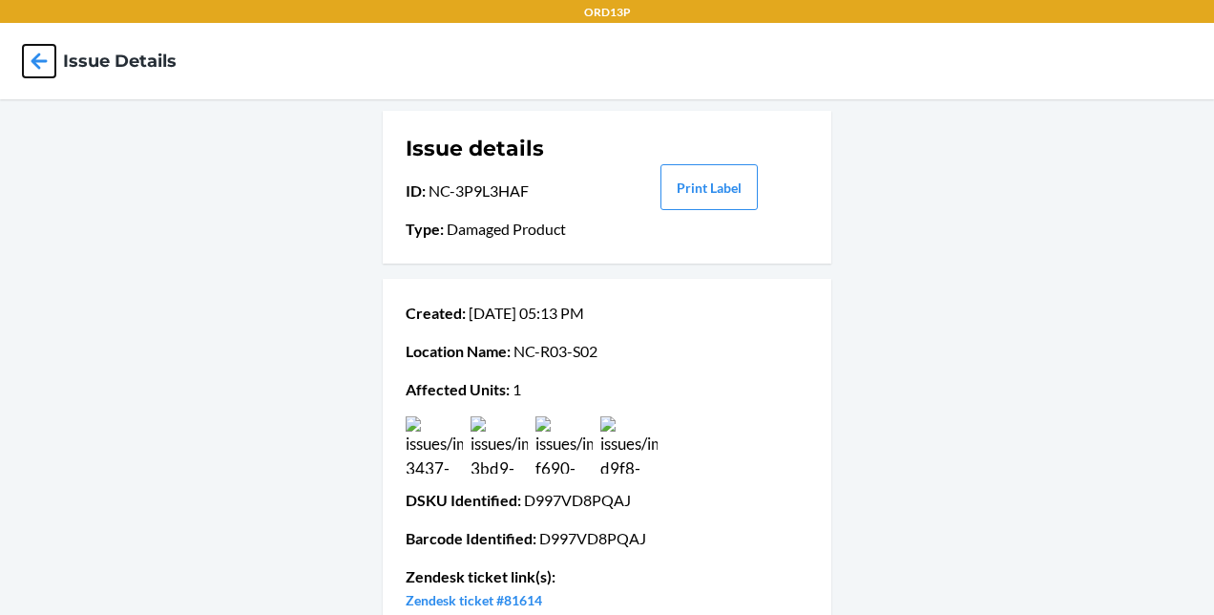
click at [27, 56] on icon at bounding box center [39, 61] width 32 height 32
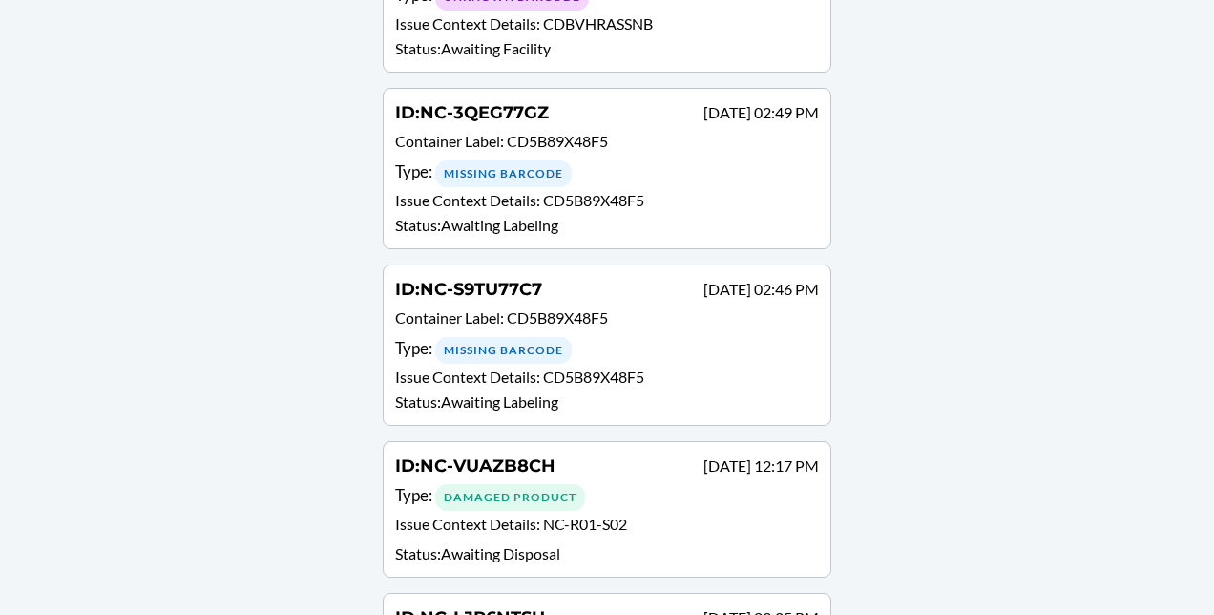
scroll to position [1322, 0]
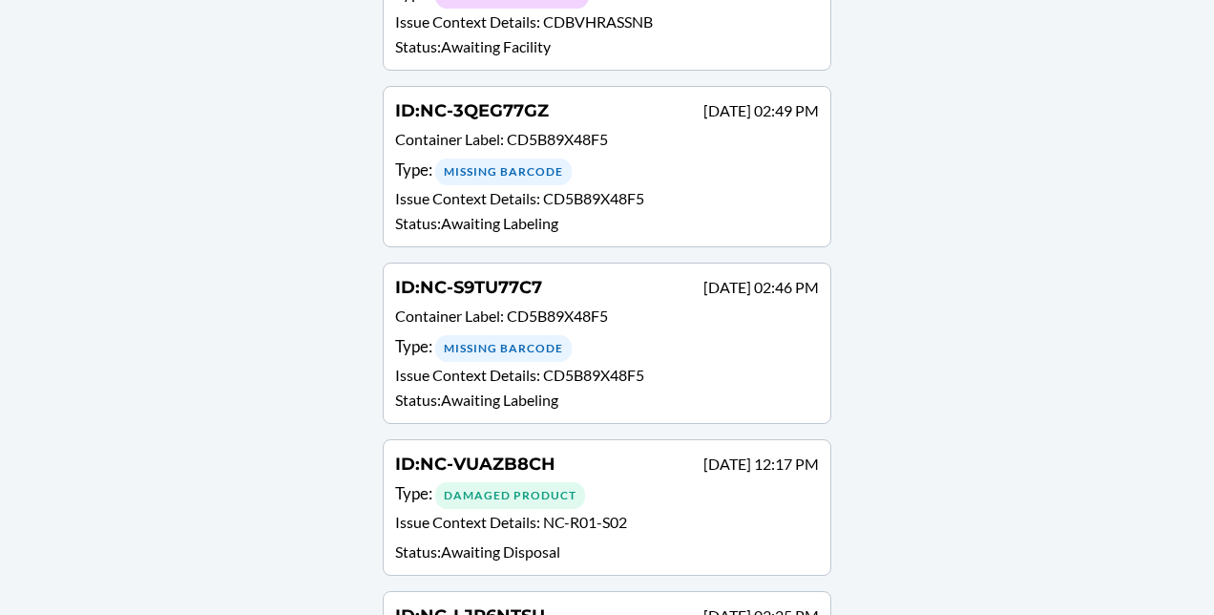
click at [636, 481] on div "Type : Damaged Product" at bounding box center [607, 495] width 424 height 28
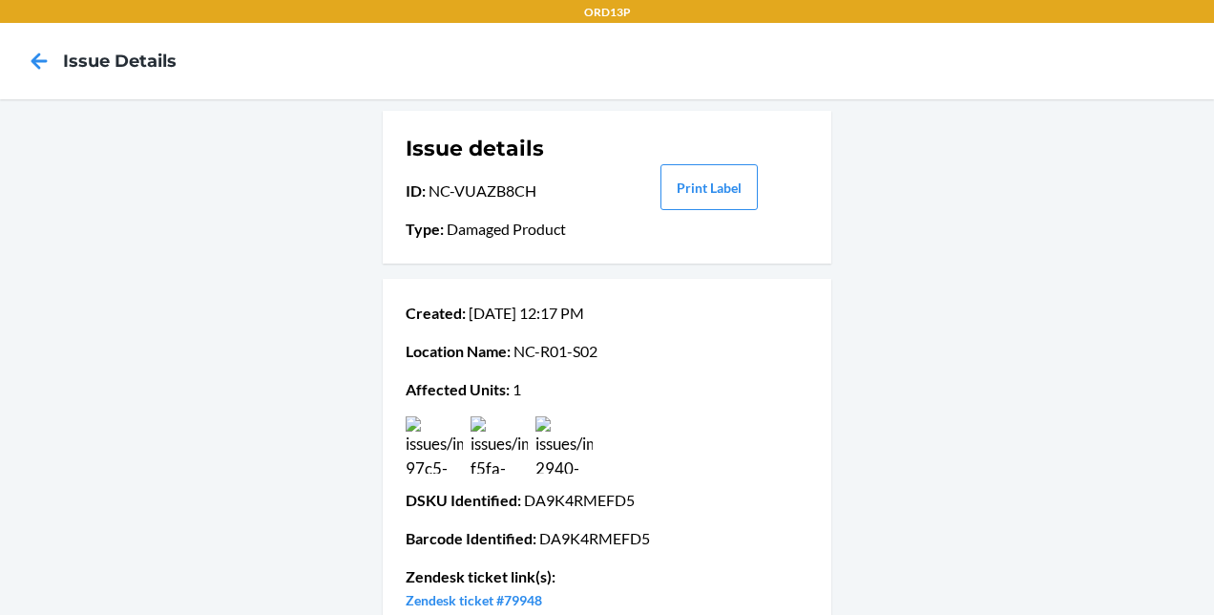
click at [488, 447] on img at bounding box center [499, 444] width 57 height 57
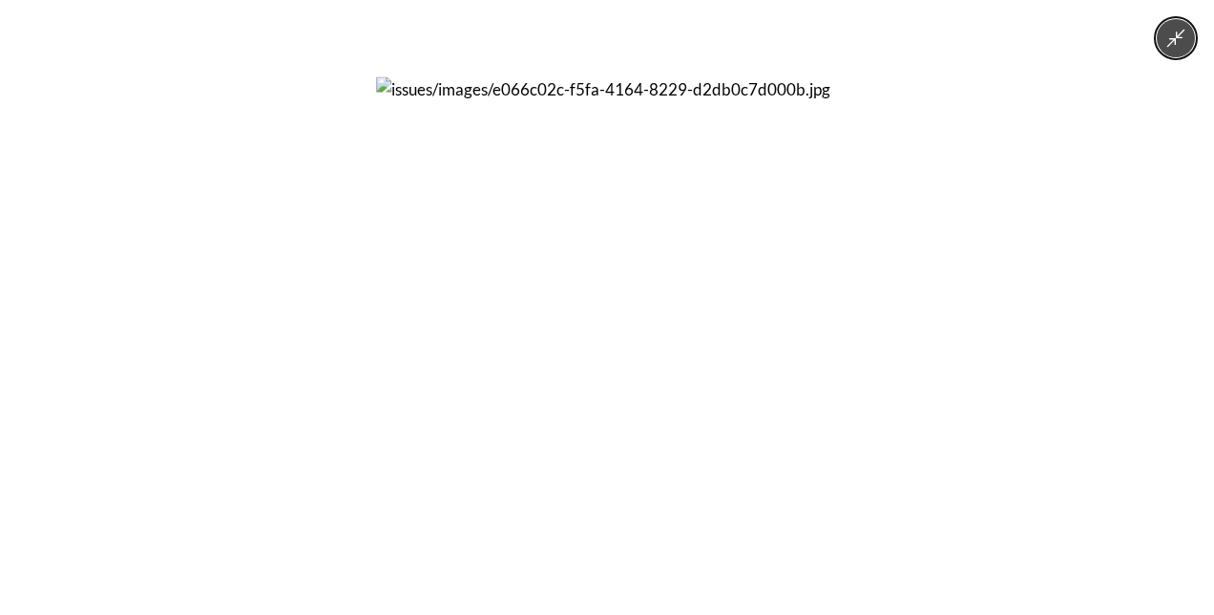
click at [1176, 53] on button "Minimize image" at bounding box center [1176, 38] width 38 height 38
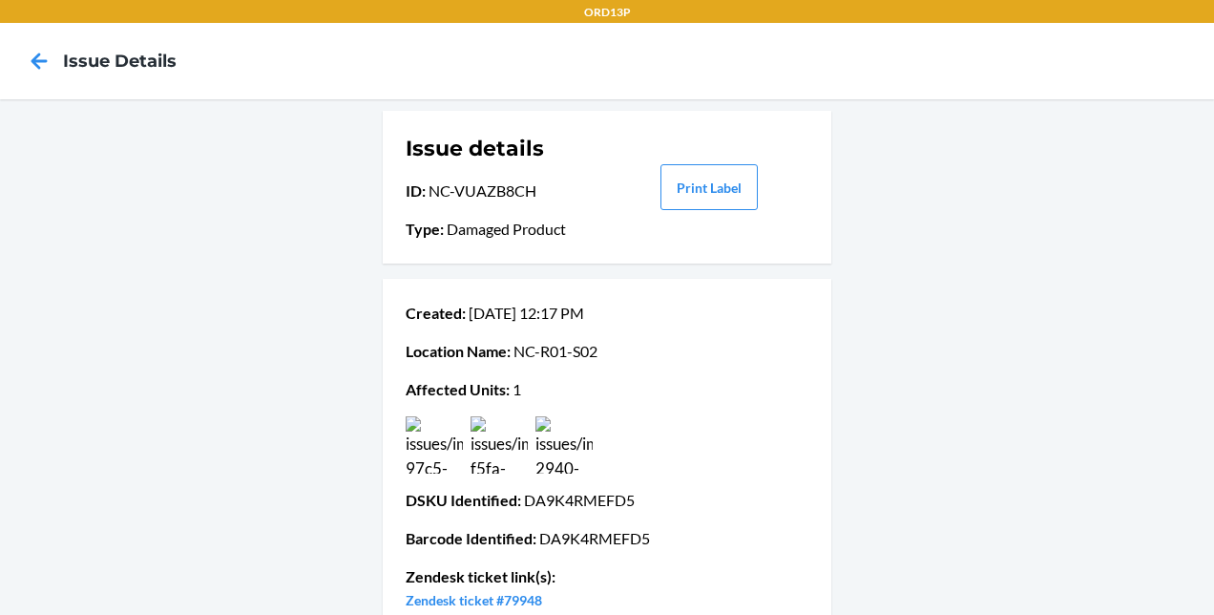
click at [474, 464] on img at bounding box center [499, 444] width 57 height 57
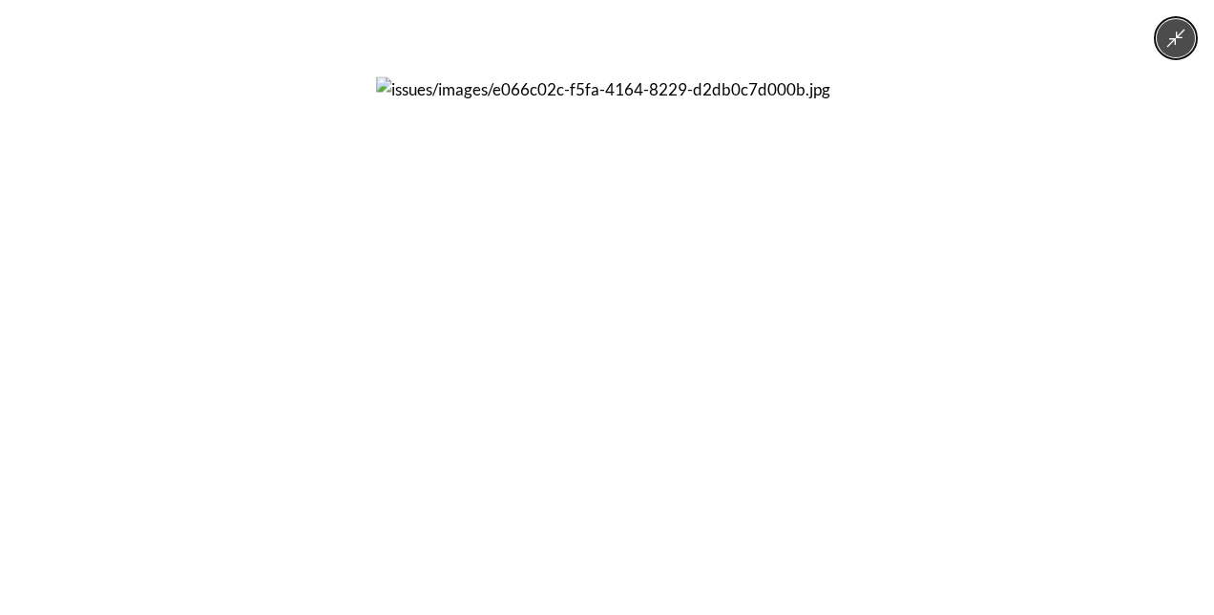
click at [1184, 40] on icon "Minimize image" at bounding box center [1176, 38] width 21 height 21
